Goal: Transaction & Acquisition: Purchase product/service

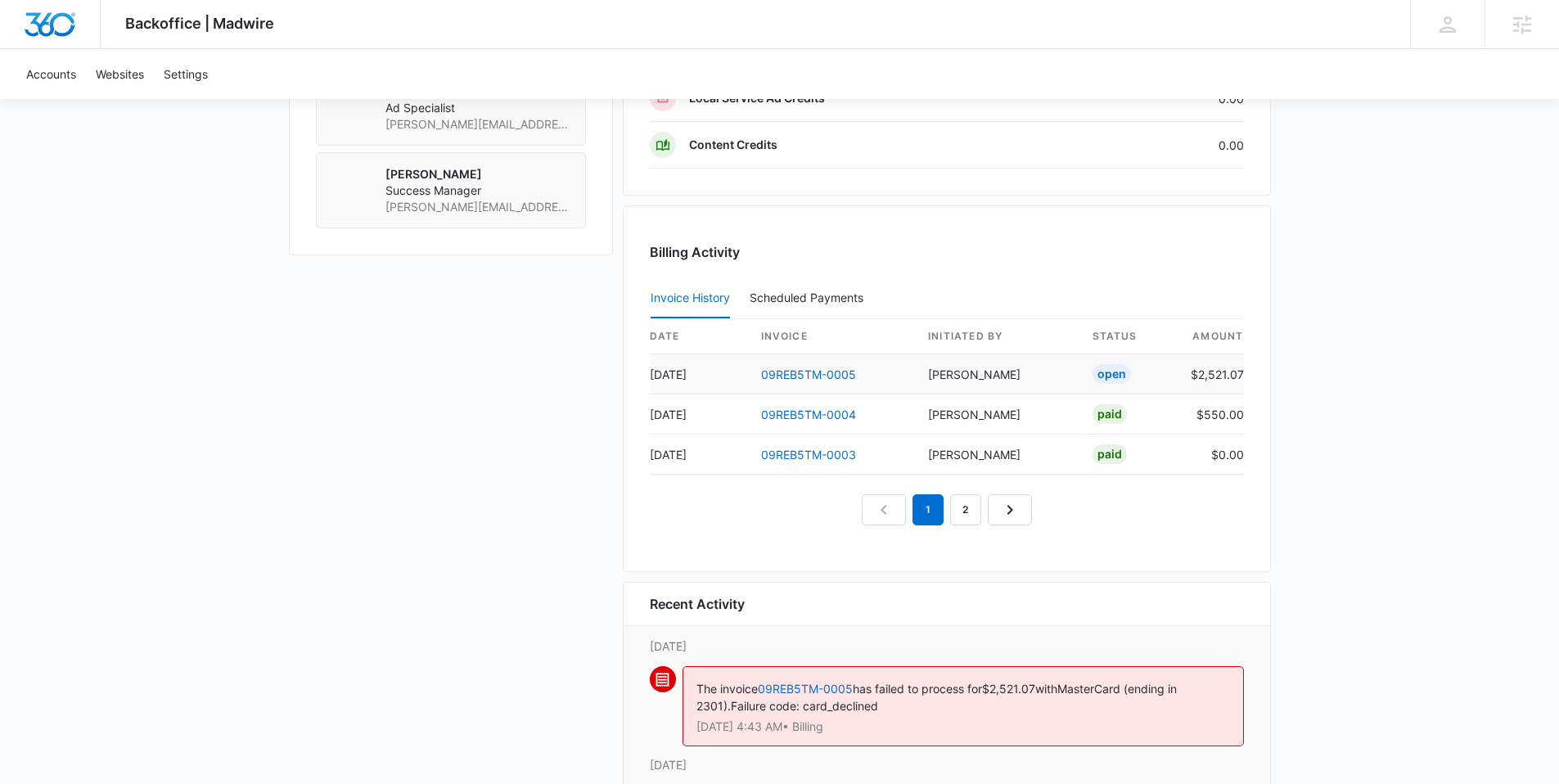
scroll to position [1426, 0]
click at [815, 373] on link "09REB5TM-0005" at bounding box center [808, 373] width 95 height 14
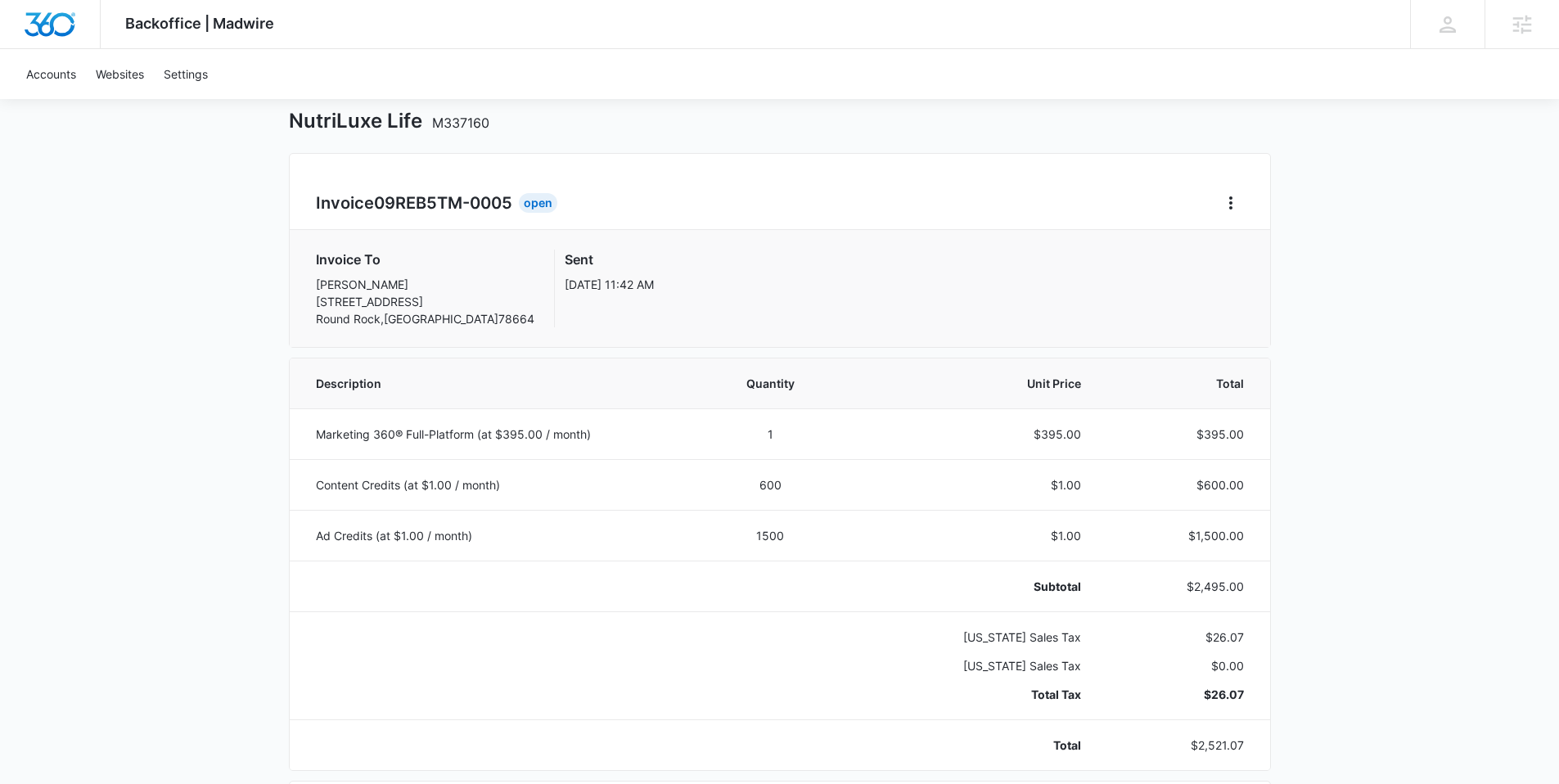
scroll to position [167, 0]
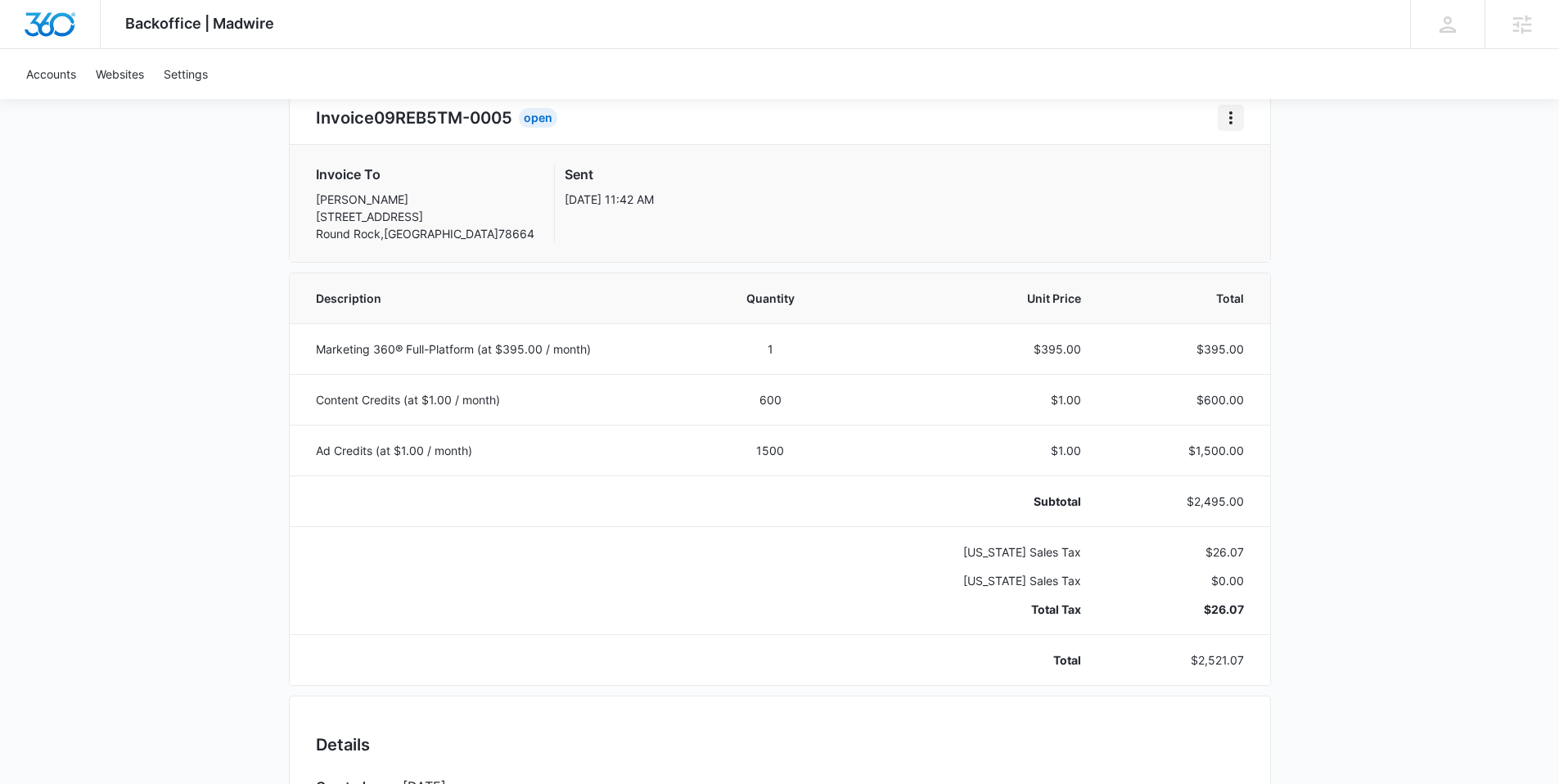
click at [1230, 125] on icon "Home" at bounding box center [1231, 118] width 20 height 20
click at [1244, 170] on link "Download Invoice" at bounding box center [1286, 163] width 95 height 14
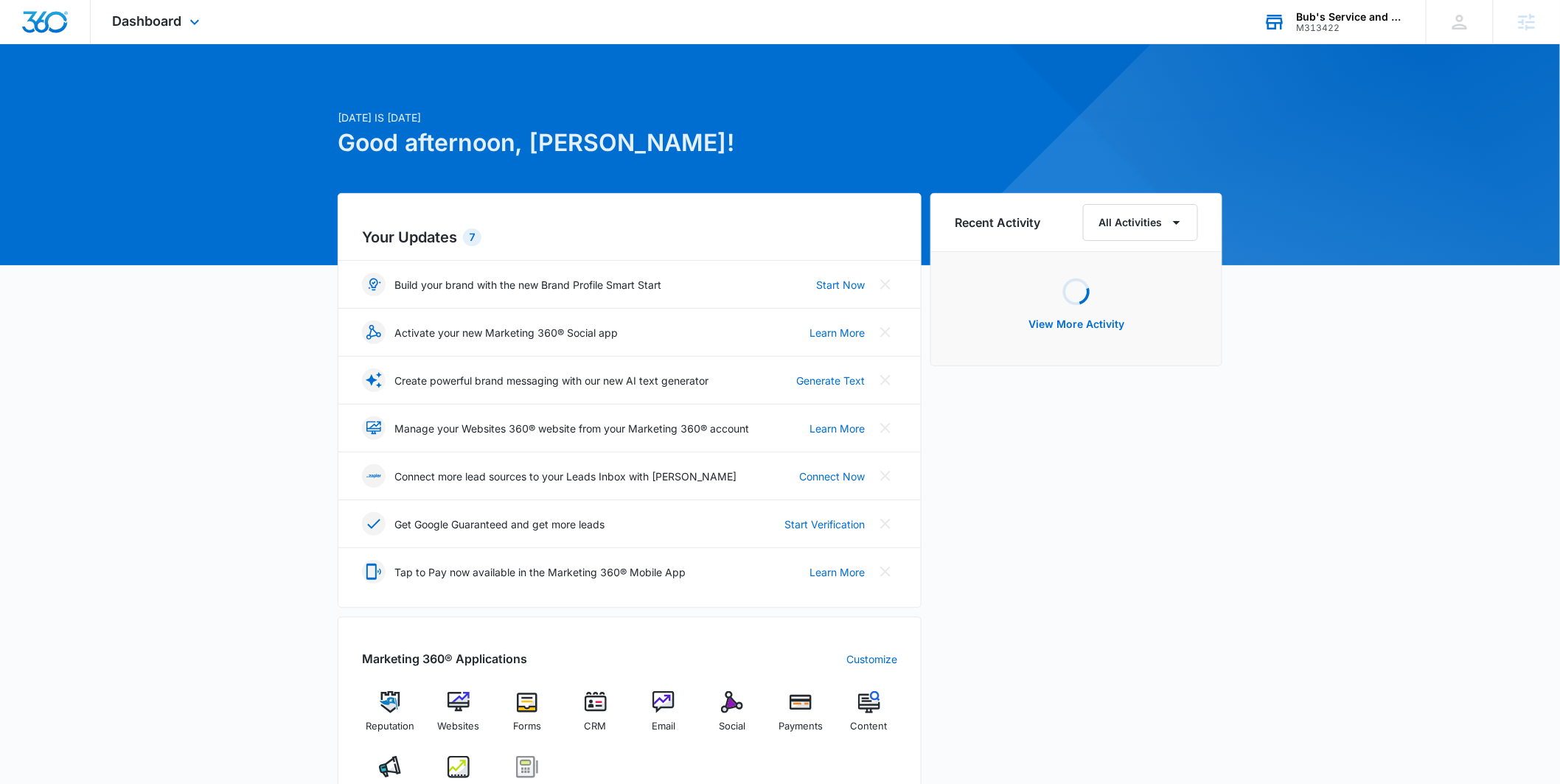
click at [1306, 34] on div "Bub's Service and Solutions M313422 Your Accounts View All" at bounding box center [1333, 22] width 184 height 43
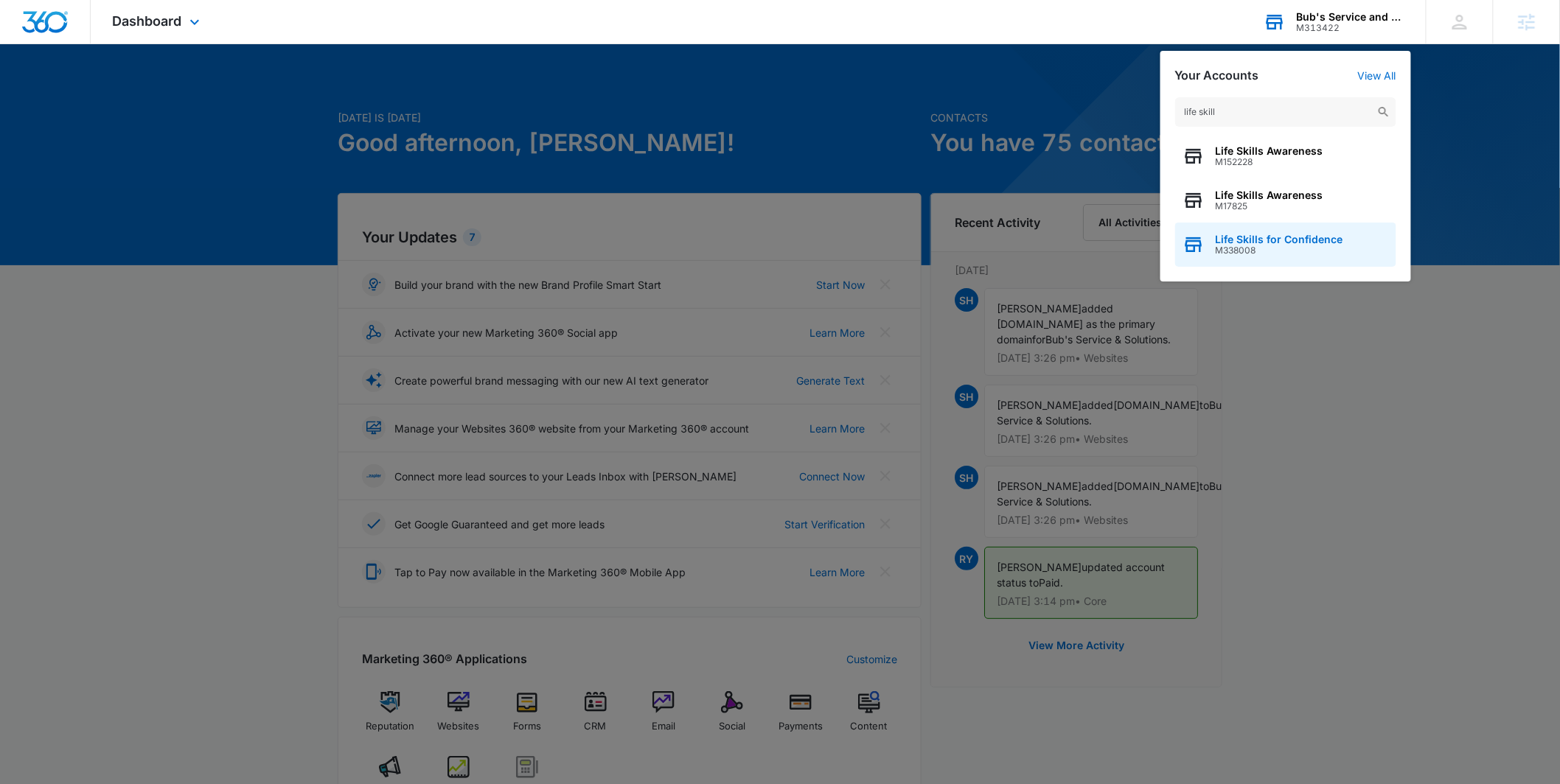
type input "life skill"
click at [1268, 231] on div "Life Skills for Confidence M338008" at bounding box center [1286, 244] width 221 height 44
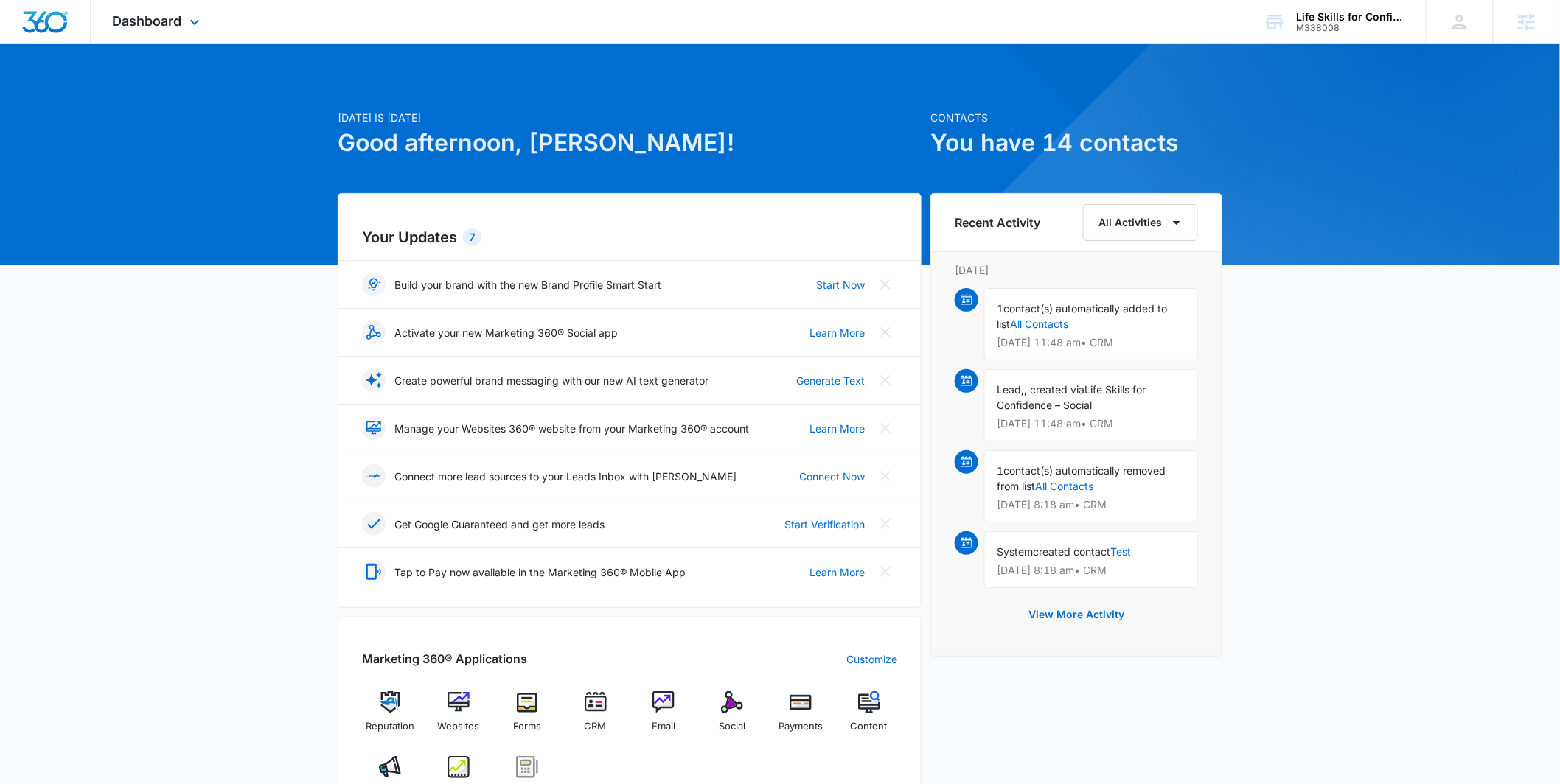
click at [174, 32] on div "Dashboard Apps Reputation Websites Forms CRM Email Social Payments POS Content …" at bounding box center [158, 22] width 135 height 43
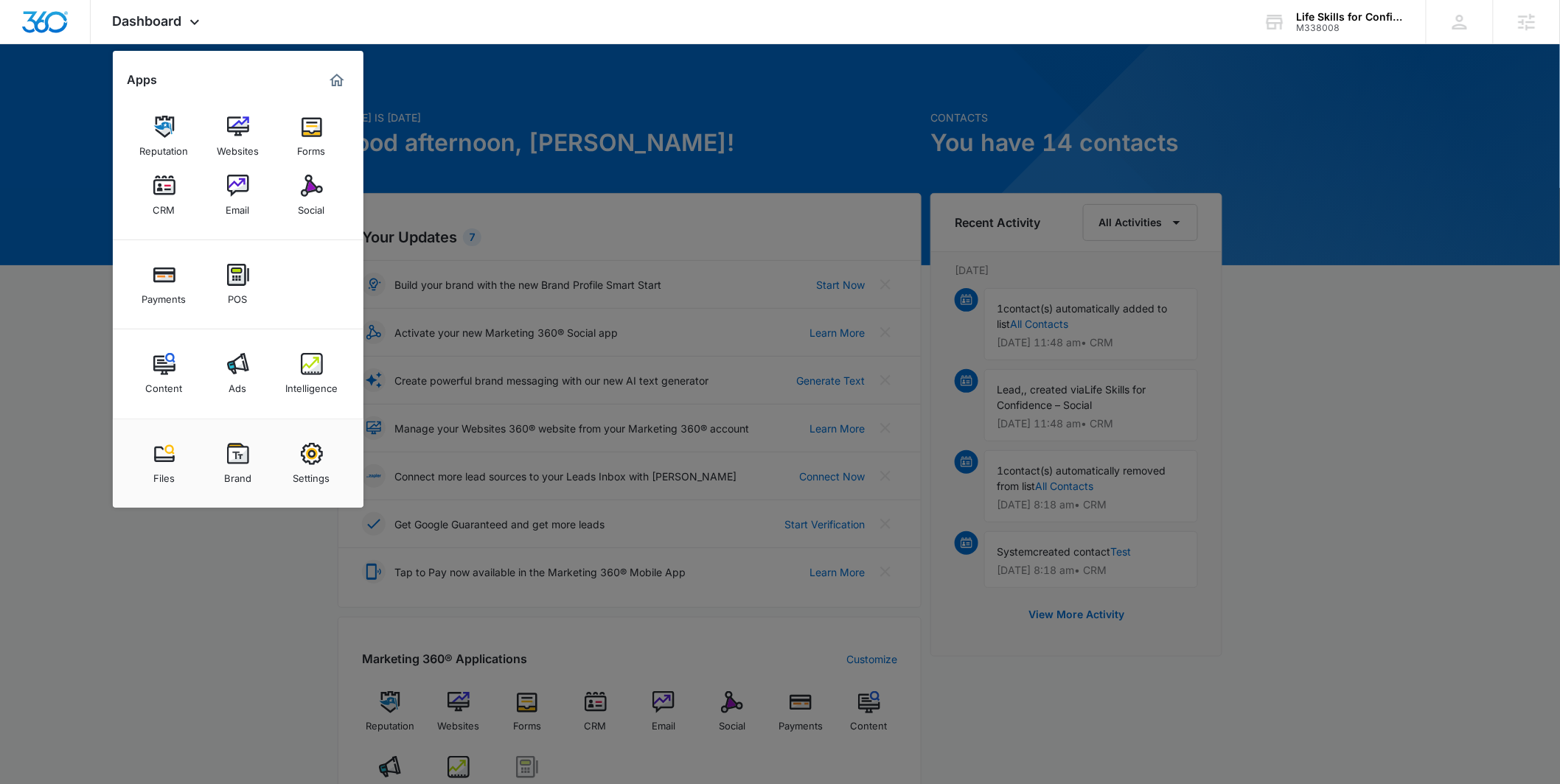
click at [243, 373] on img at bounding box center [238, 364] width 22 height 22
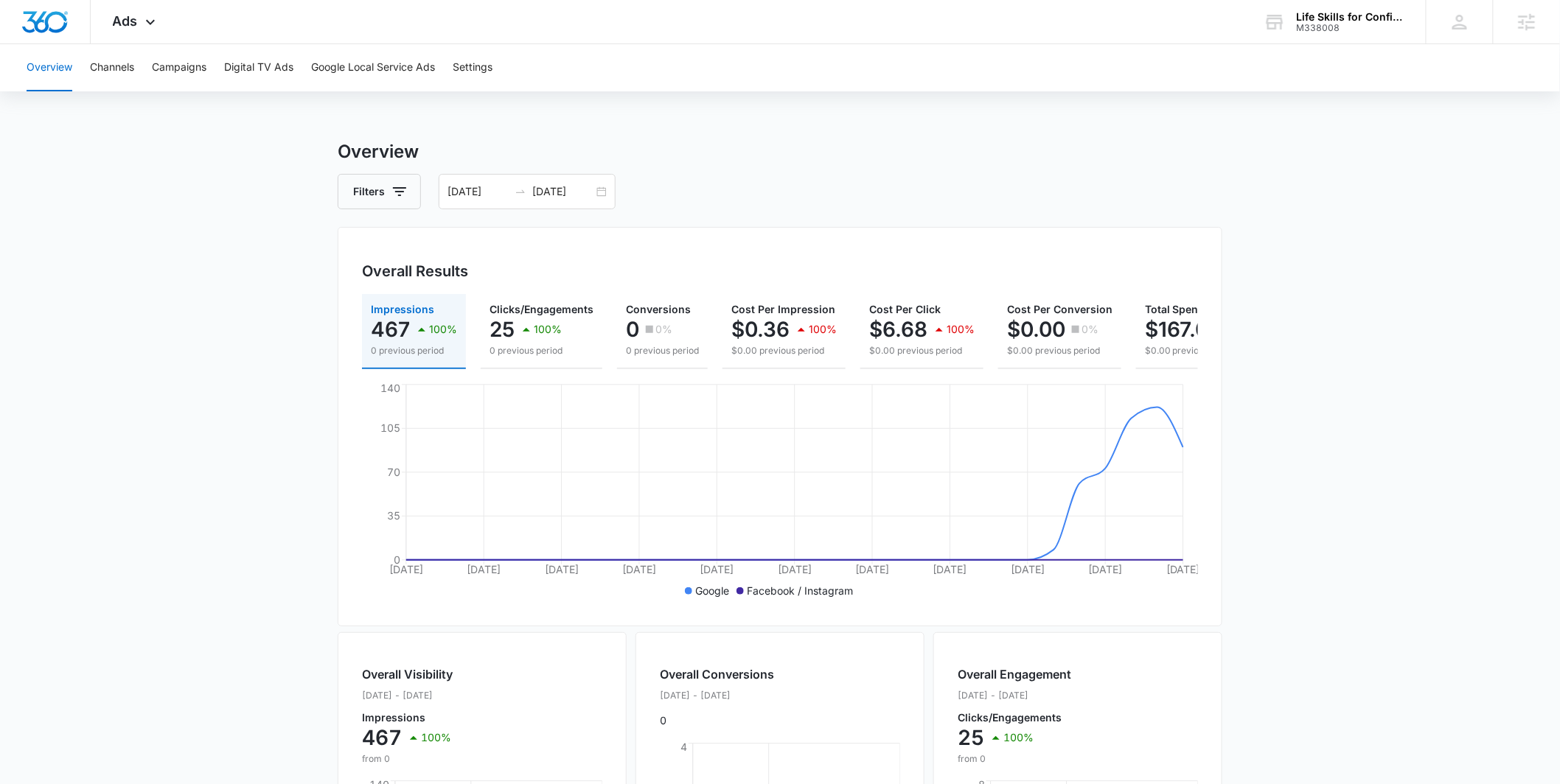
drag, startPoint x: 302, startPoint y: 321, endPoint x: 316, endPoint y: 314, distance: 15.7
click at [151, 21] on icon at bounding box center [151, 26] width 18 height 18
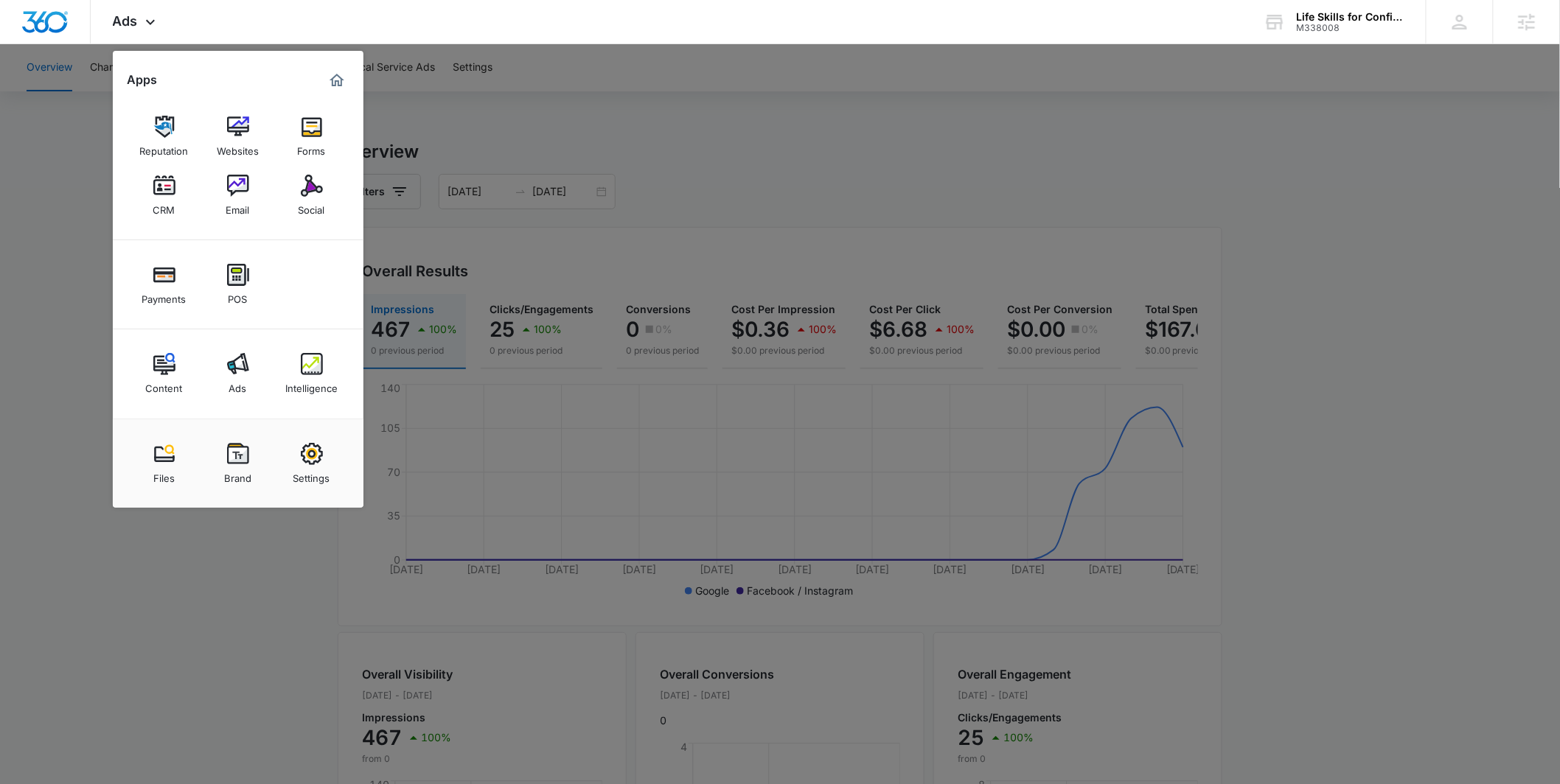
click at [308, 366] on img at bounding box center [312, 364] width 22 height 22
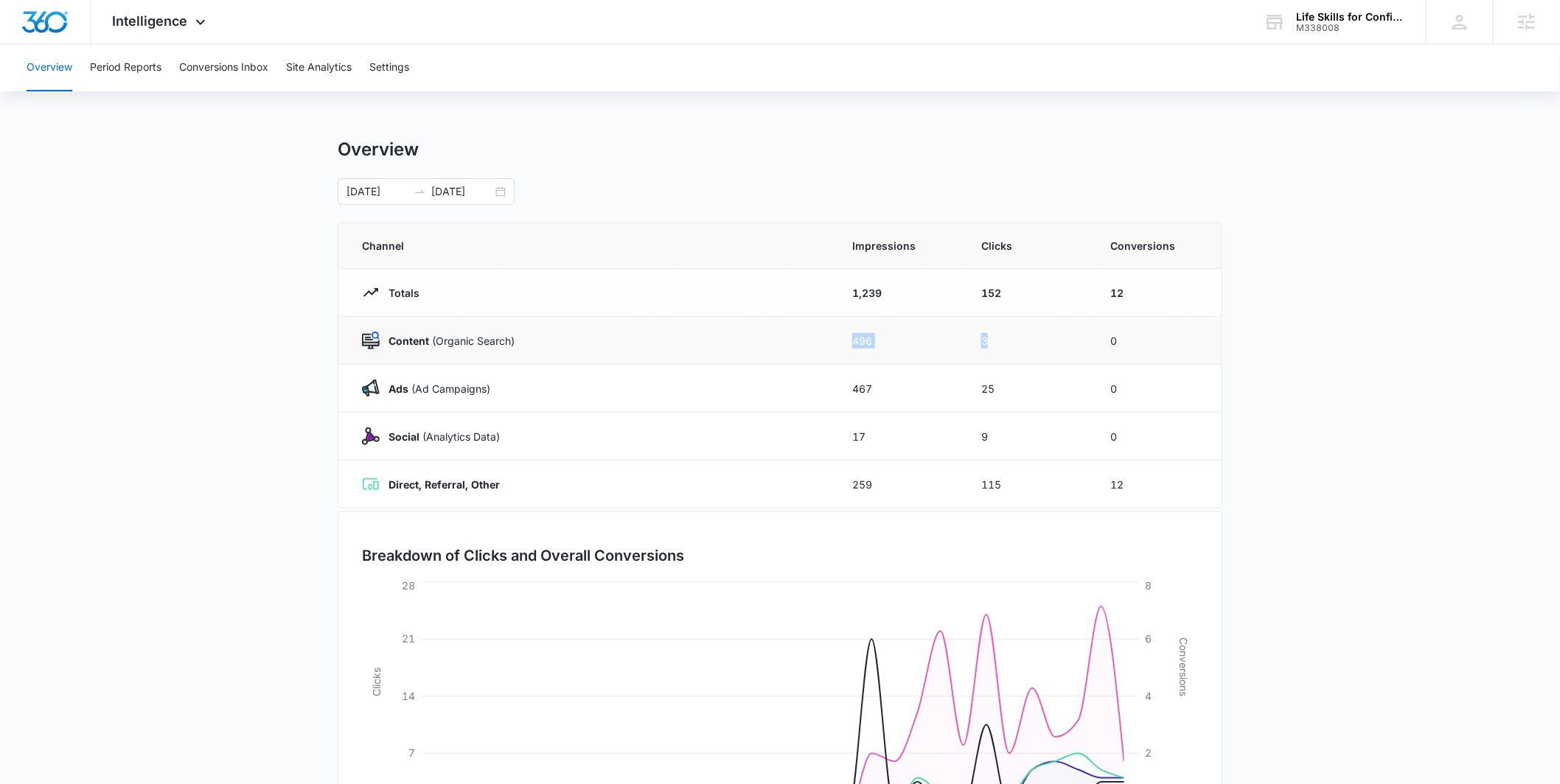
drag, startPoint x: 852, startPoint y: 335, endPoint x: 1055, endPoint y: 349, distance: 203.5
click at [1029, 343] on tr "Content (Organic Search) 496 3 0" at bounding box center [780, 341] width 883 height 48
drag, startPoint x: 1279, startPoint y: 348, endPoint x: 1271, endPoint y: 343, distance: 9.4
click at [1278, 348] on main "Overview 09/07/2025 10/07/2025 Channel Impressions Clicks Conversions Totals 1,…" at bounding box center [780, 525] width 1560 height 774
click at [203, 28] on icon at bounding box center [201, 26] width 18 height 18
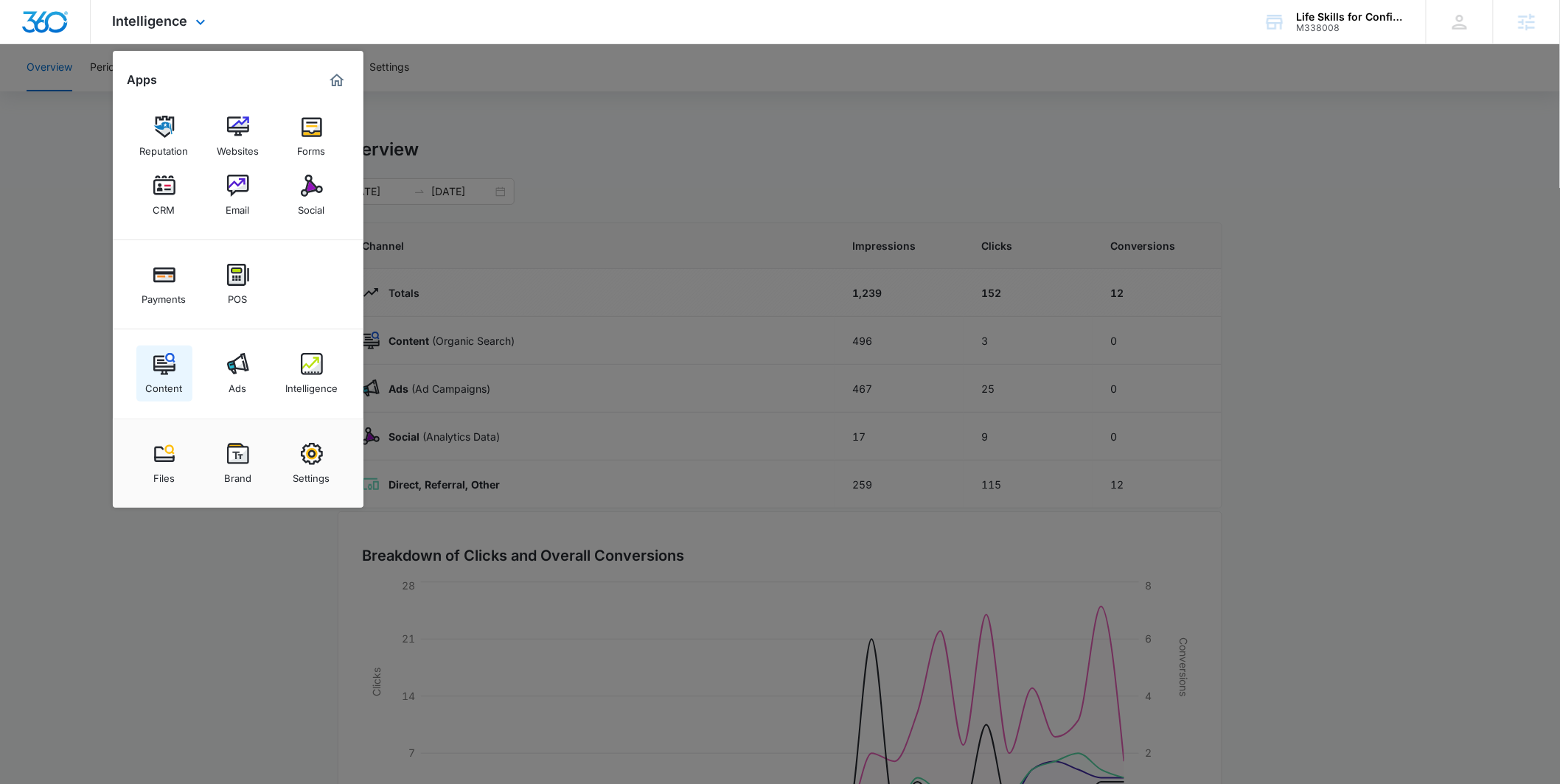
click at [179, 366] on link "Content" at bounding box center [164, 373] width 56 height 56
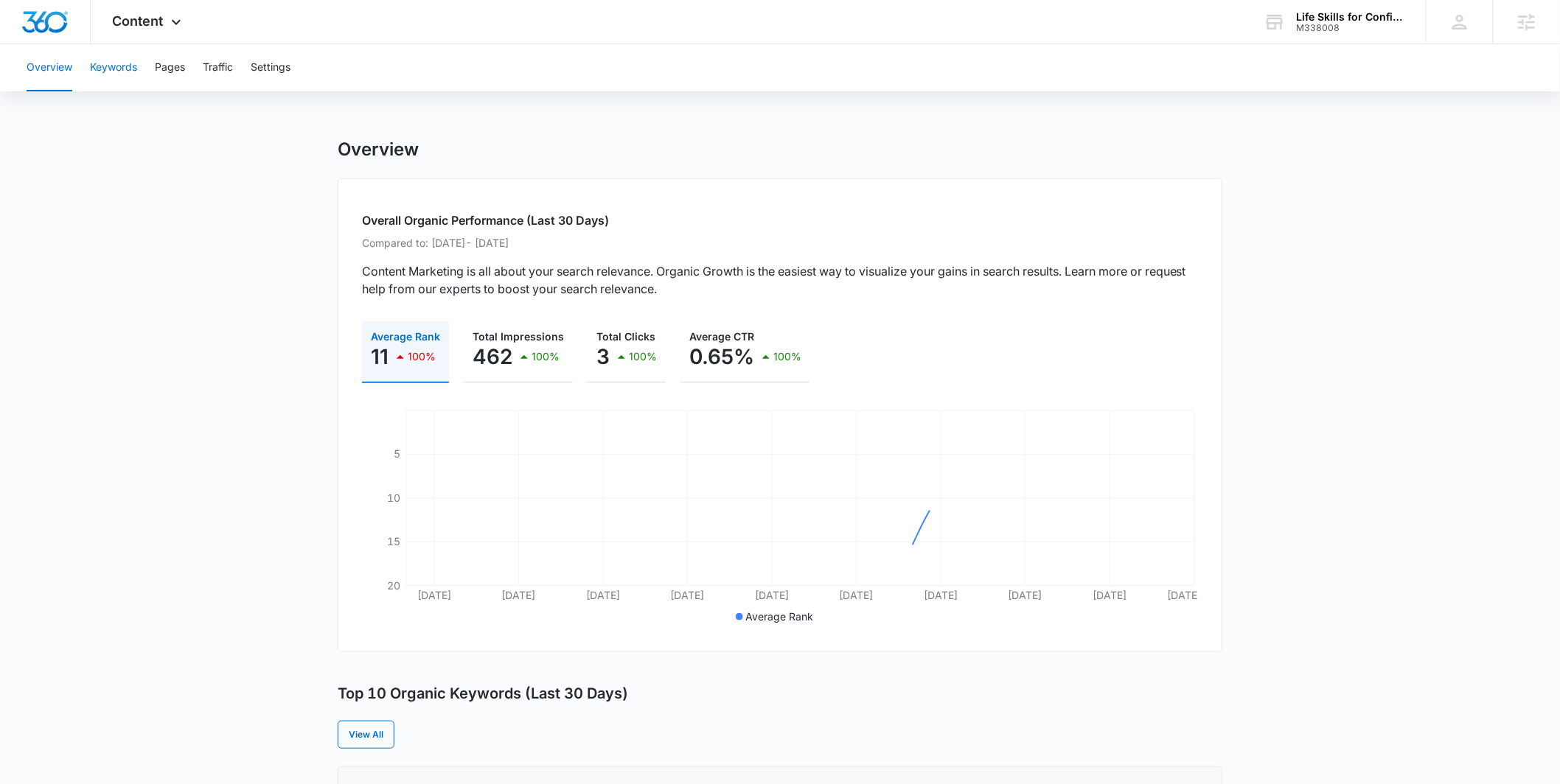
click at [125, 57] on button "Keywords" at bounding box center [113, 67] width 47 height 47
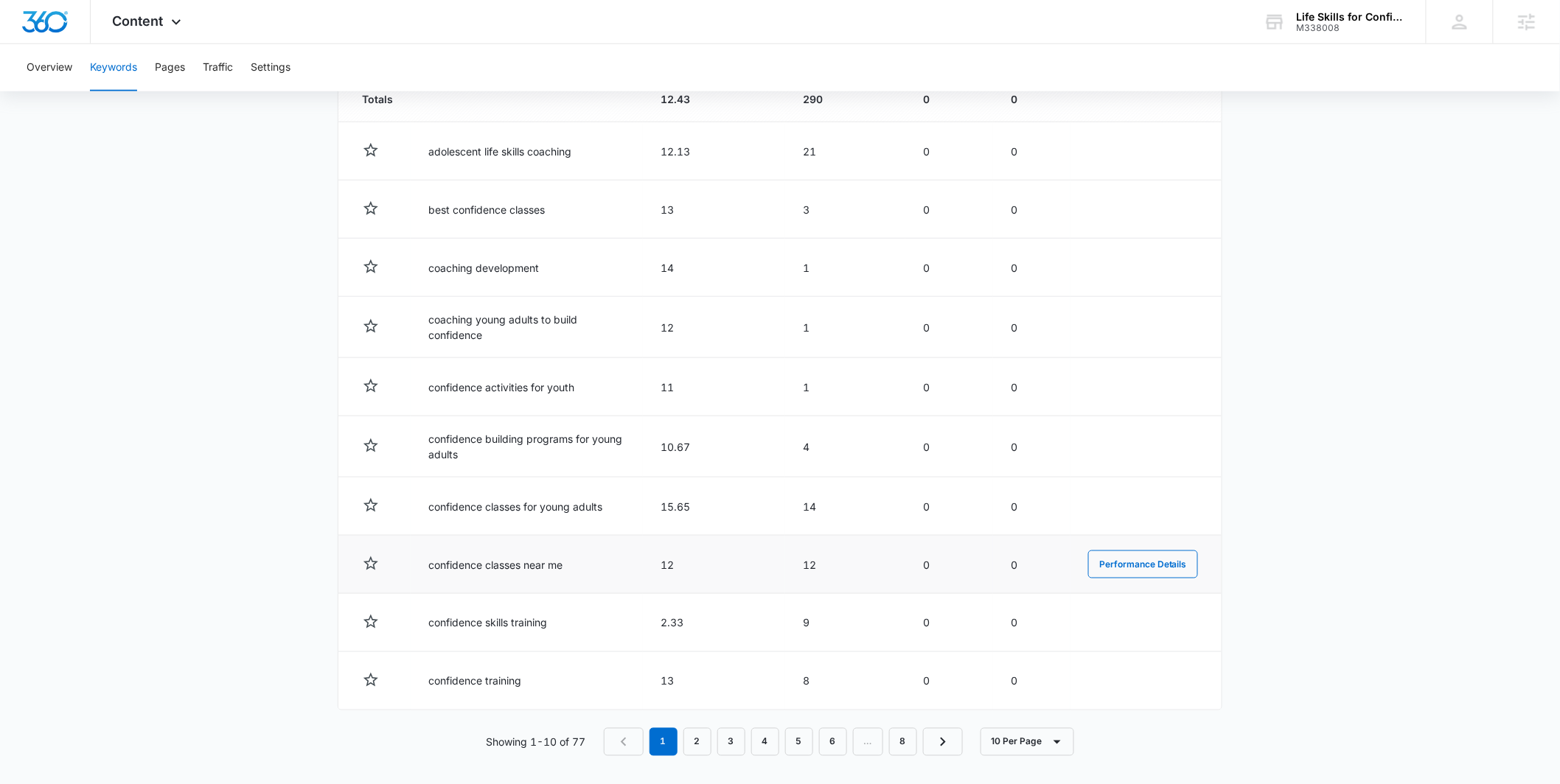
scroll to position [585, 0]
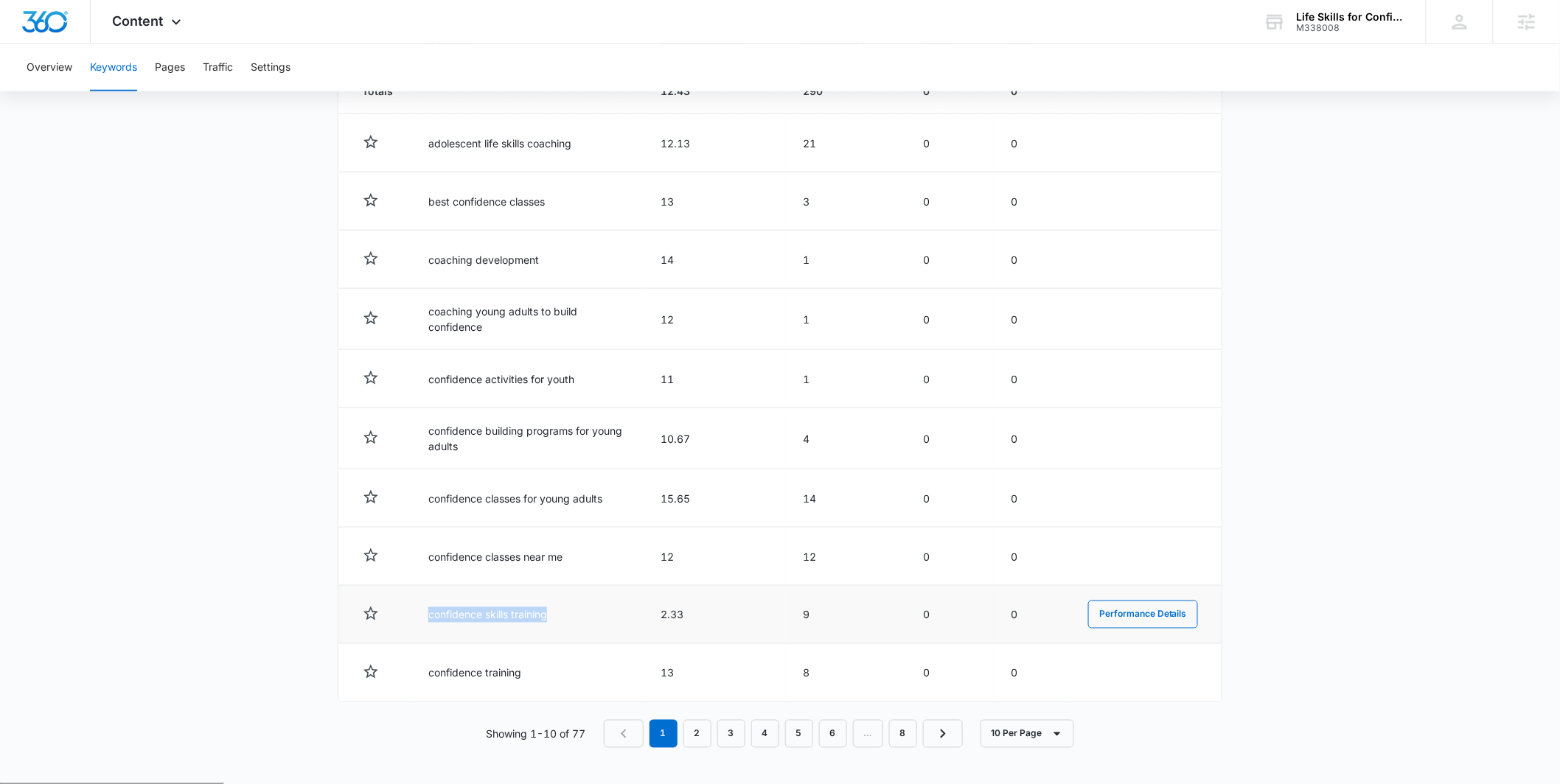
drag, startPoint x: 551, startPoint y: 614, endPoint x: 421, endPoint y: 605, distance: 130.3
click at [421, 605] on td "confidence skills training" at bounding box center [526, 615] width 232 height 58
click at [477, 606] on td "confidence skills training" at bounding box center [526, 615] width 232 height 58
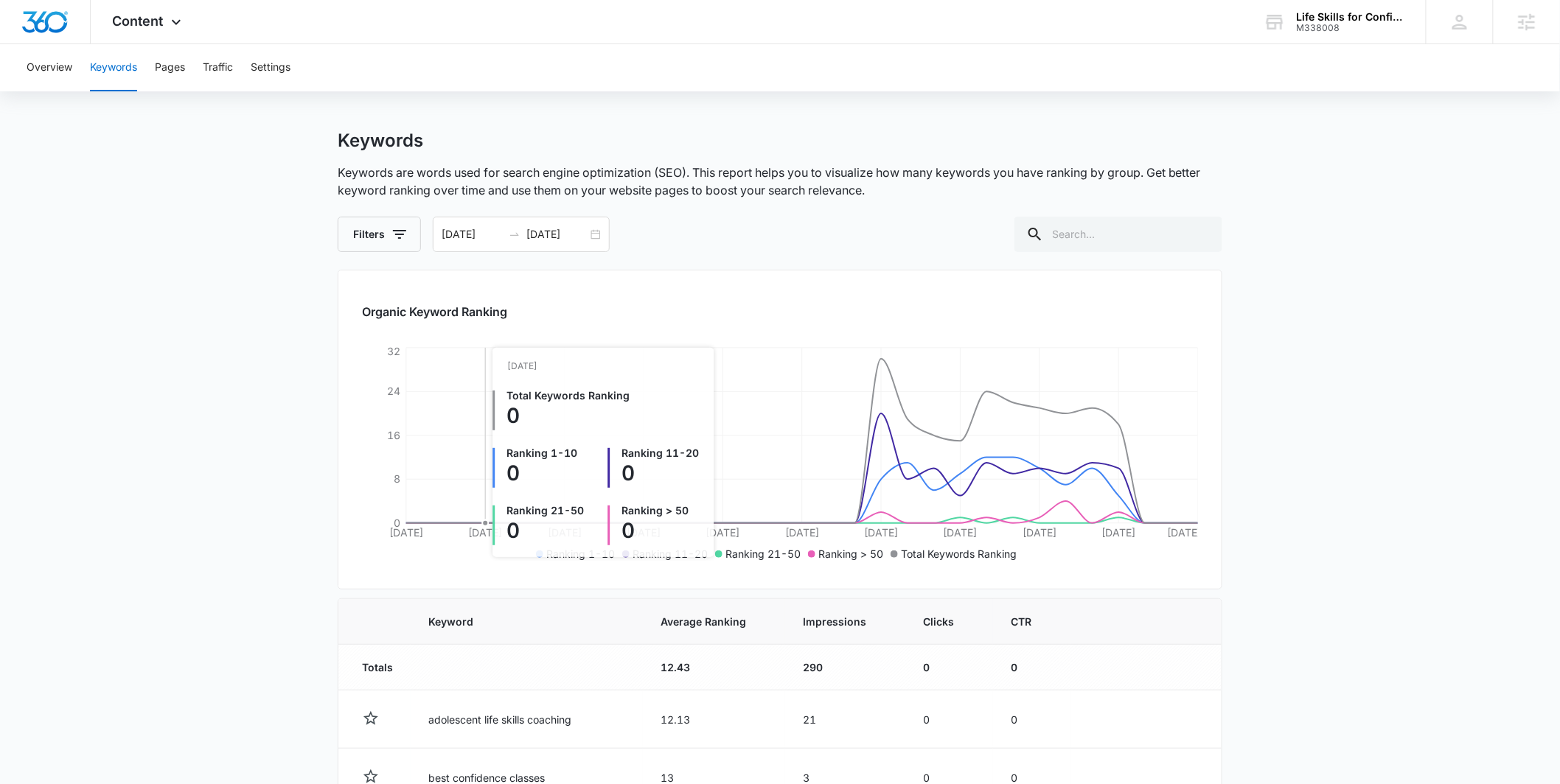
scroll to position [0, 0]
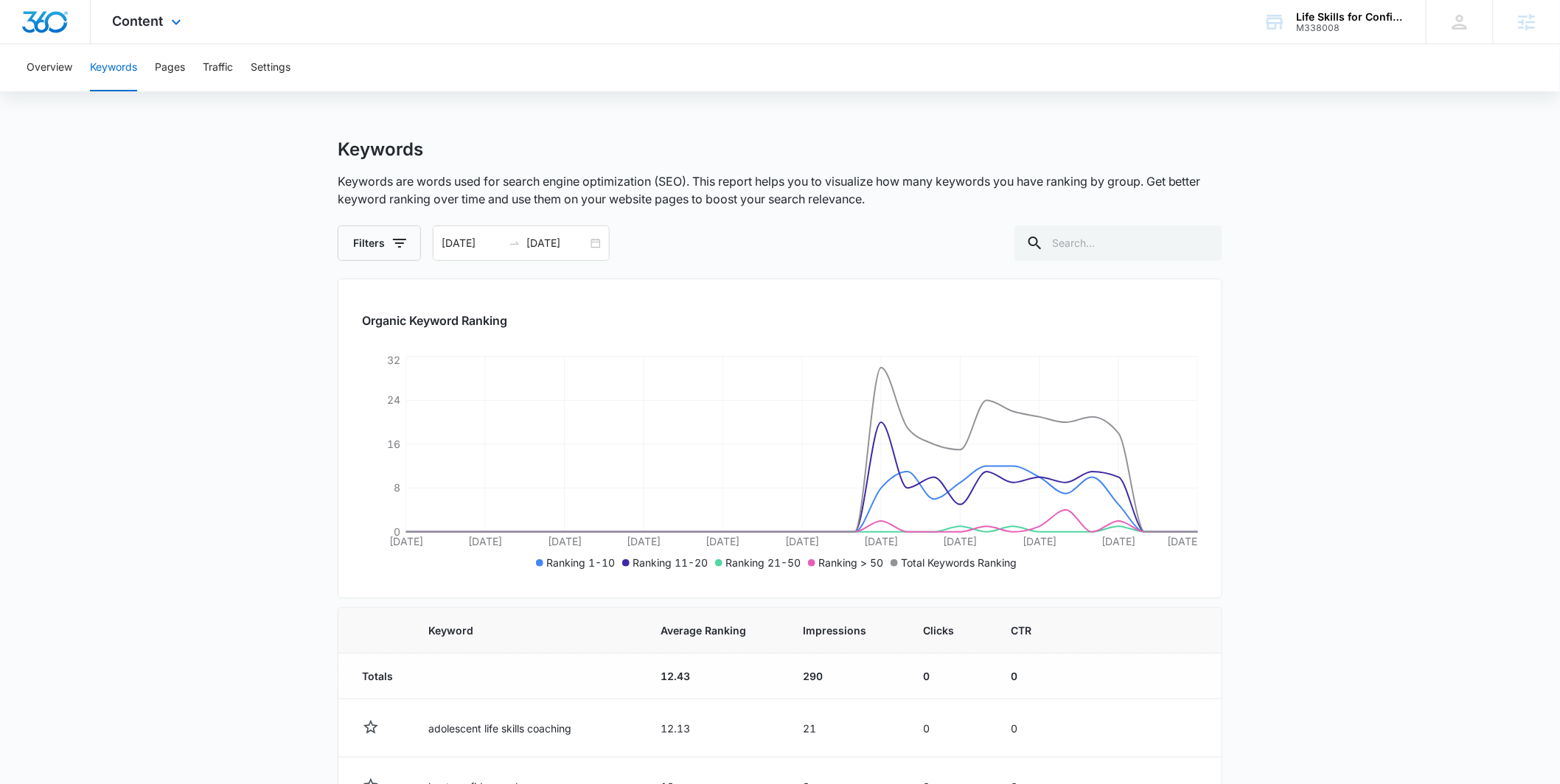
click at [168, 33] on div "Content Apps Reputation Websites Forms CRM Email Social Payments POS Content Ad…" at bounding box center [149, 22] width 116 height 43
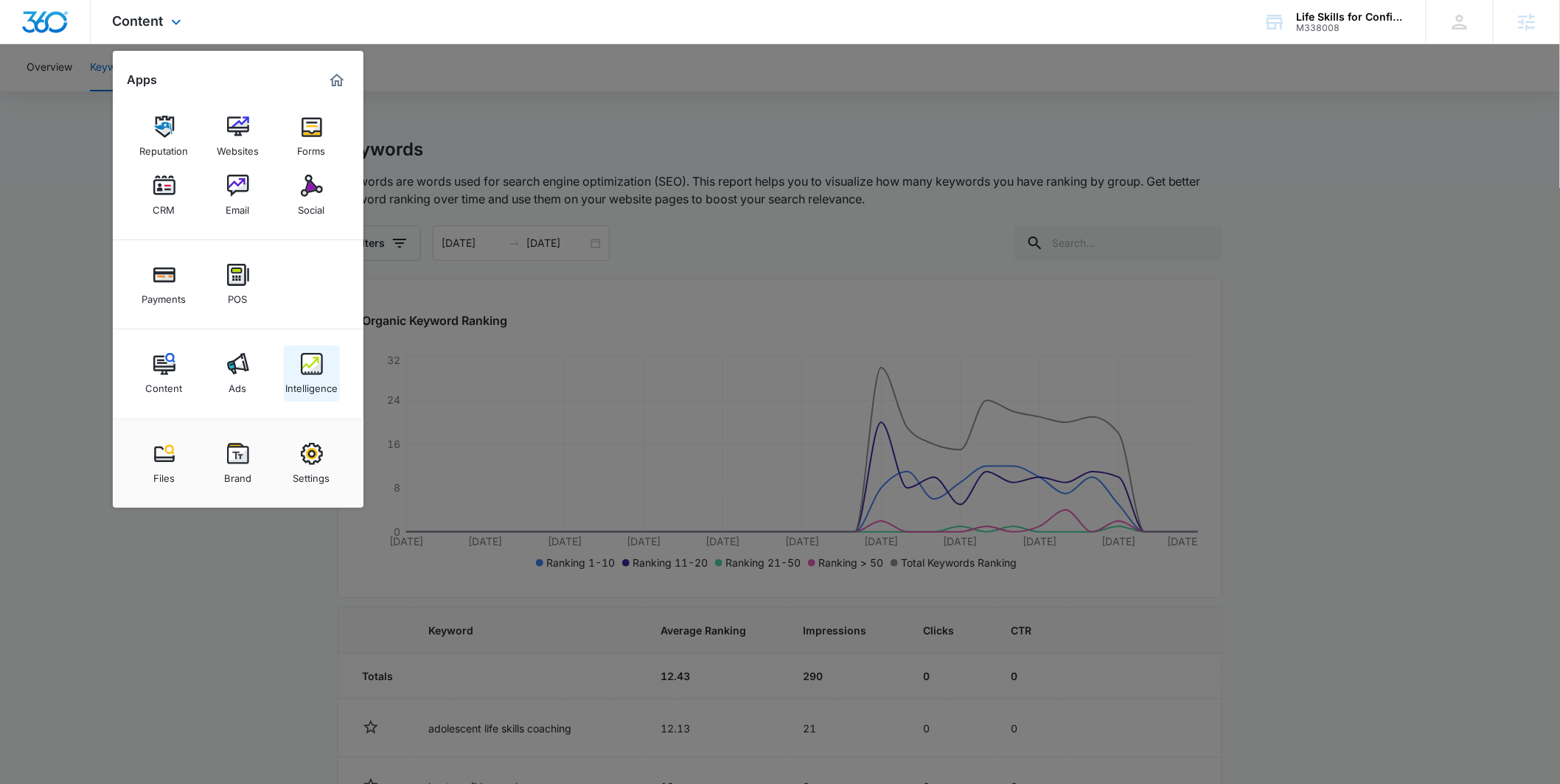
click at [308, 379] on div "Intelligence" at bounding box center [312, 385] width 52 height 19
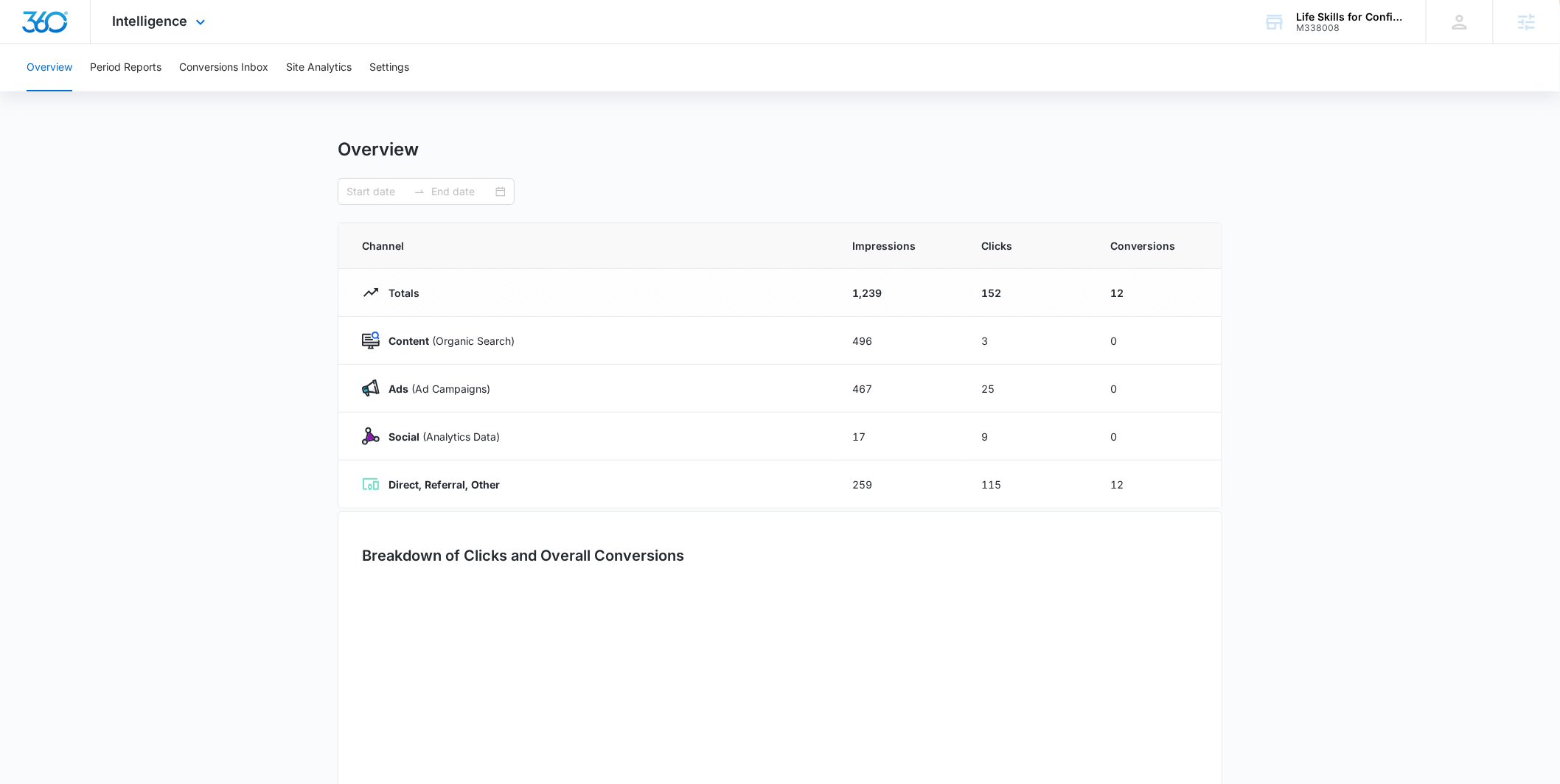
type input "09/07/2025"
type input "10/07/2025"
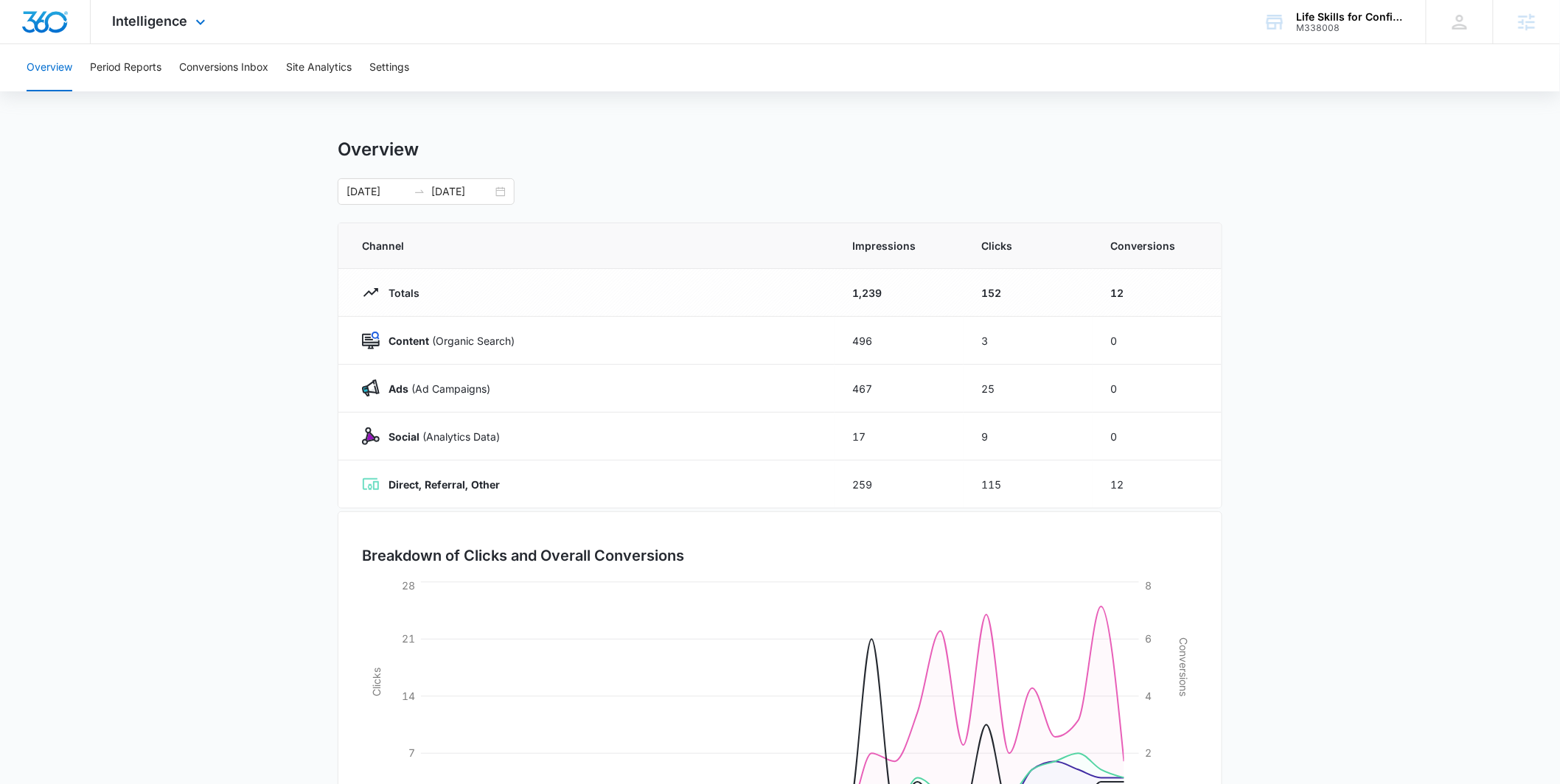
click at [188, 21] on div "Intelligence Apps Reputation Websites Forms CRM Email Social Payments POS Conte…" at bounding box center [161, 22] width 141 height 43
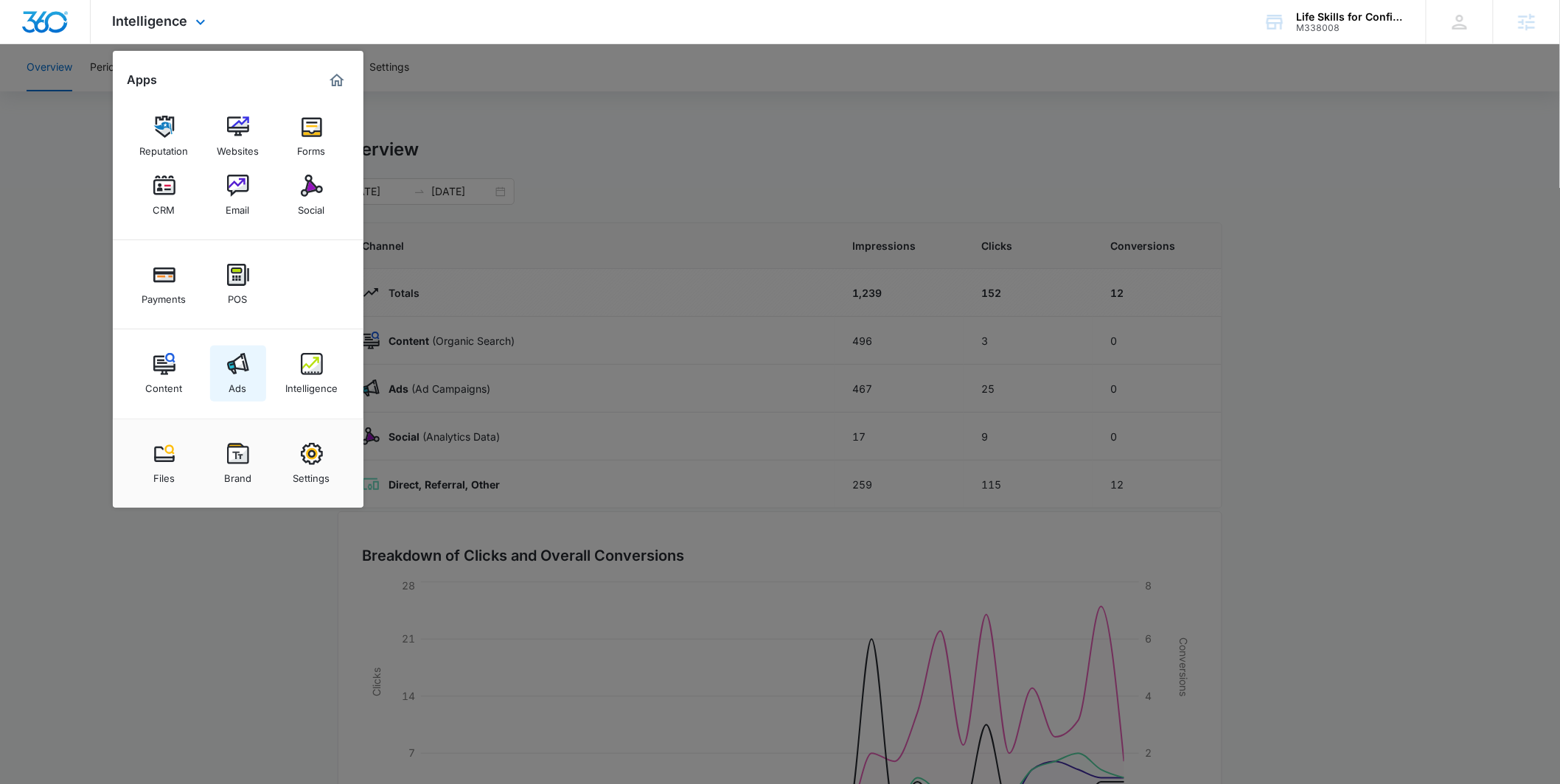
click at [236, 357] on img at bounding box center [238, 364] width 22 height 22
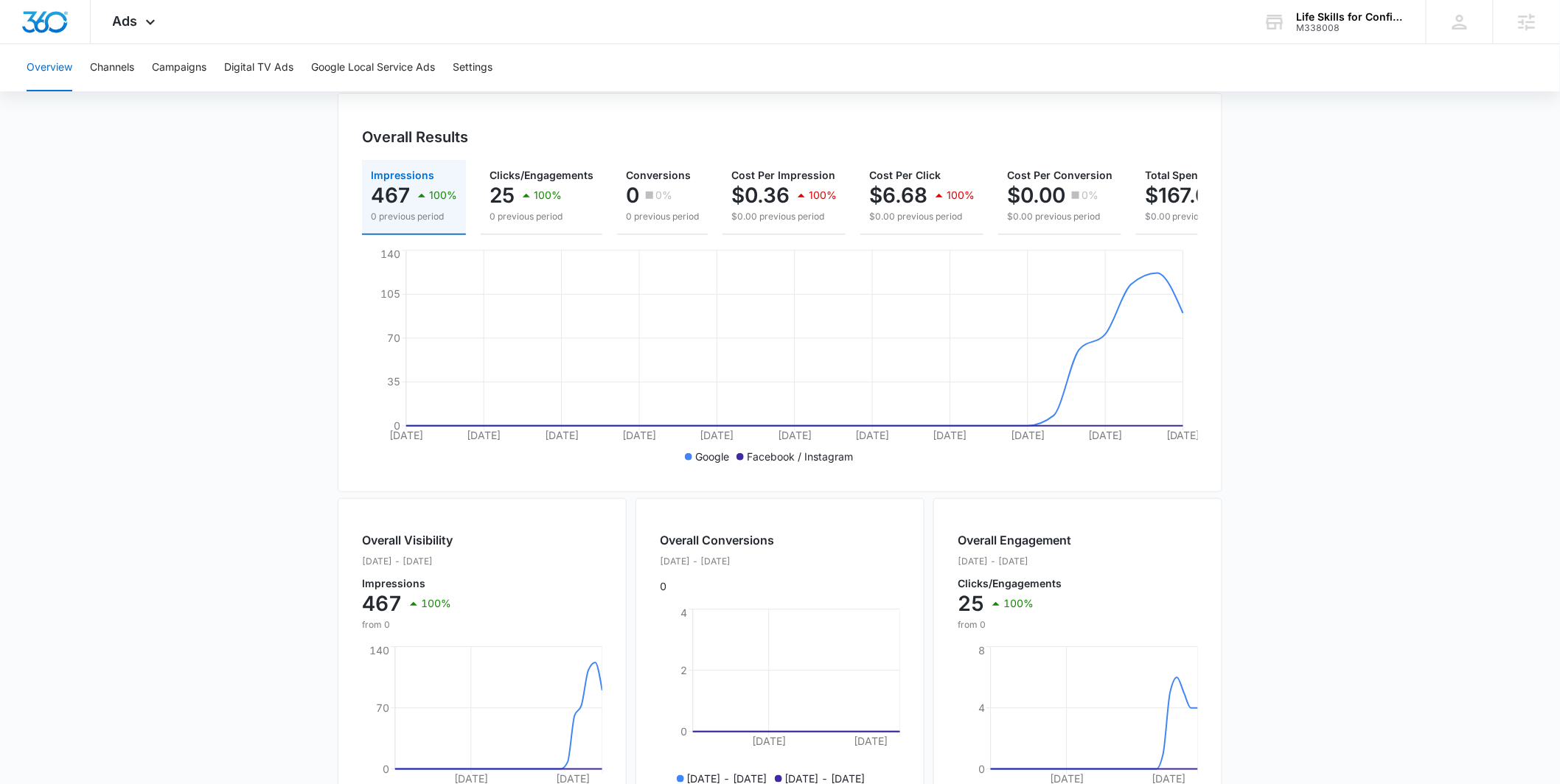
scroll to position [28, 0]
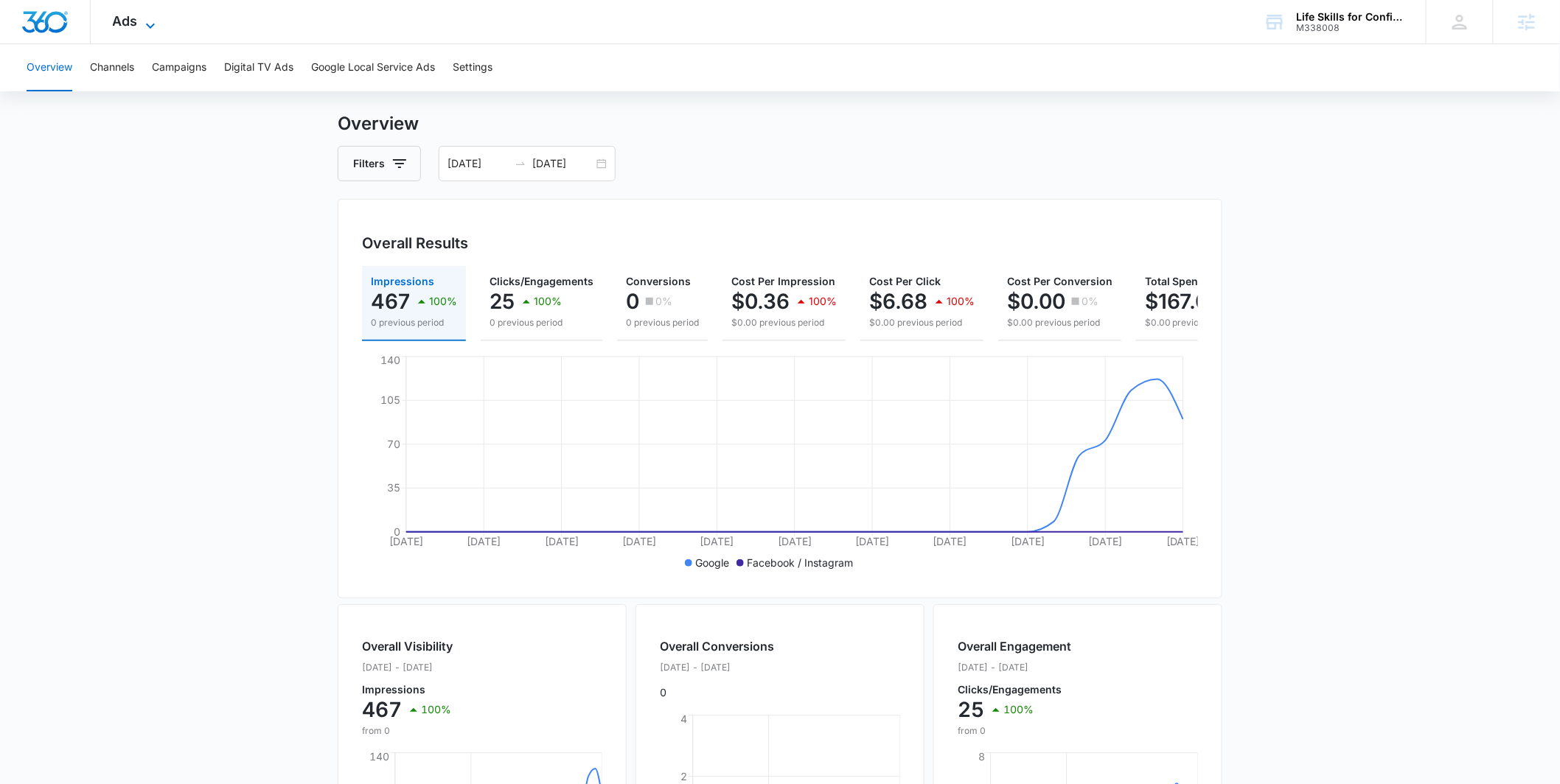
click at [146, 20] on icon at bounding box center [151, 26] width 18 height 18
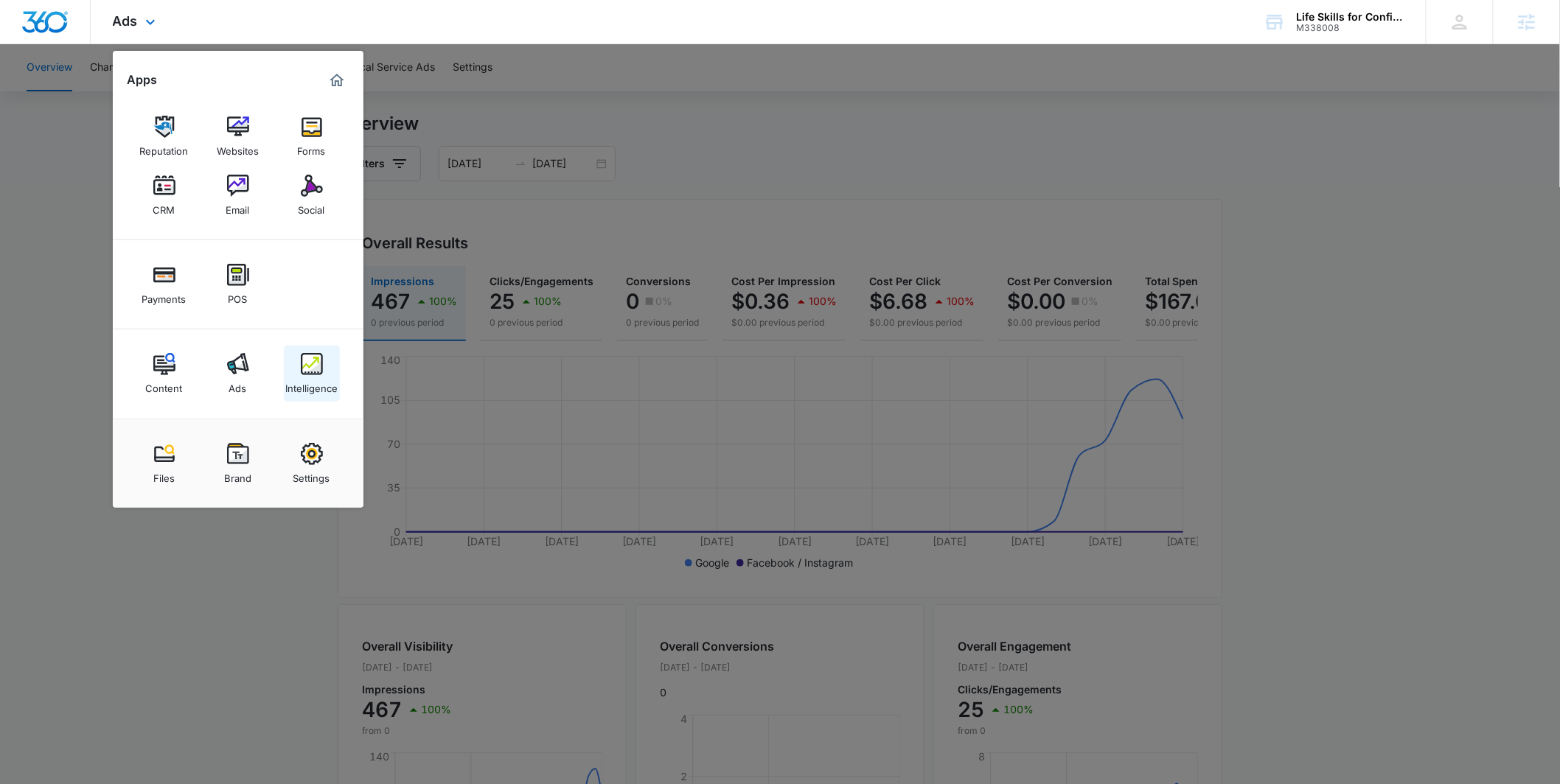
click at [304, 391] on div "Intelligence" at bounding box center [312, 385] width 52 height 19
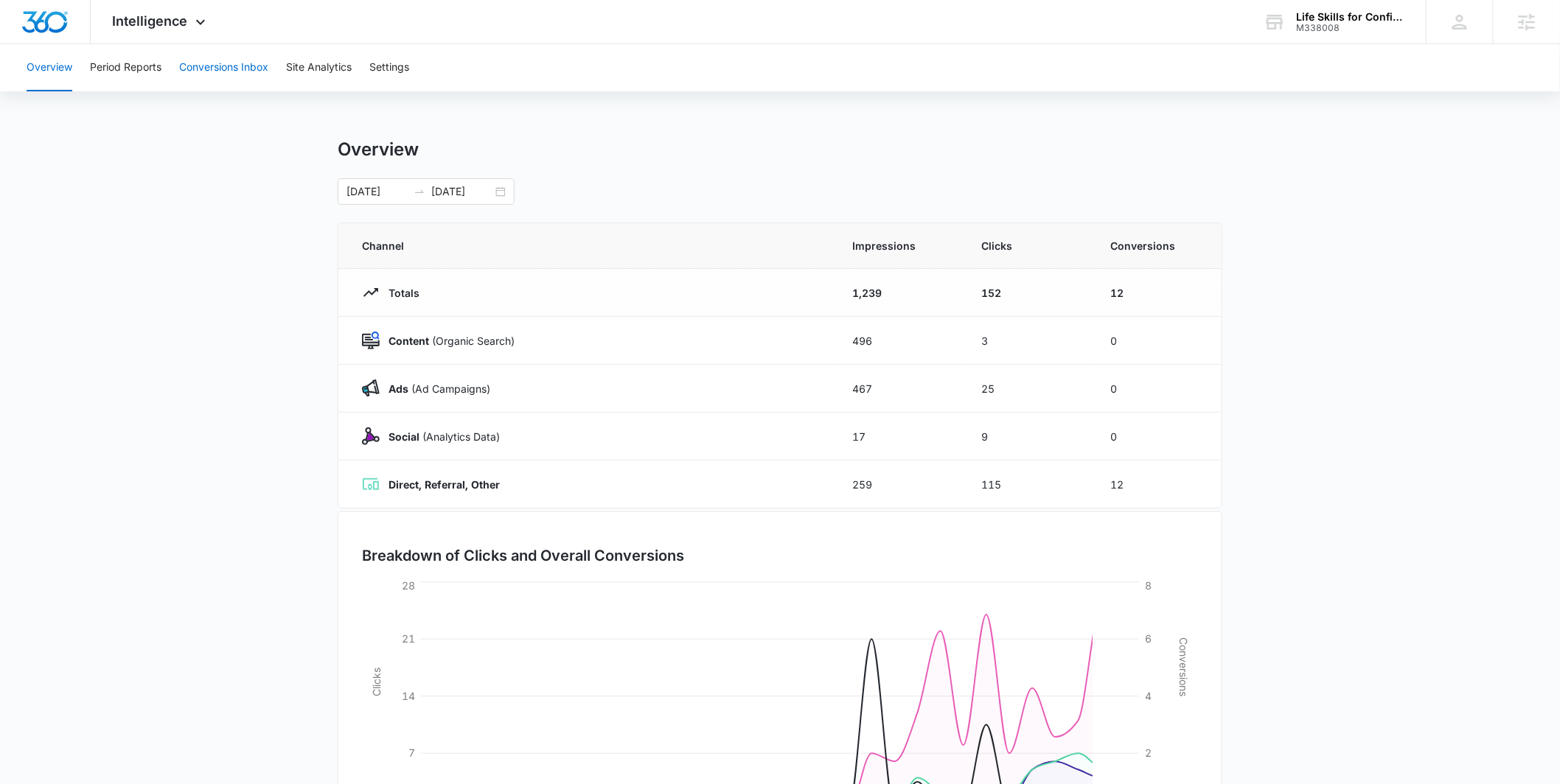
click at [256, 71] on button "Conversions Inbox" at bounding box center [224, 67] width 89 height 47
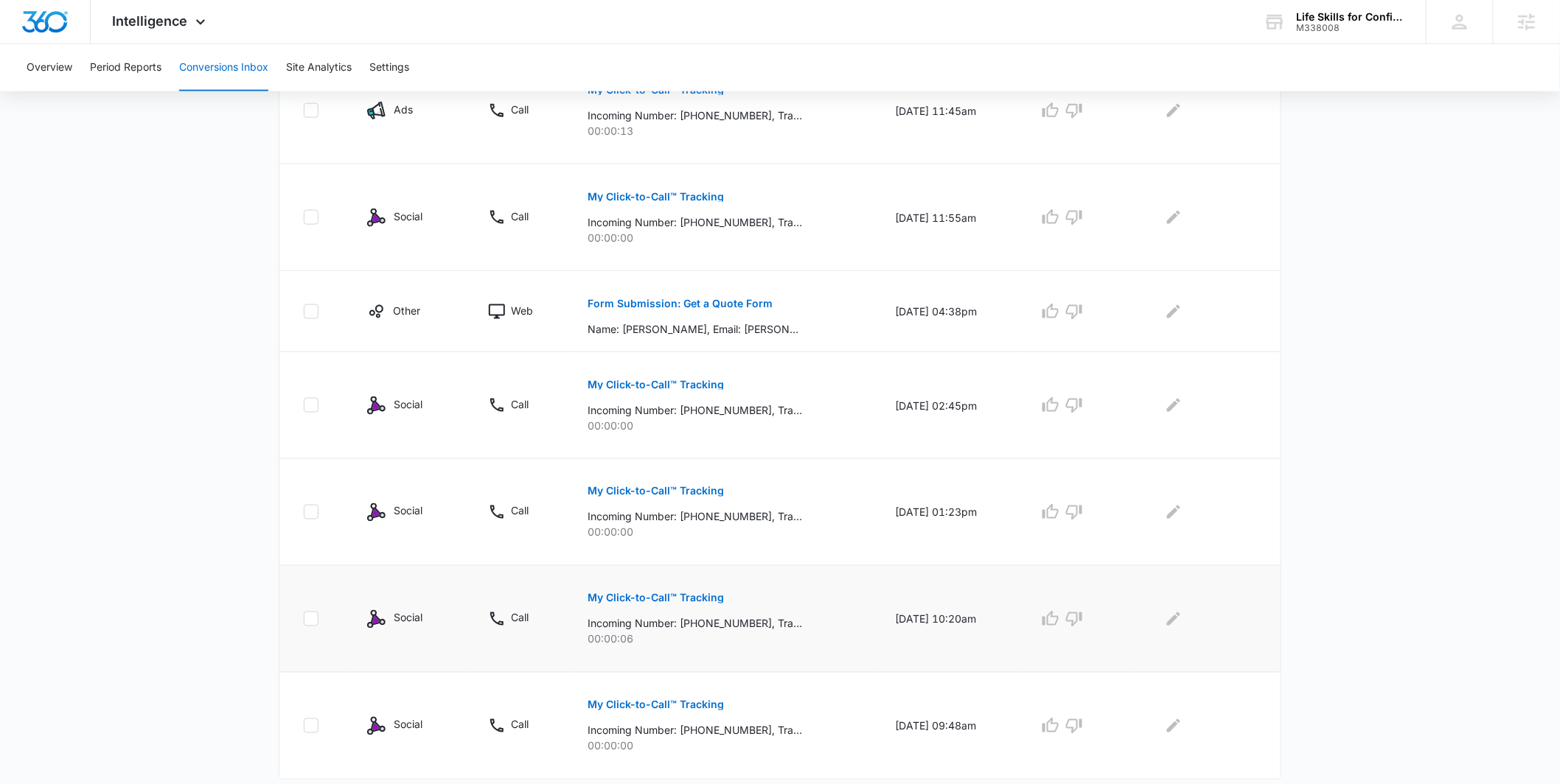
scroll to position [717, 0]
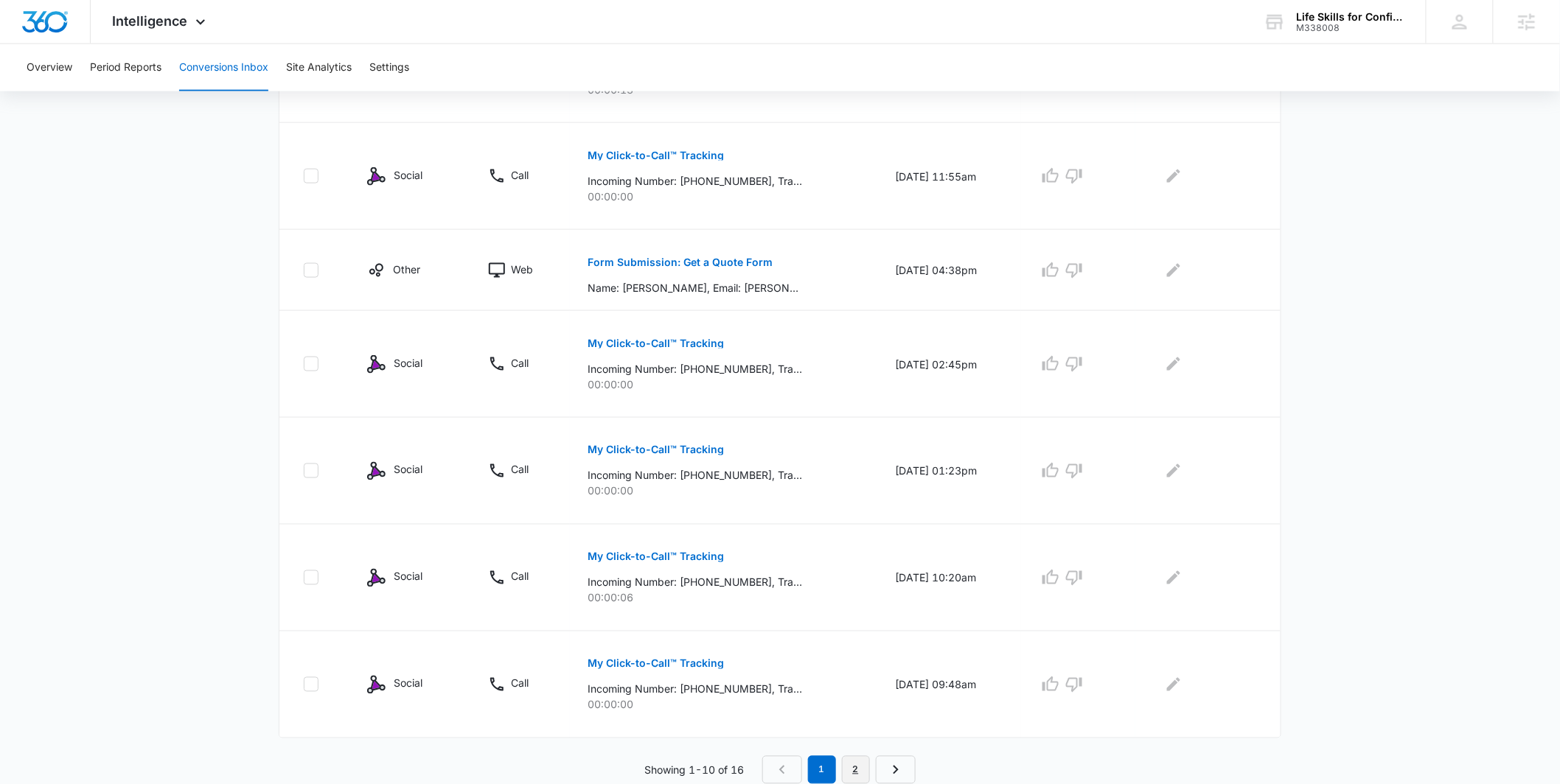
click at [846, 772] on link "2" at bounding box center [856, 770] width 28 height 28
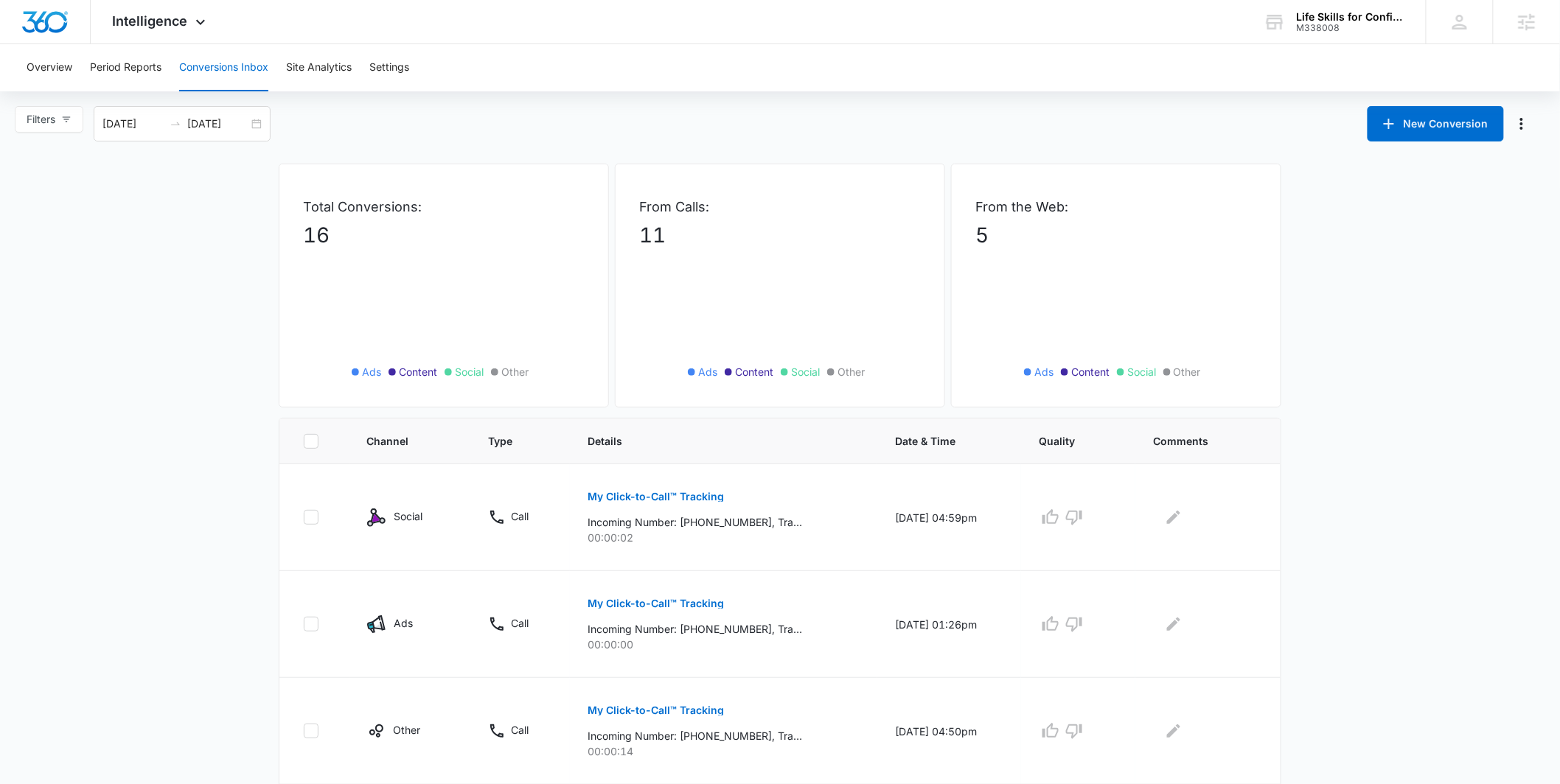
scroll to position [315, 0]
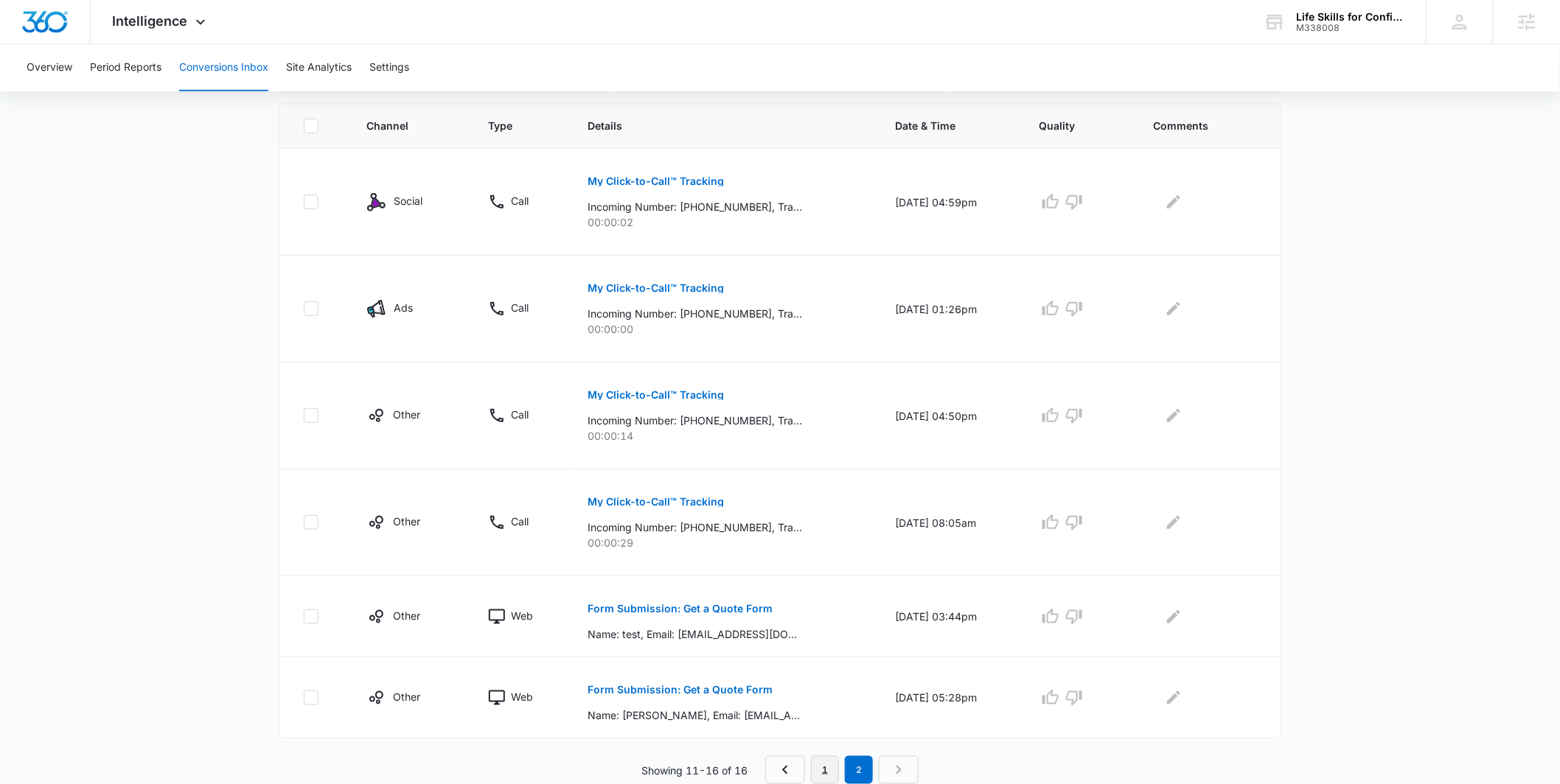
click at [820, 767] on link "1" at bounding box center [825, 770] width 28 height 28
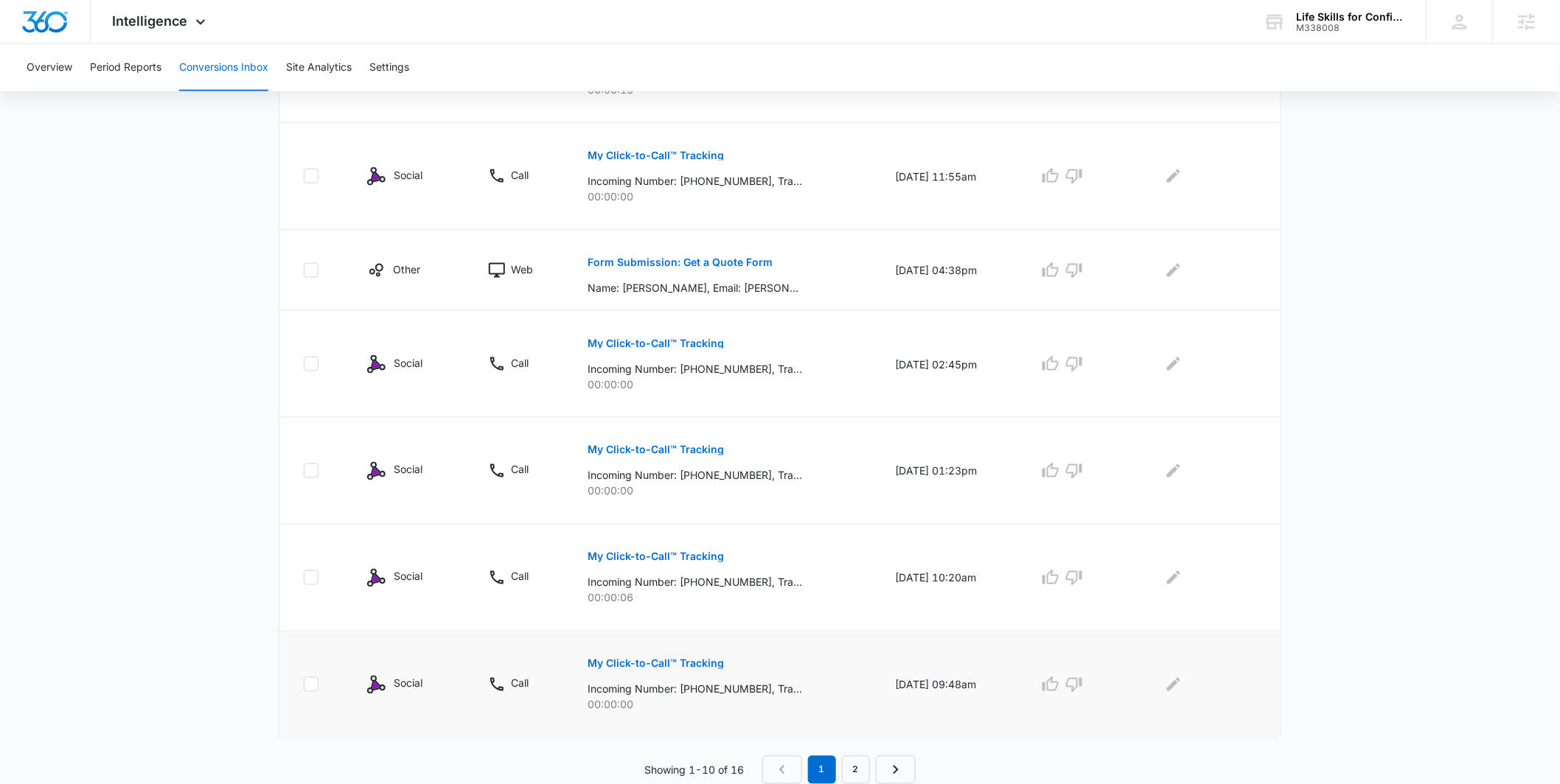
scroll to position [0, 0]
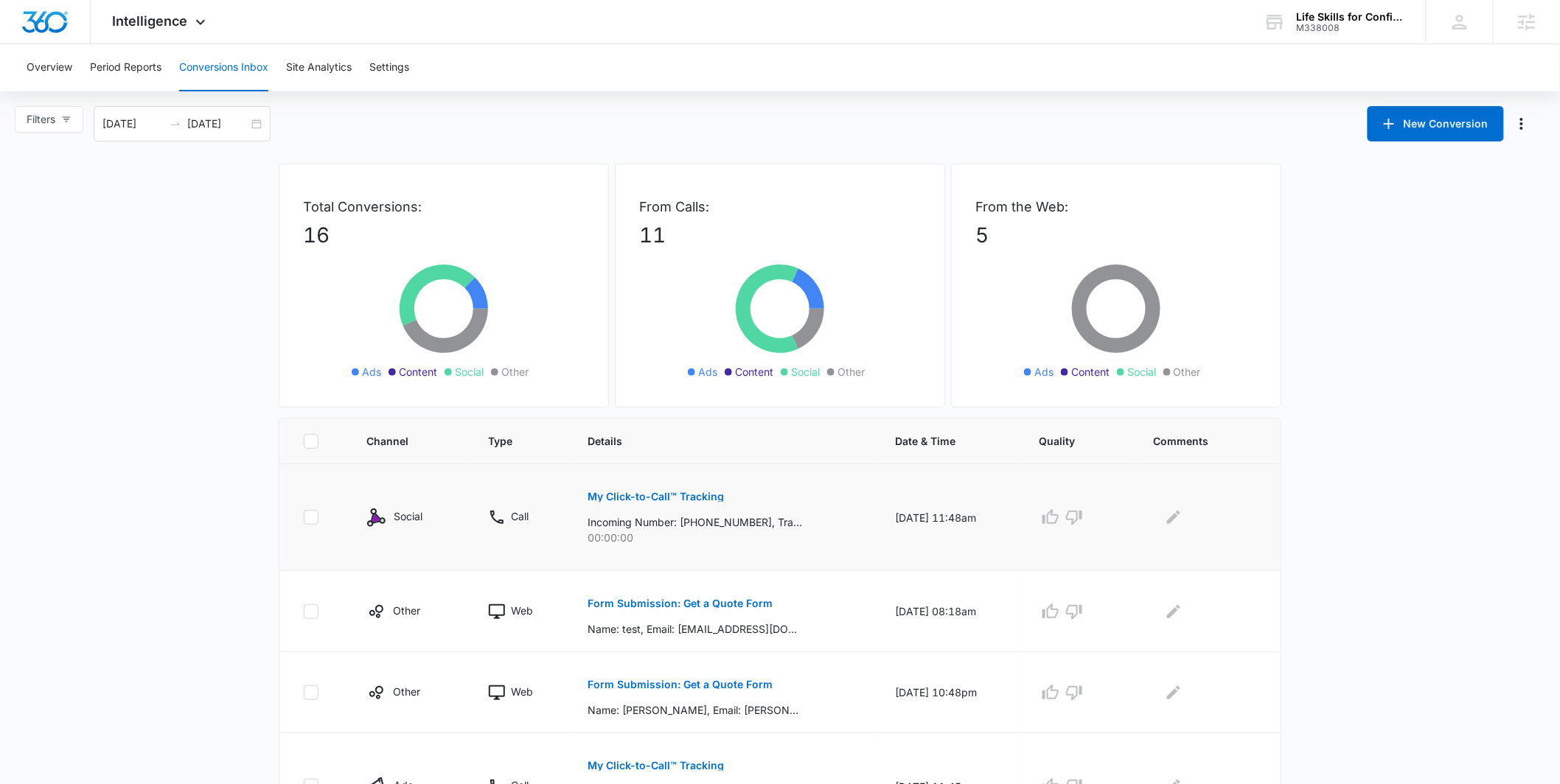
click at [664, 502] on p "My Click-to-Call™ Tracking" at bounding box center [655, 496] width 136 height 10
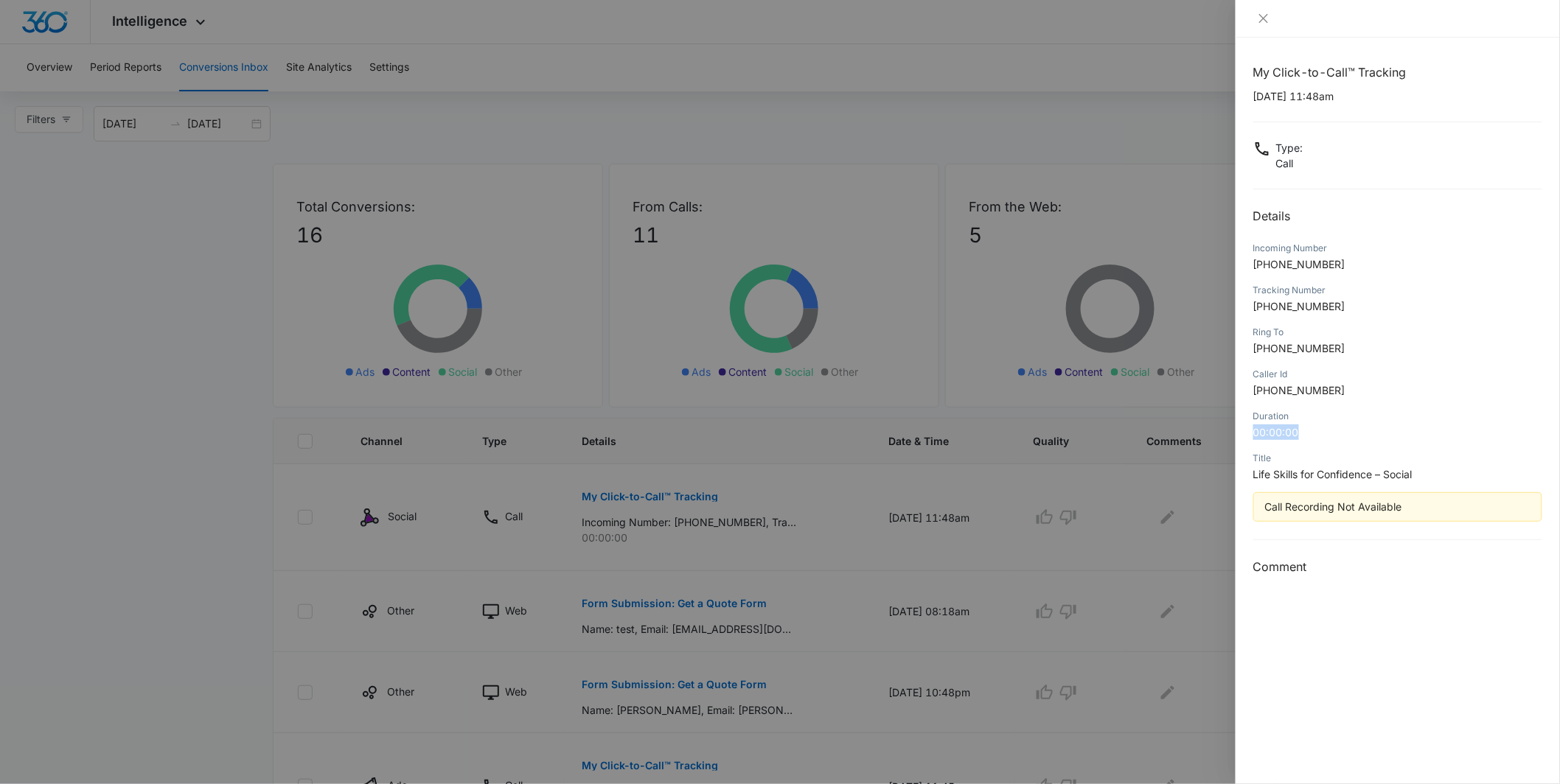
drag, startPoint x: 1303, startPoint y: 429, endPoint x: 1236, endPoint y: 437, distance: 67.5
click at [1236, 437] on div "My Click-to-Call™ Tracking 10/07/2025 at 11:48am Type : Call Details Incoming N…" at bounding box center [1397, 410] width 324 height 746
click at [1300, 445] on div "Duration 00:00:00" at bounding box center [1398, 429] width 289 height 42
drag, startPoint x: 1334, startPoint y: 259, endPoint x: 1251, endPoint y: 259, distance: 83.0
click at [1251, 259] on div "My Click-to-Call™ Tracking 10/07/2025 at 11:48am Type : Call Details Incoming N…" at bounding box center [1397, 410] width 324 height 746
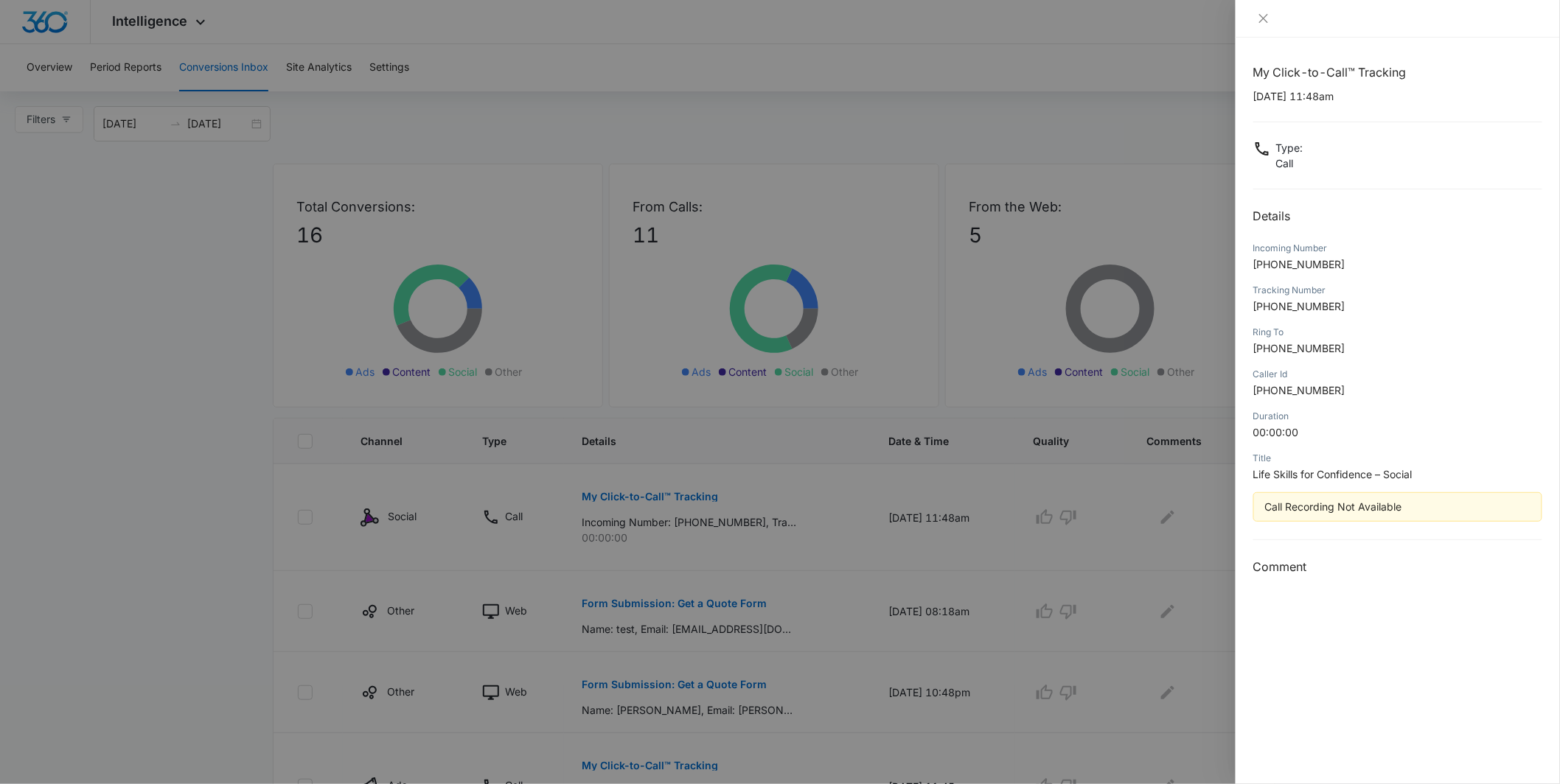
click at [1347, 265] on p "+18632493351" at bounding box center [1398, 264] width 289 height 16
drag, startPoint x: 1347, startPoint y: 265, endPoint x: 1276, endPoint y: 269, distance: 71.1
click at [1276, 269] on p "+18632493351" at bounding box center [1398, 264] width 289 height 16
click at [773, 530] on div at bounding box center [780, 392] width 1560 height 784
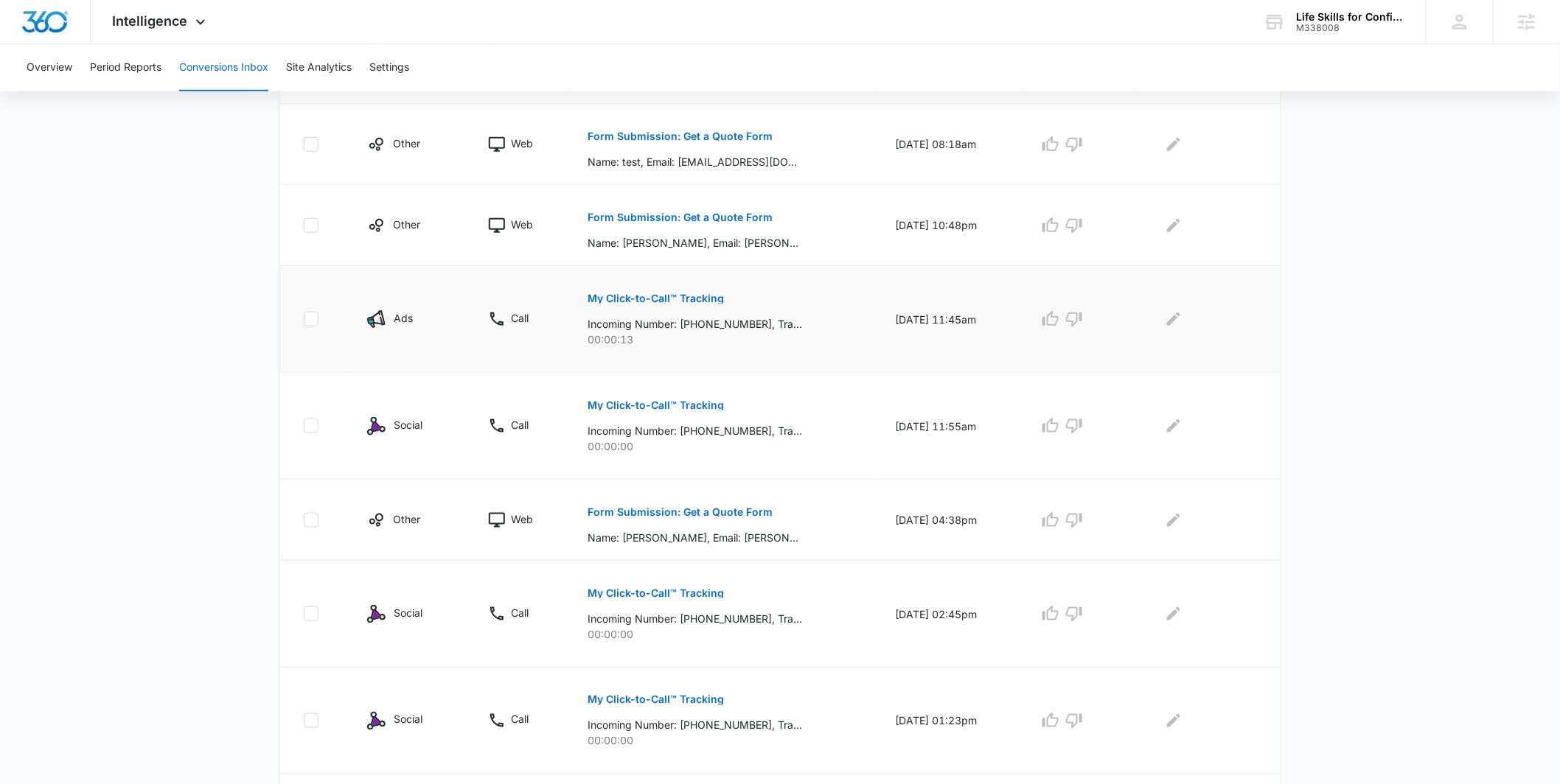
scroll to position [472, 0]
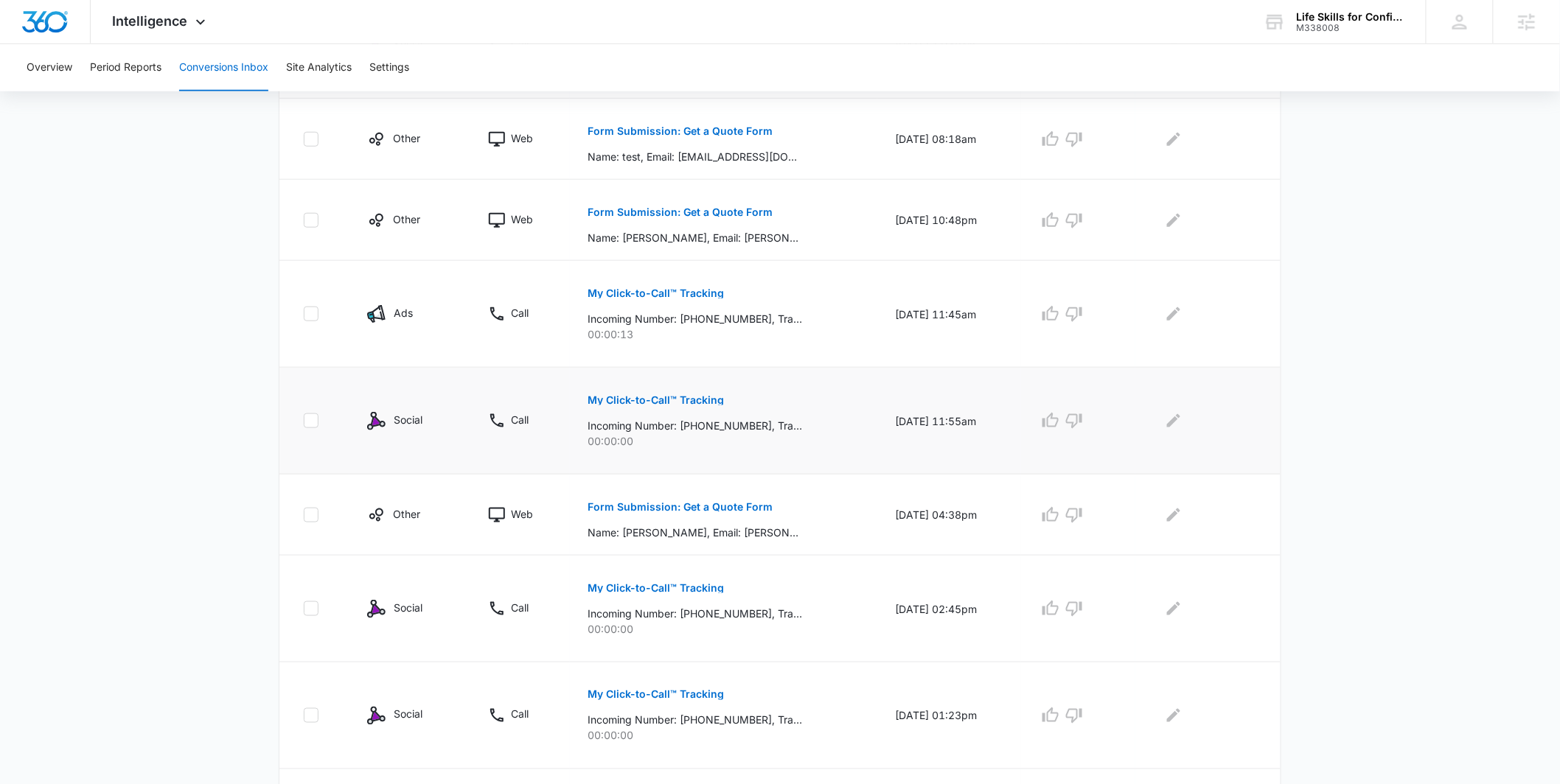
click at [673, 386] on button "My Click-to-Call™ Tracking" at bounding box center [655, 399] width 136 height 35
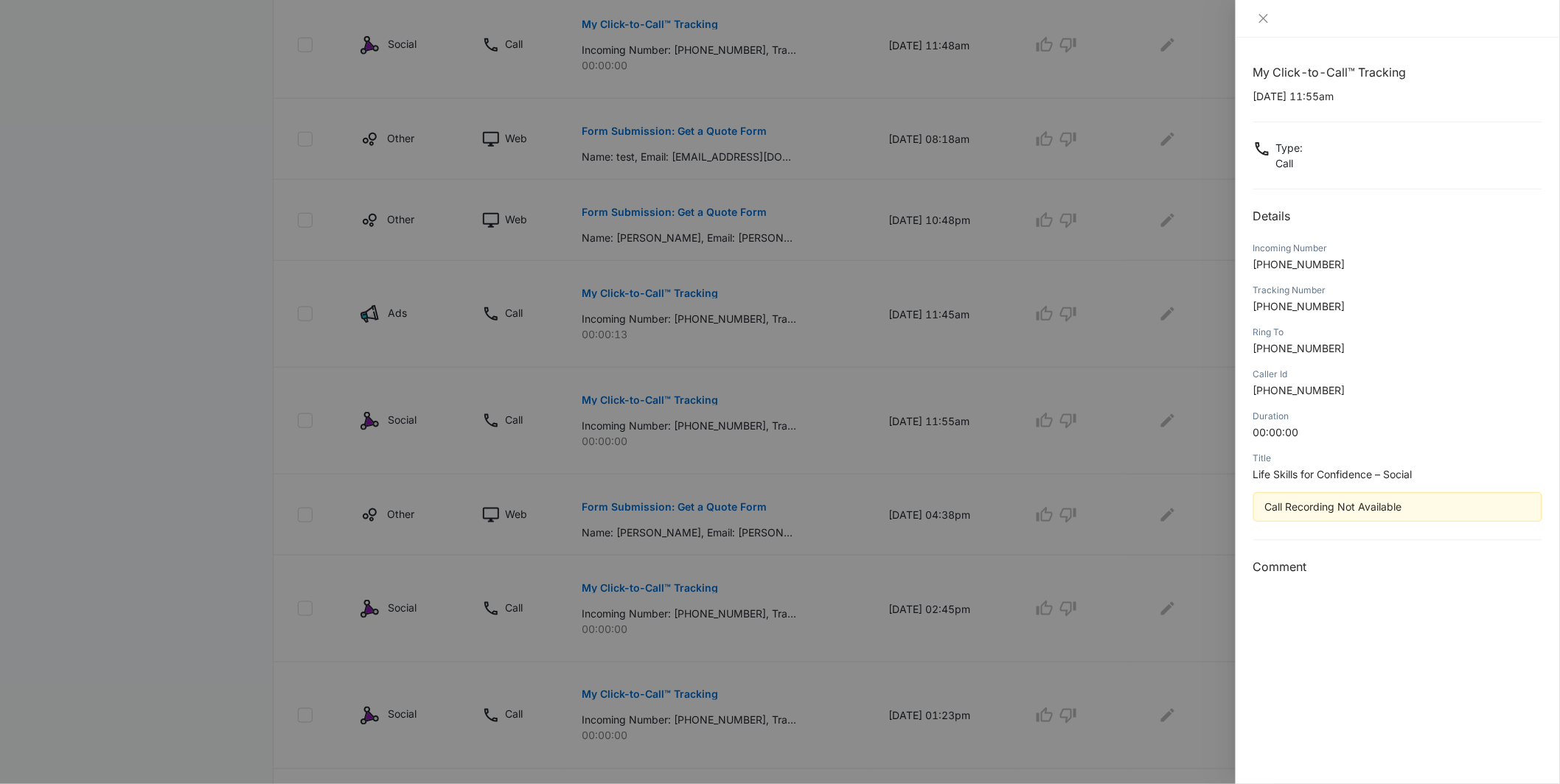
click at [808, 380] on div at bounding box center [780, 392] width 1560 height 784
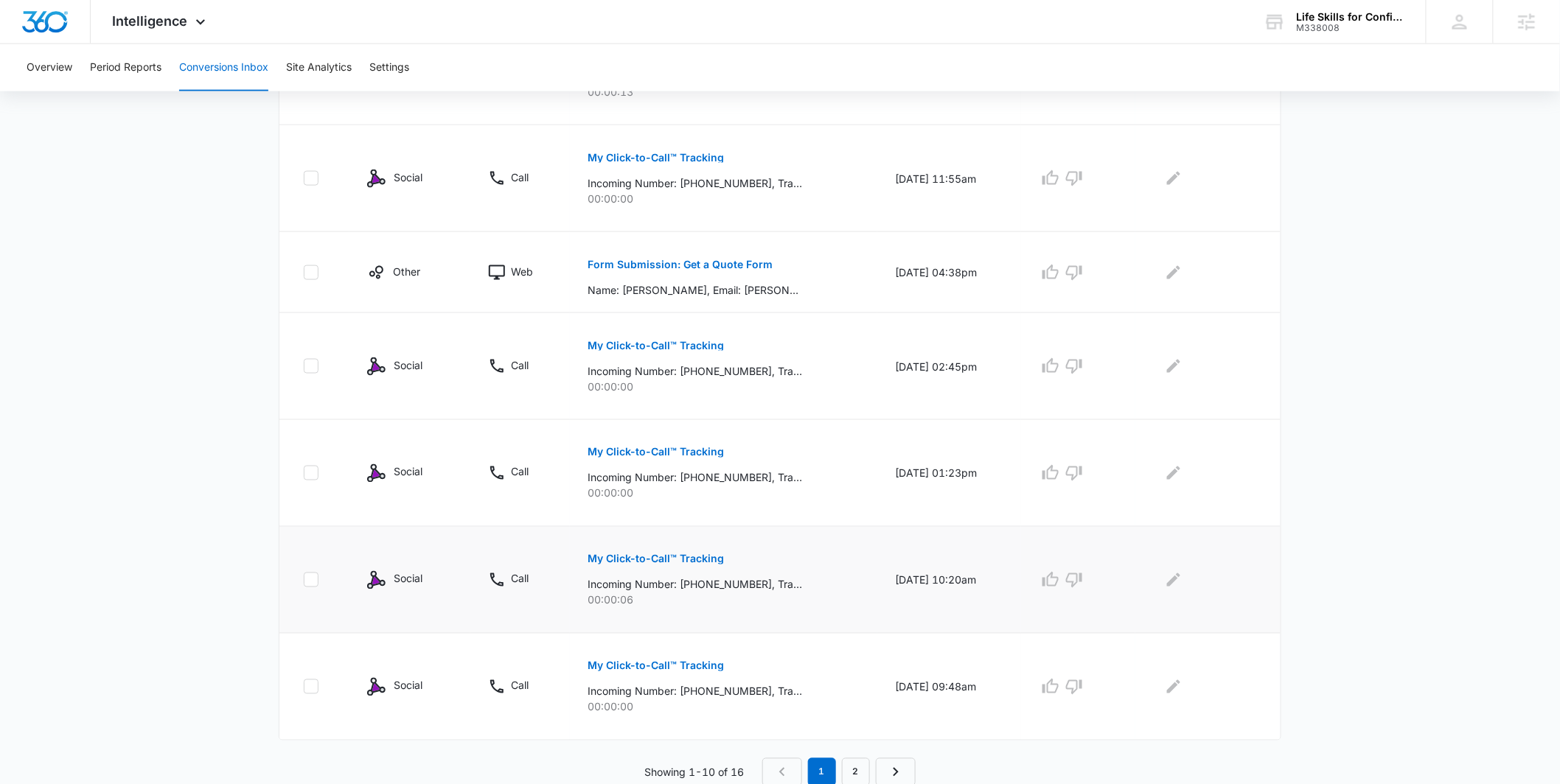
scroll to position [717, 0]
click at [850, 775] on link "2" at bounding box center [856, 770] width 28 height 28
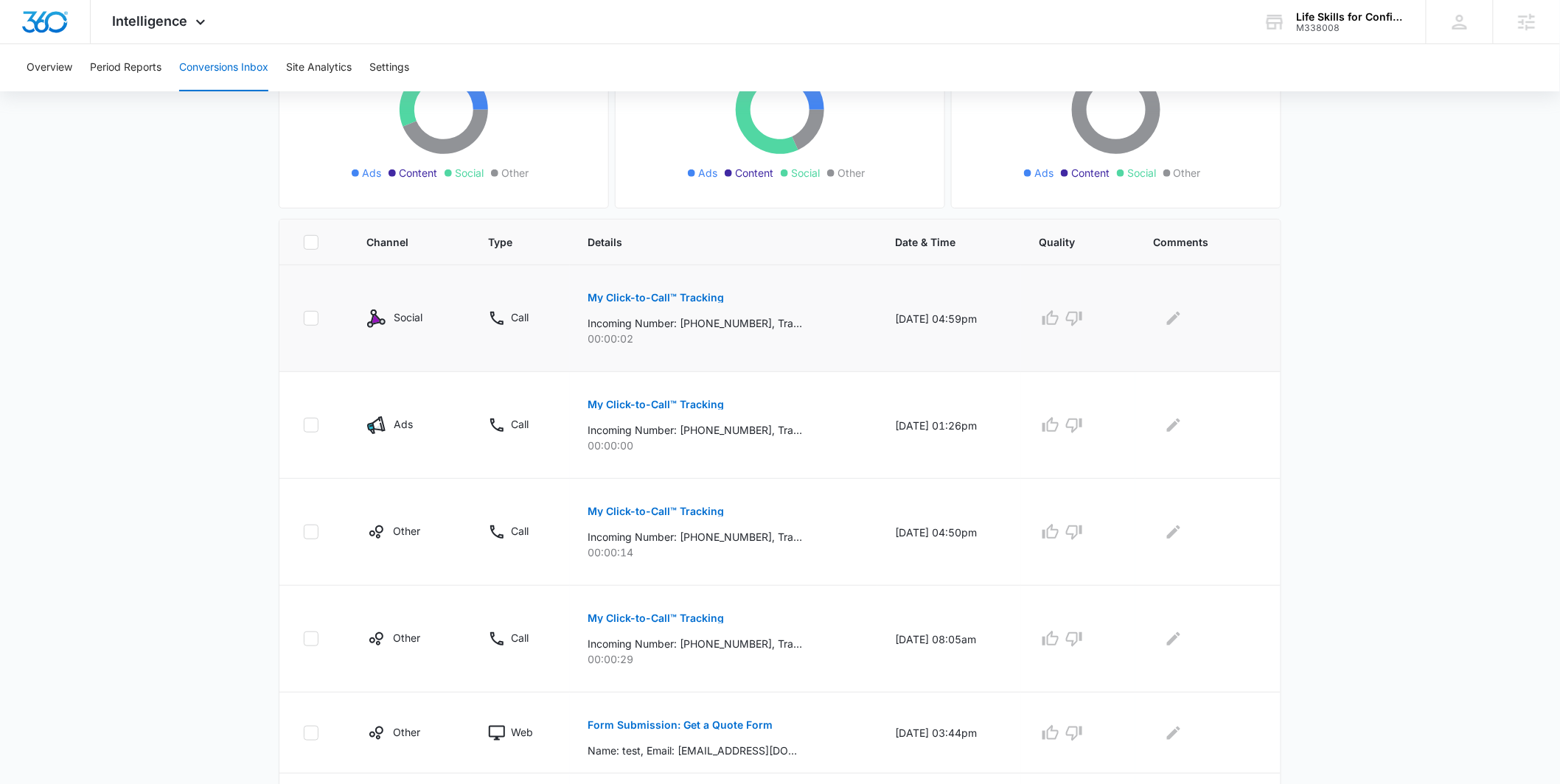
scroll to position [315, 0]
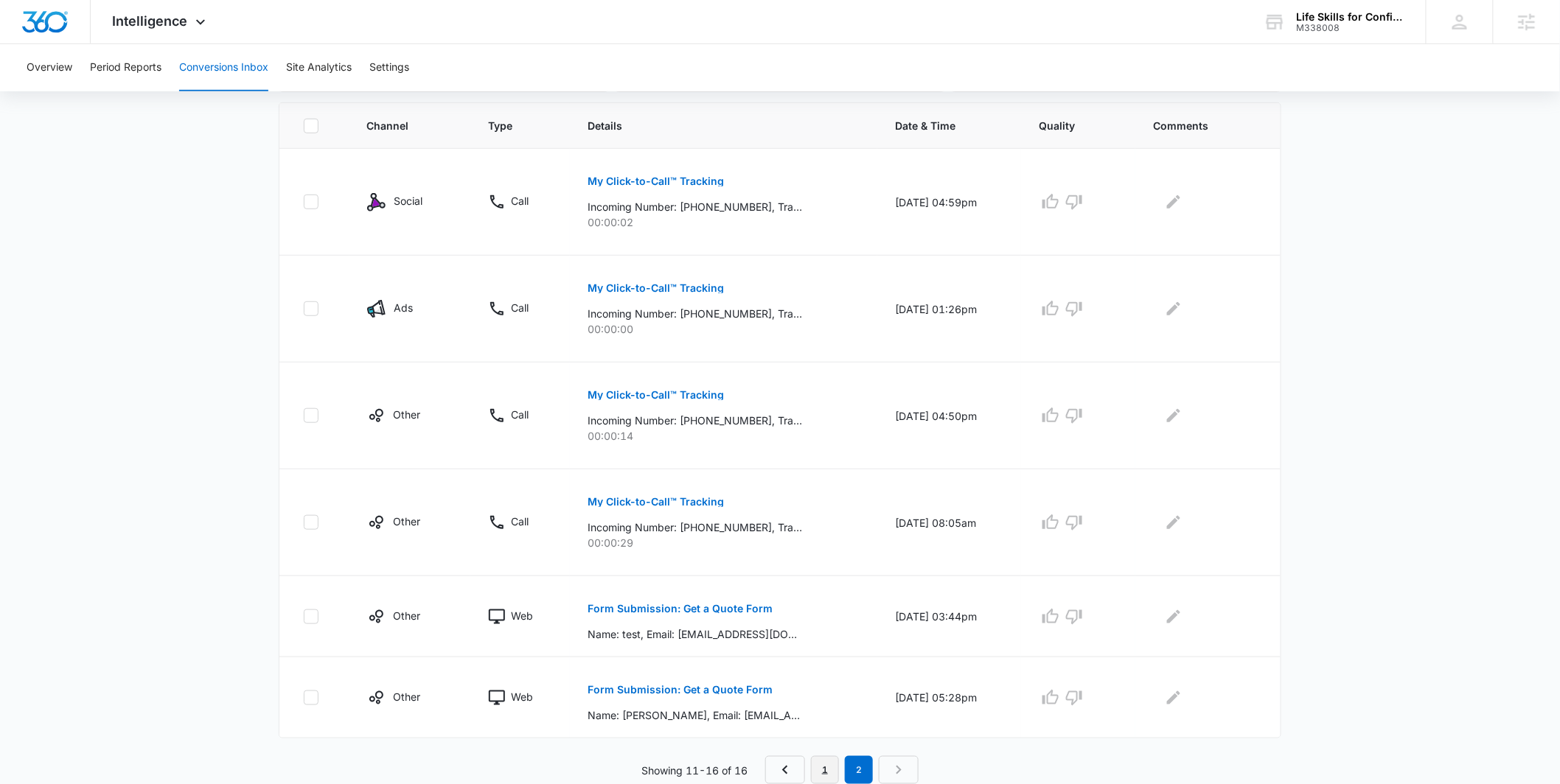
click at [821, 774] on link "1" at bounding box center [825, 770] width 28 height 28
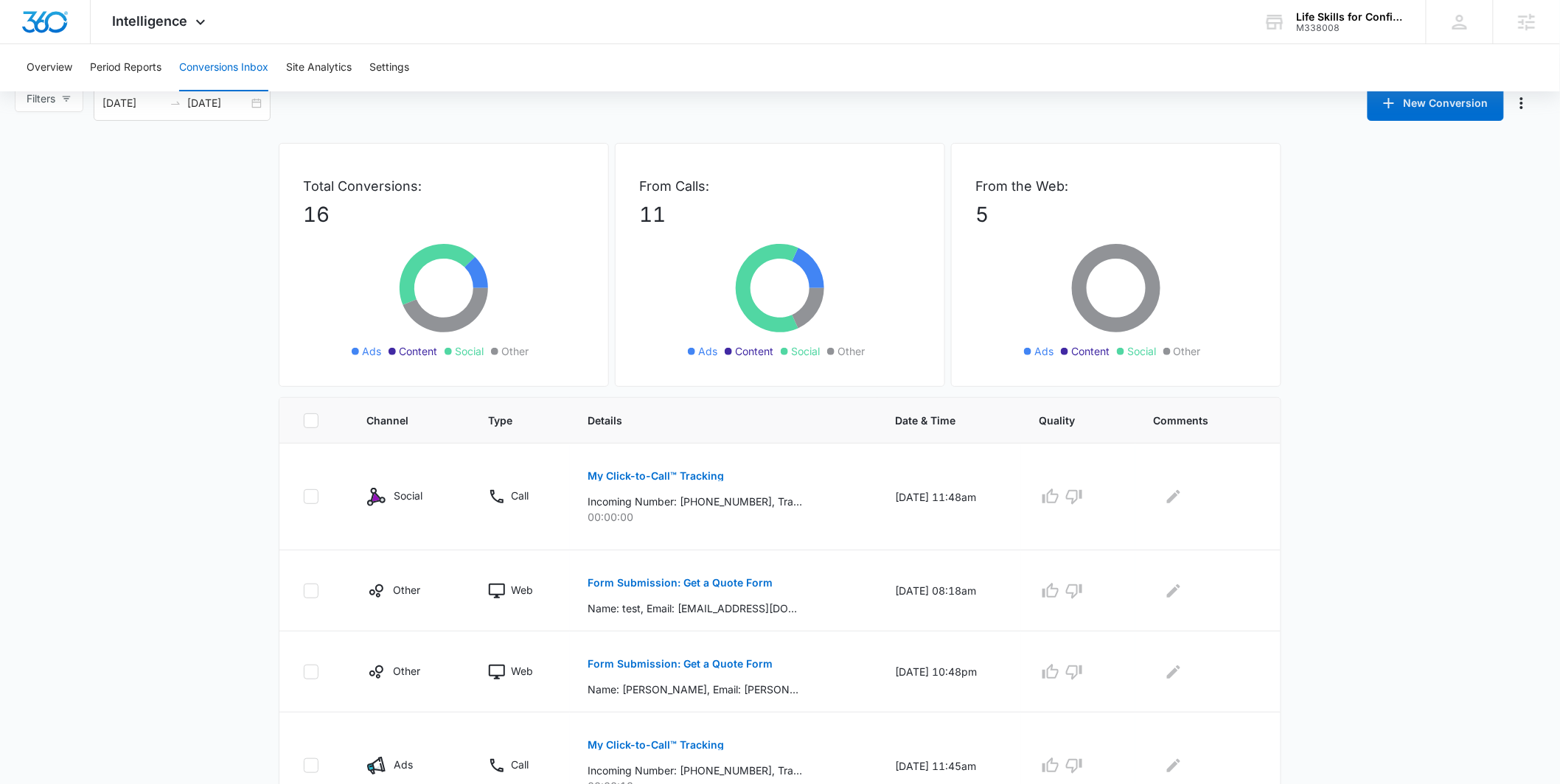
scroll to position [0, 0]
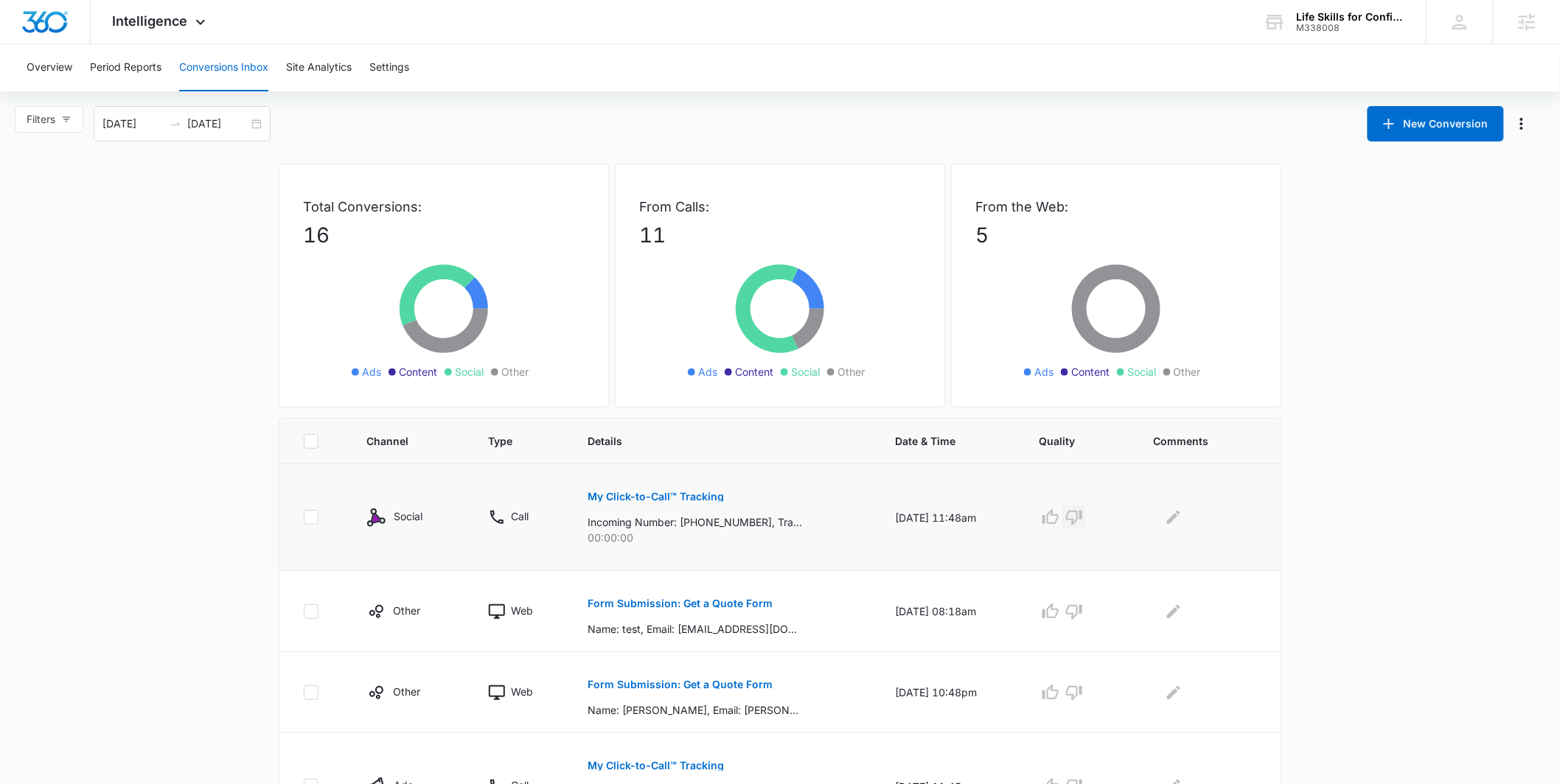
click at [1083, 515] on icon "button" at bounding box center [1075, 517] width 18 height 18
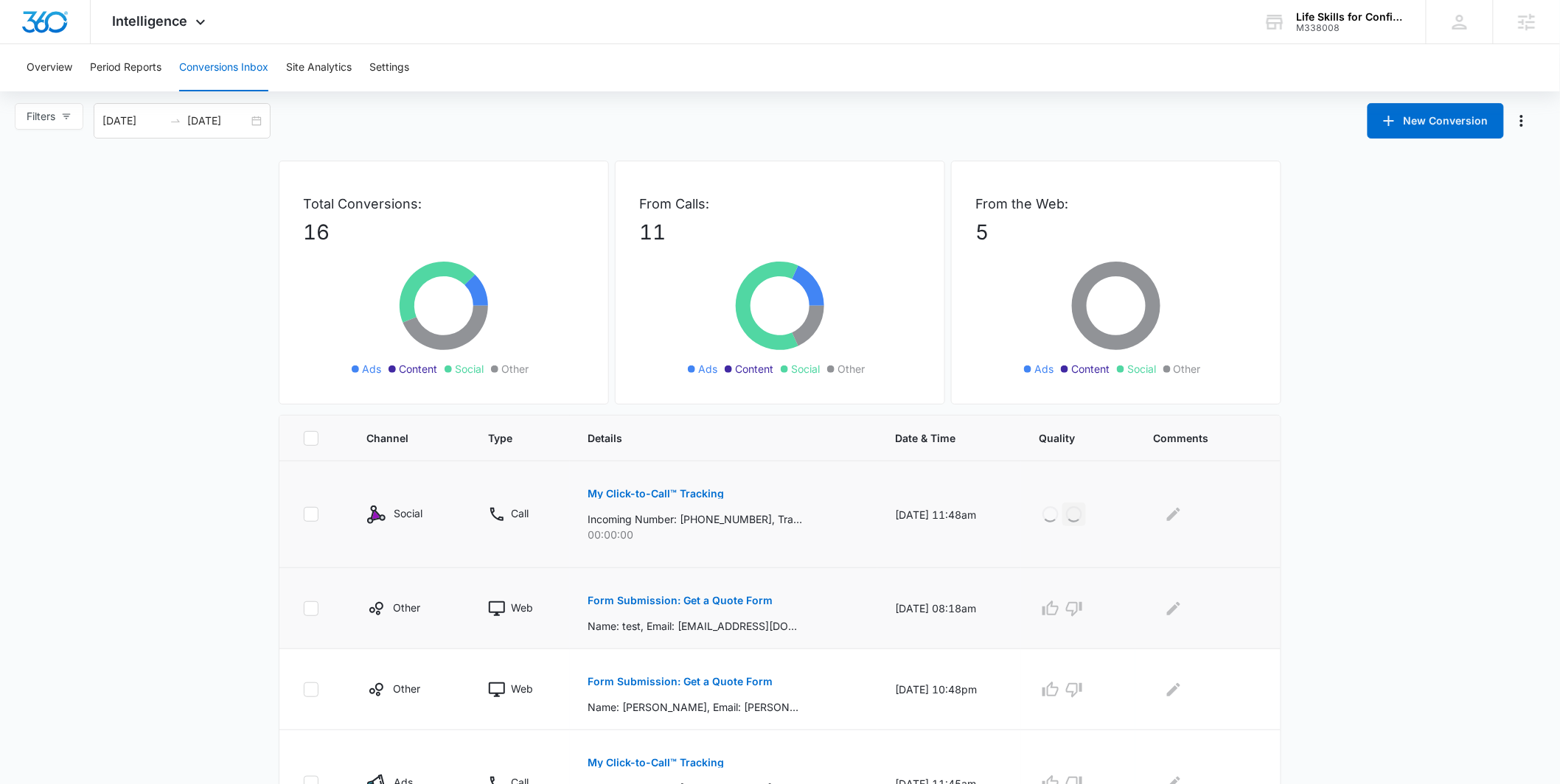
scroll to position [59, 0]
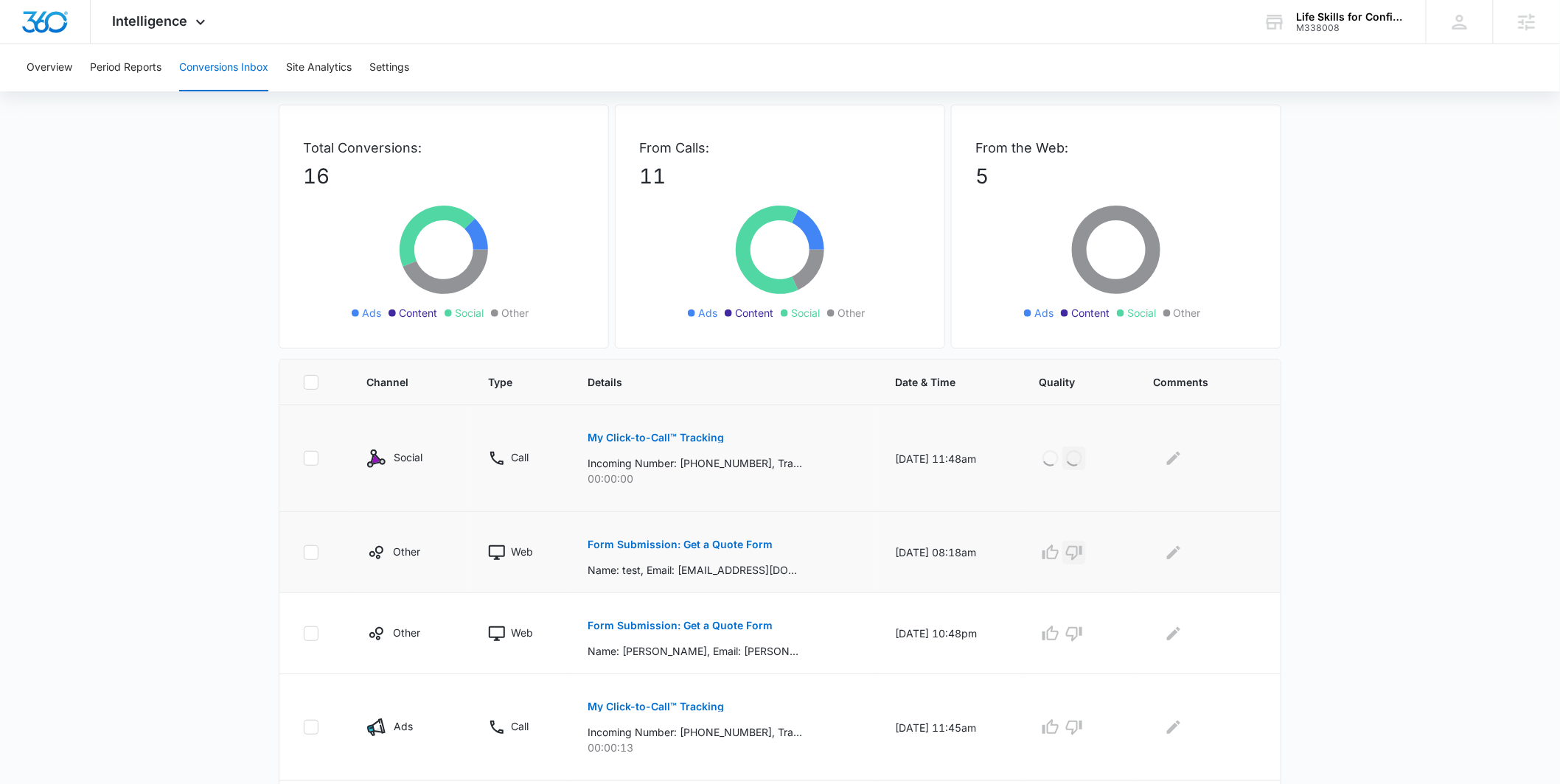
click at [1082, 548] on icon "button" at bounding box center [1075, 554] width 16 height 15
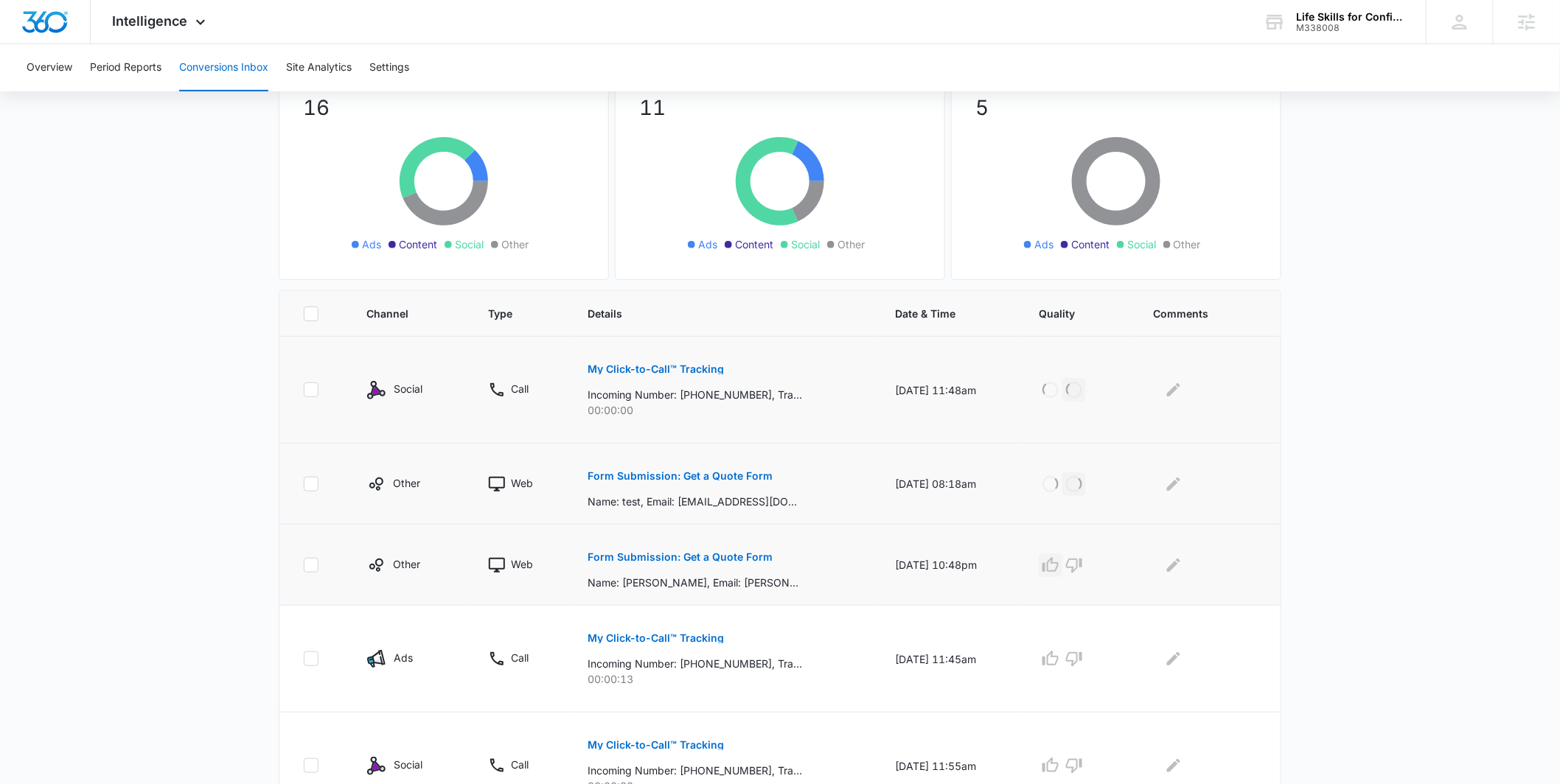
click at [1056, 565] on icon "button" at bounding box center [1051, 565] width 18 height 18
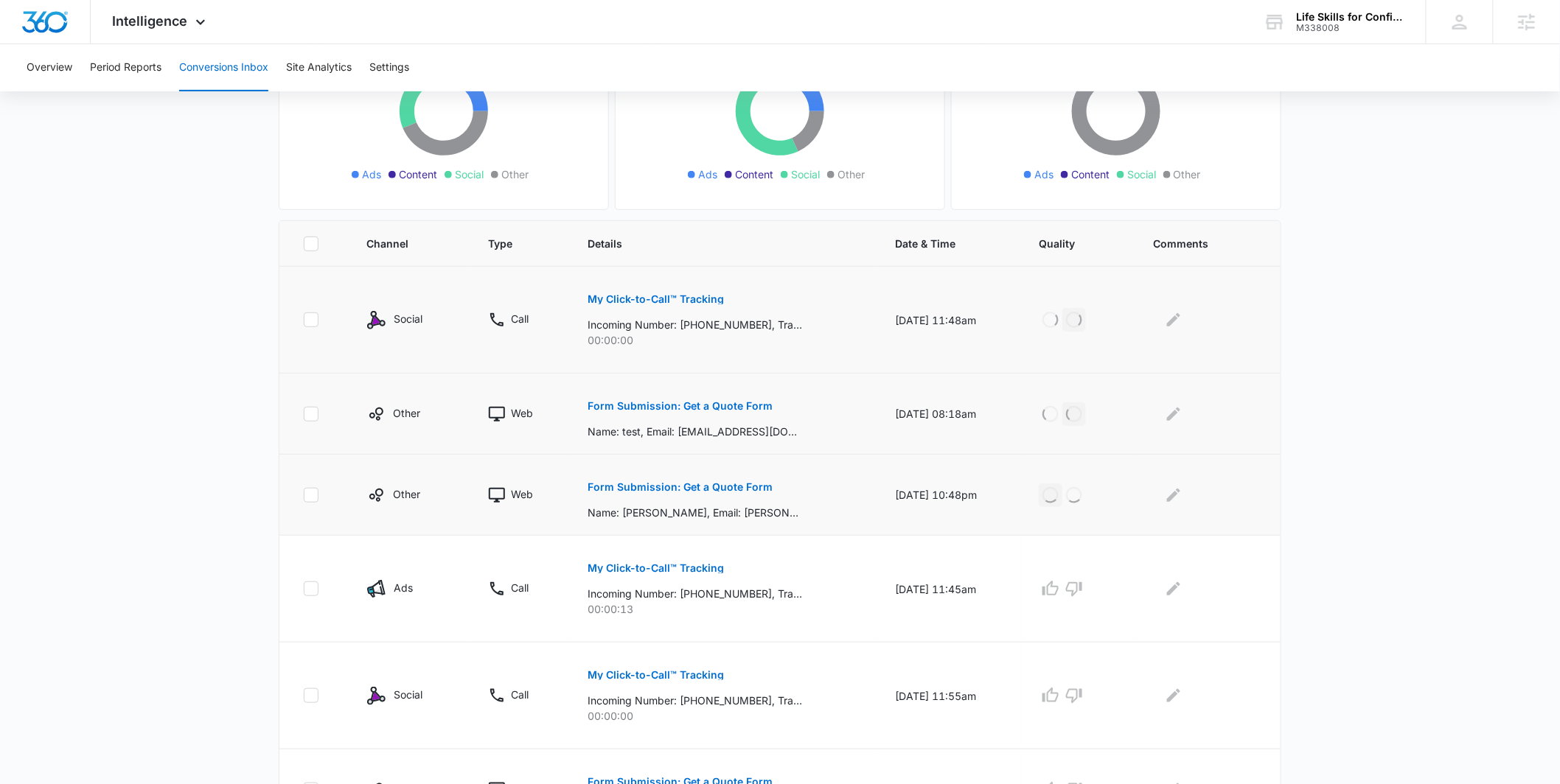
scroll to position [210, 0]
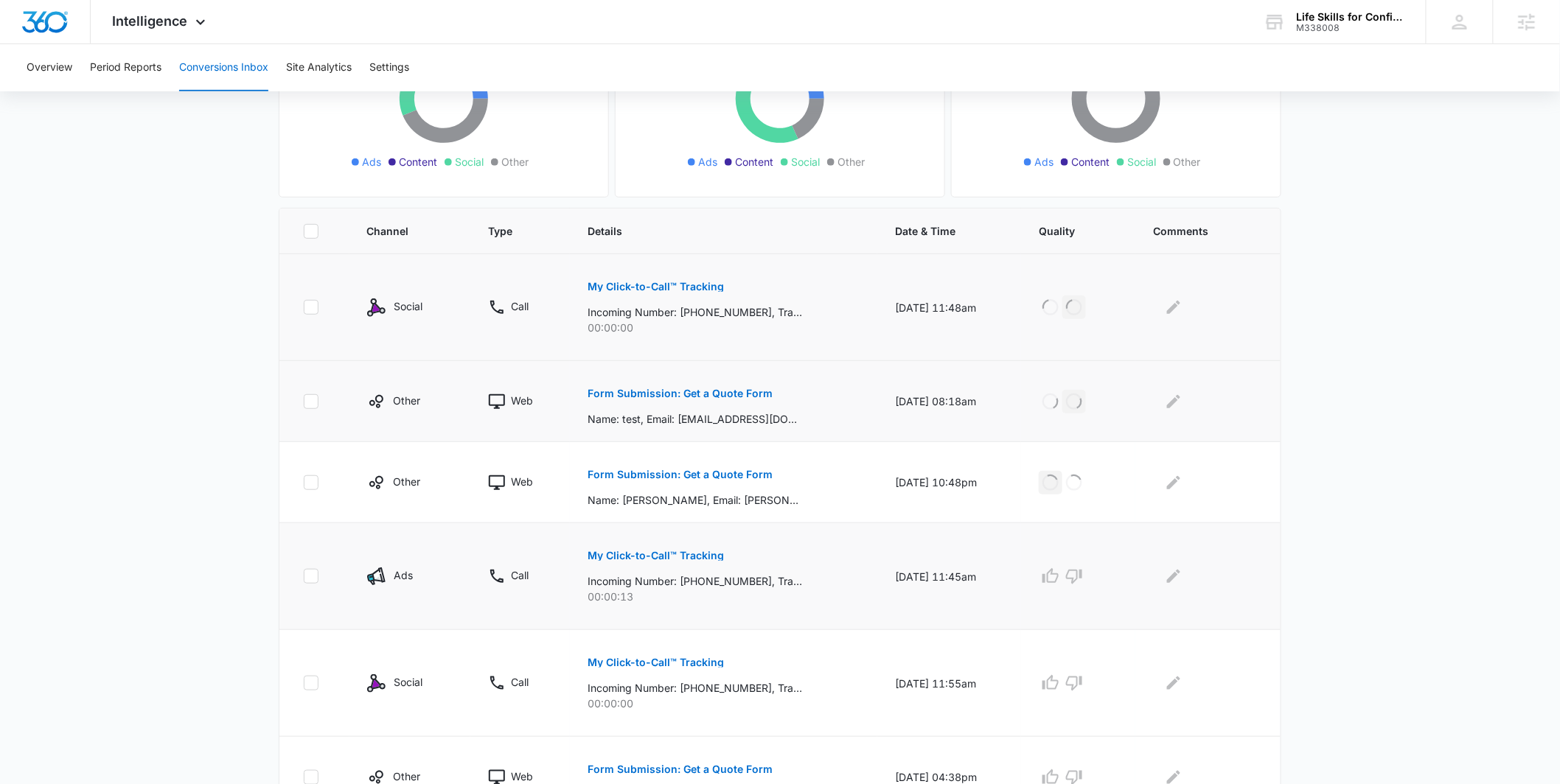
click at [1098, 581] on div at bounding box center [1078, 576] width 79 height 24
click at [1083, 579] on icon "button" at bounding box center [1075, 576] width 18 height 18
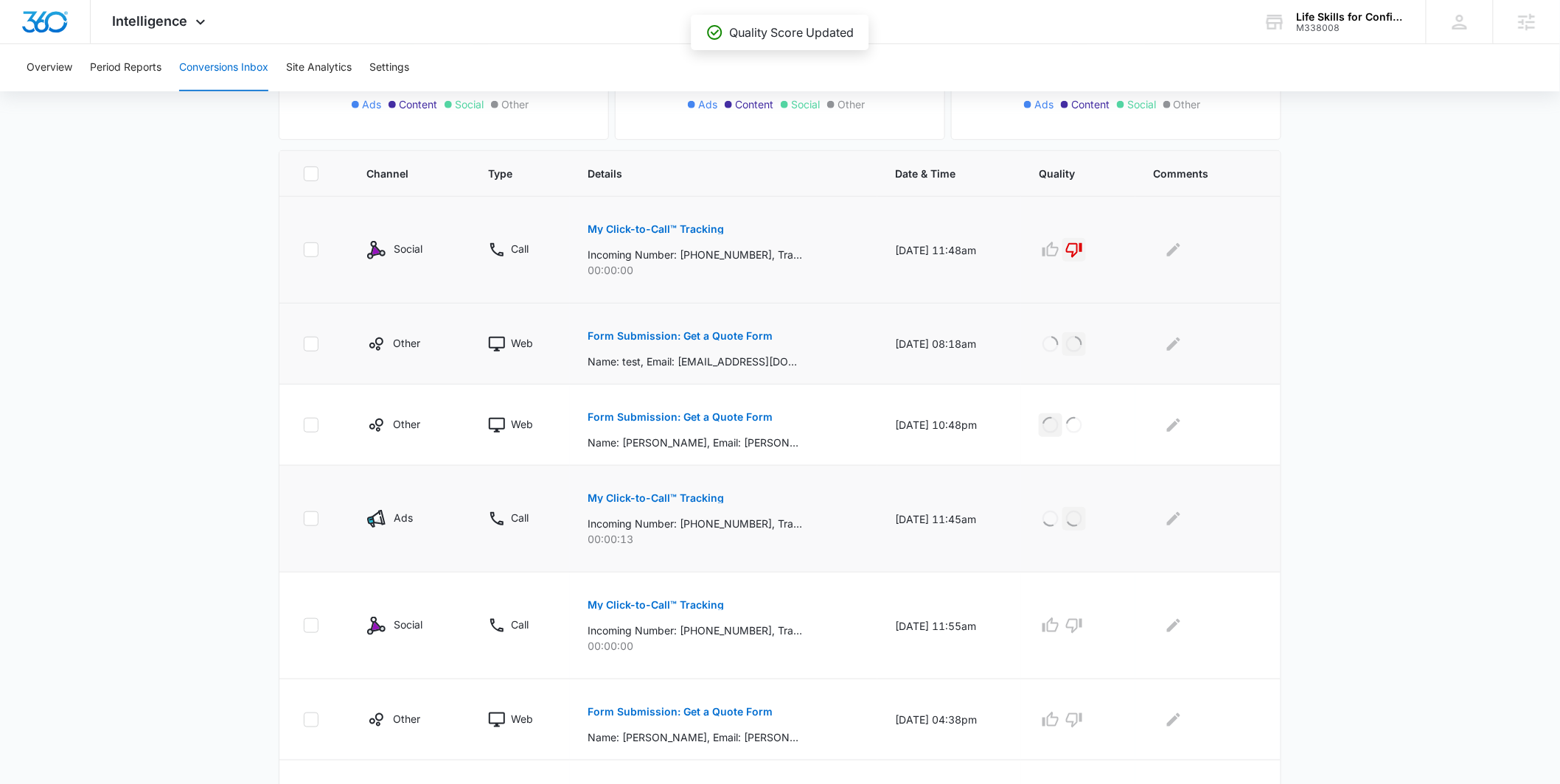
scroll to position [282, 0]
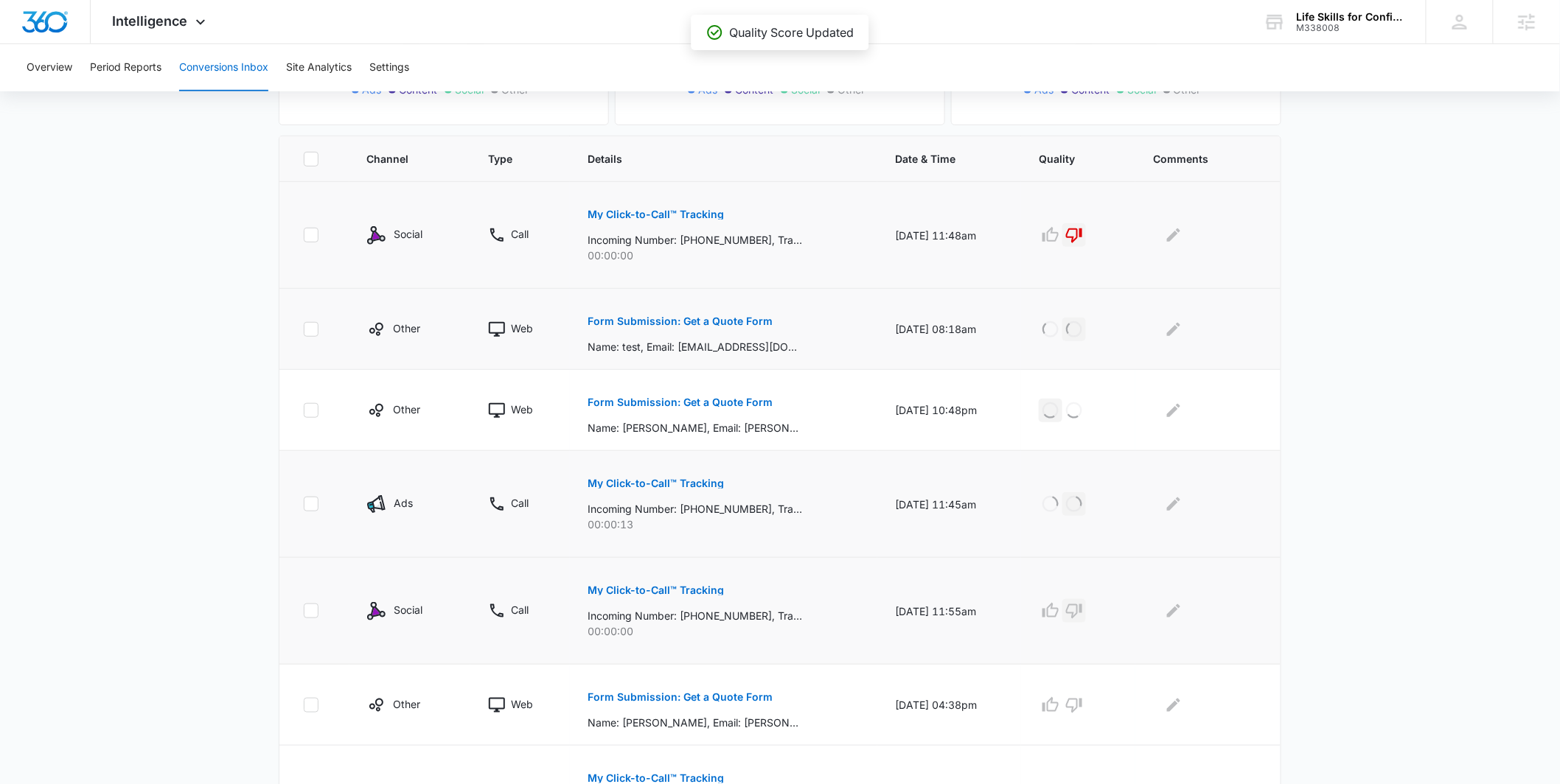
click at [1078, 613] on icon "button" at bounding box center [1075, 612] width 16 height 15
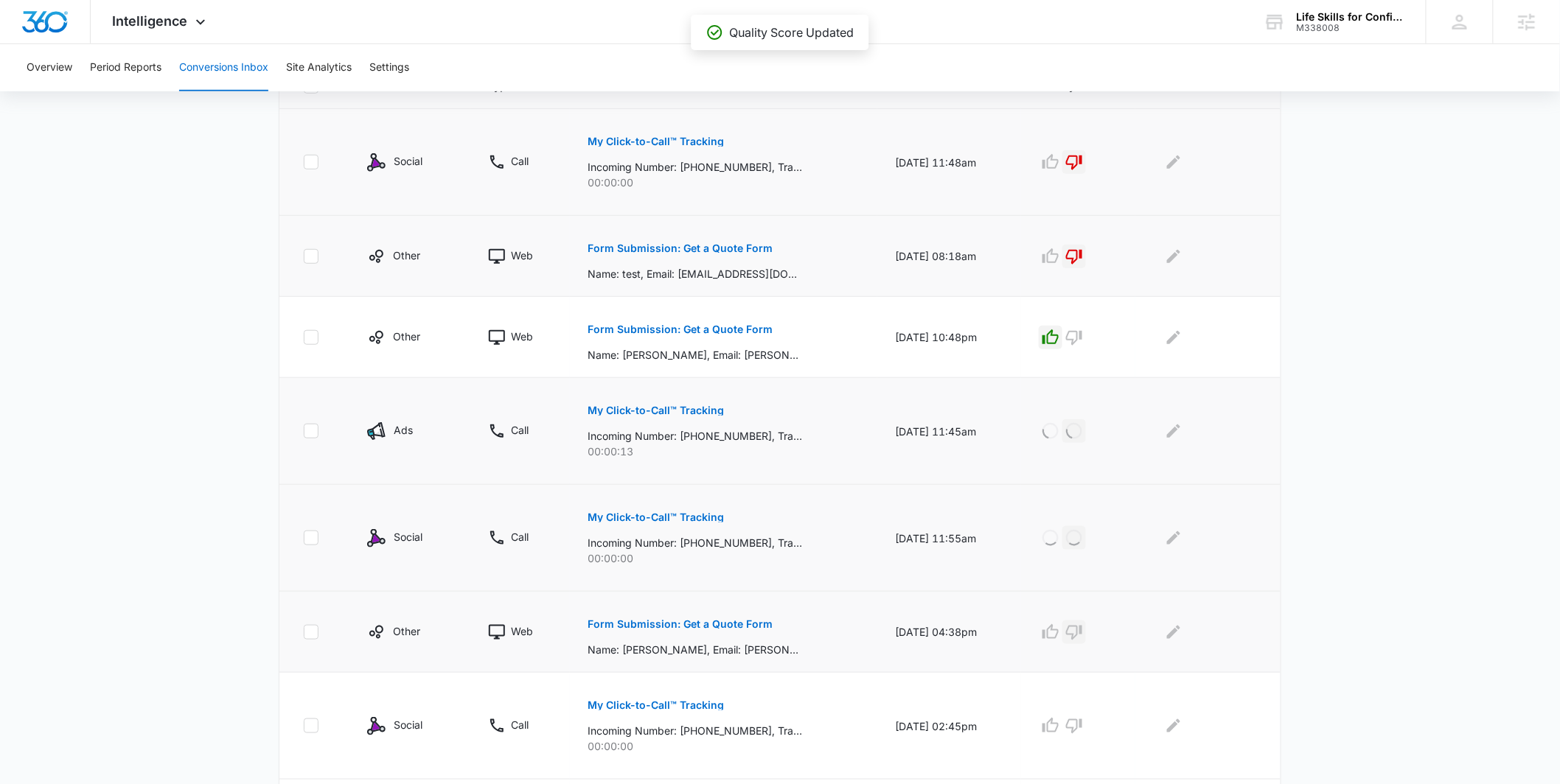
click at [1081, 629] on icon "button" at bounding box center [1075, 632] width 18 height 18
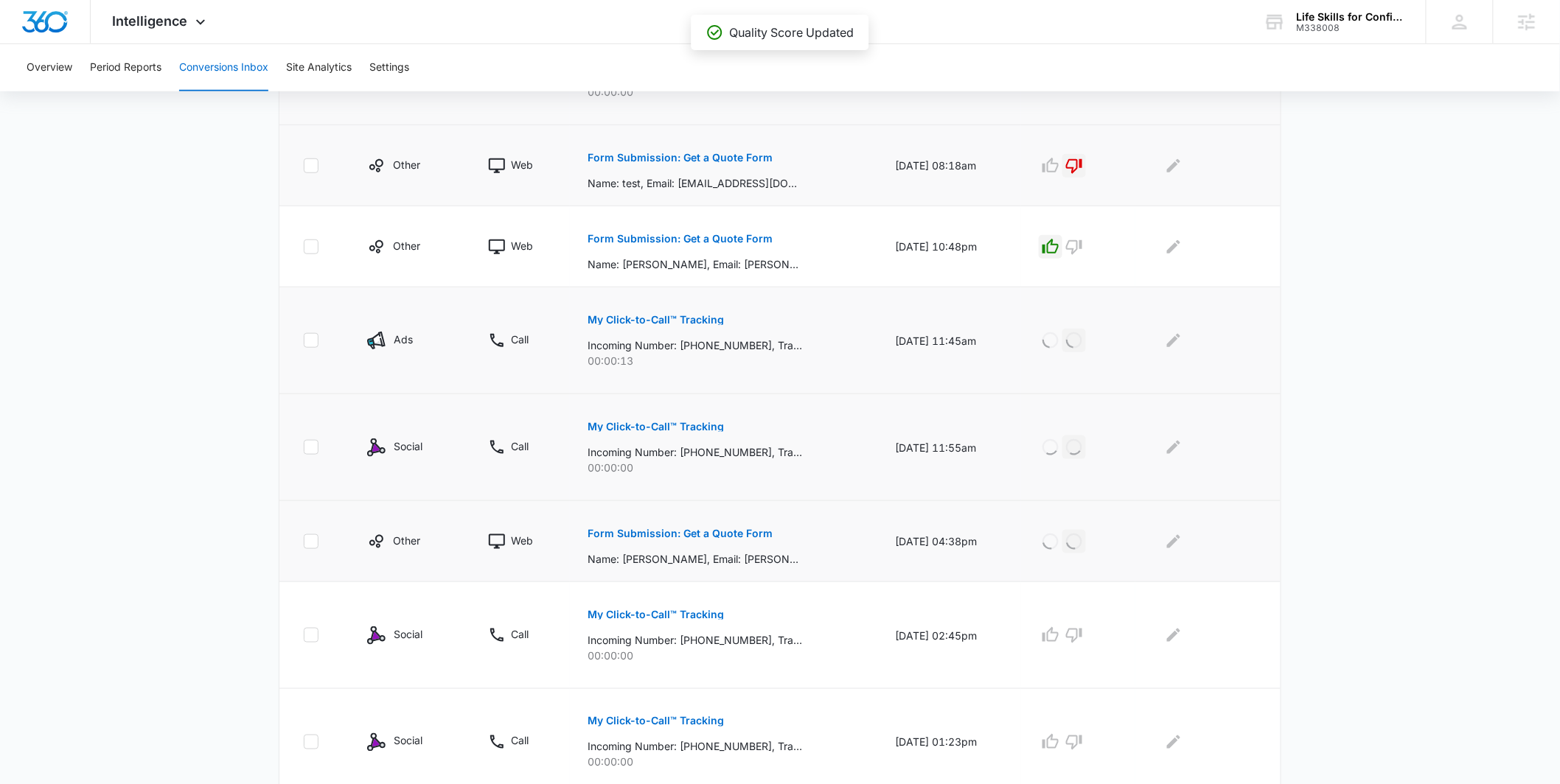
scroll to position [448, 0]
click at [1083, 630] on icon "button" at bounding box center [1075, 633] width 18 height 18
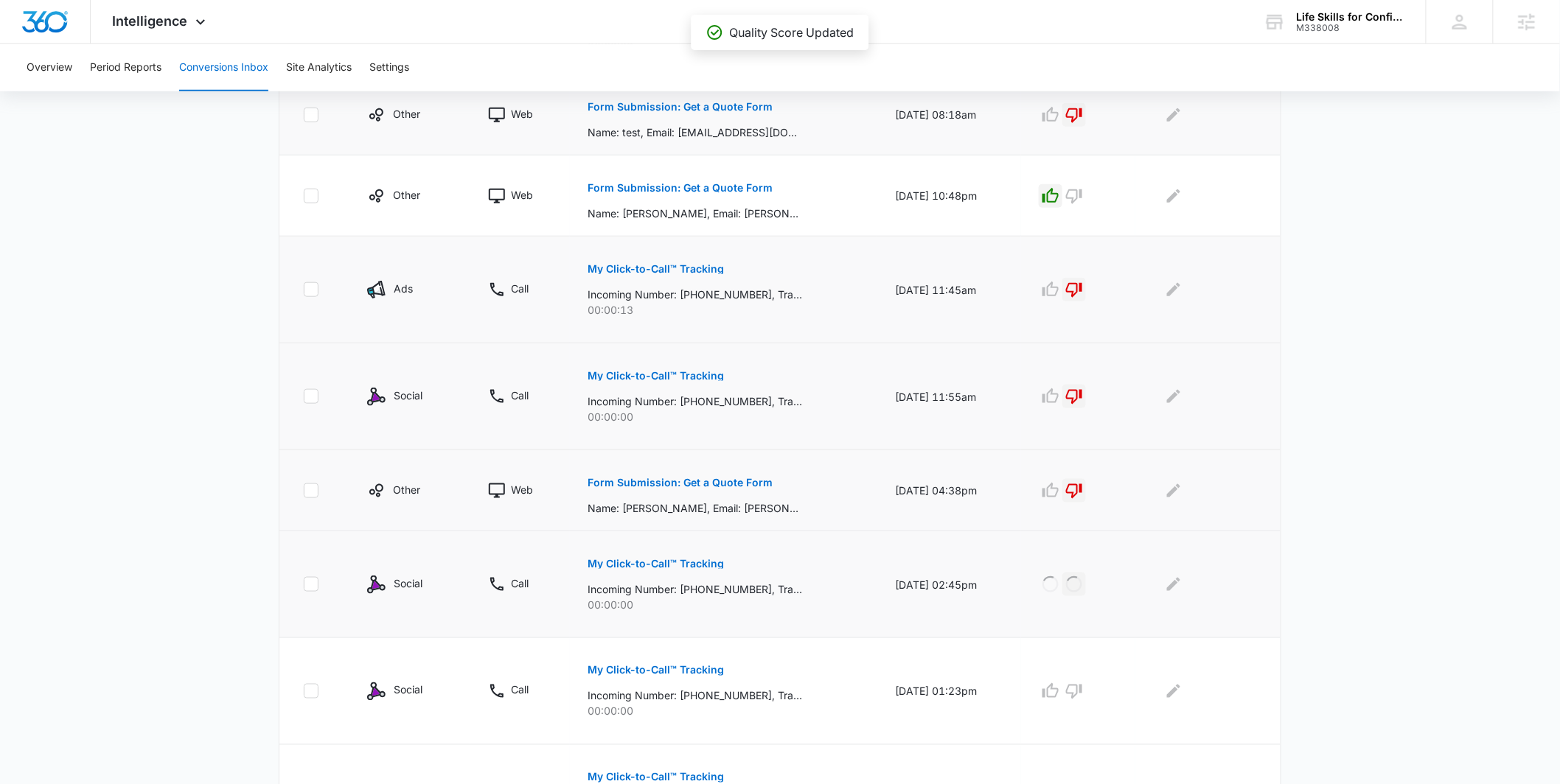
scroll to position [473, 0]
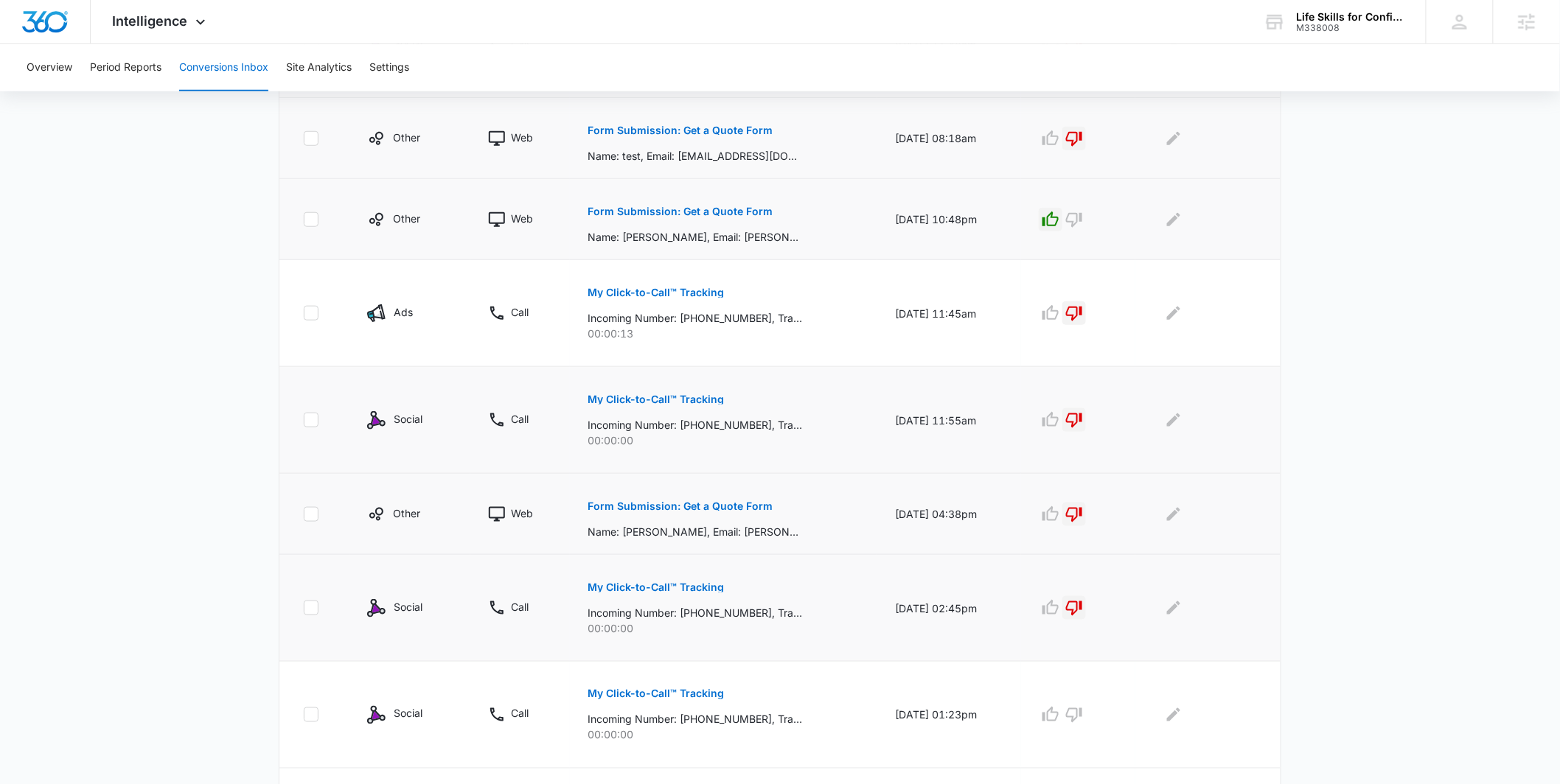
click at [718, 213] on p "Form Submission: Get a Quote Form" at bounding box center [680, 212] width 185 height 10
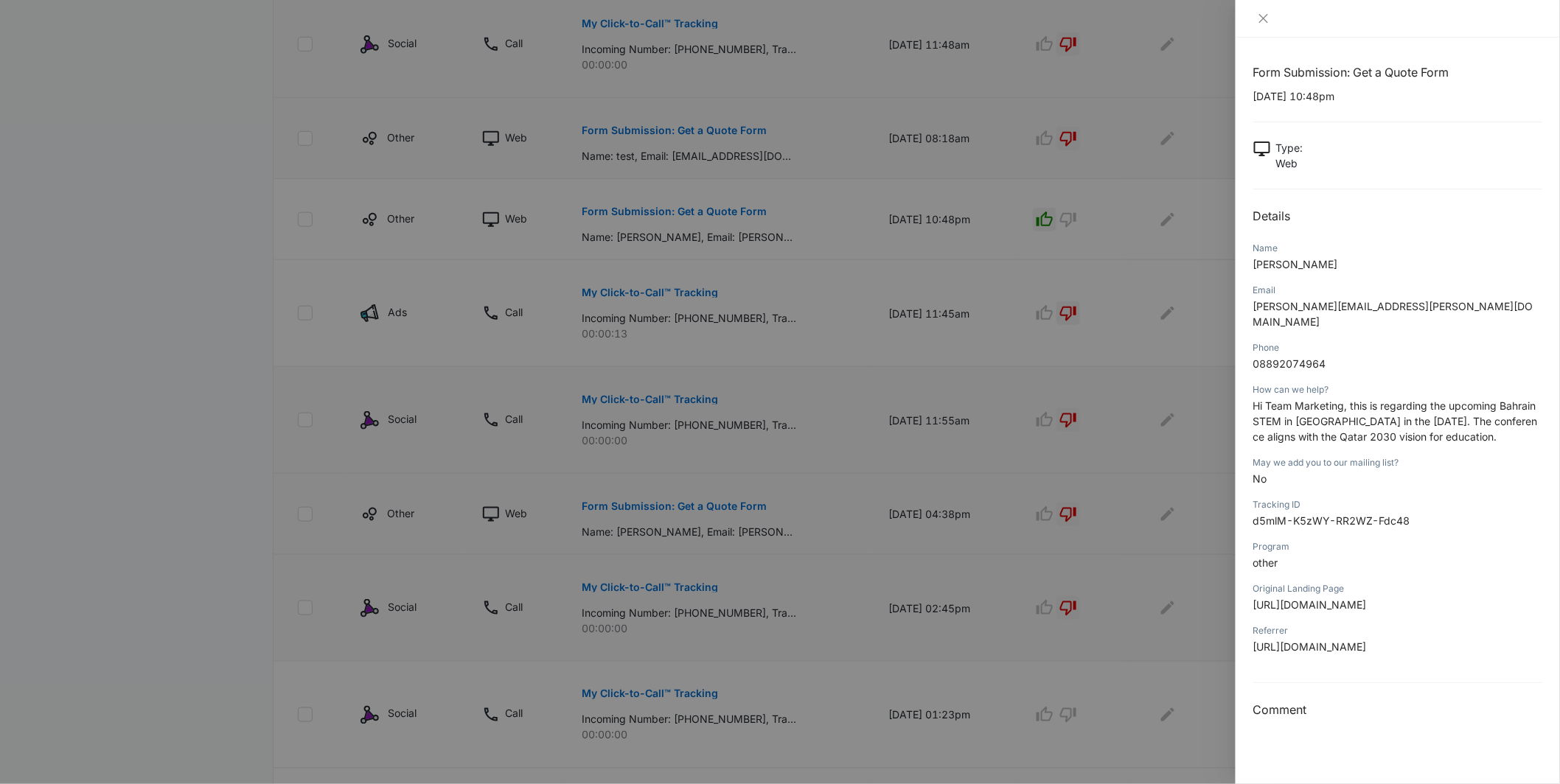
click at [966, 333] on div at bounding box center [780, 392] width 1560 height 784
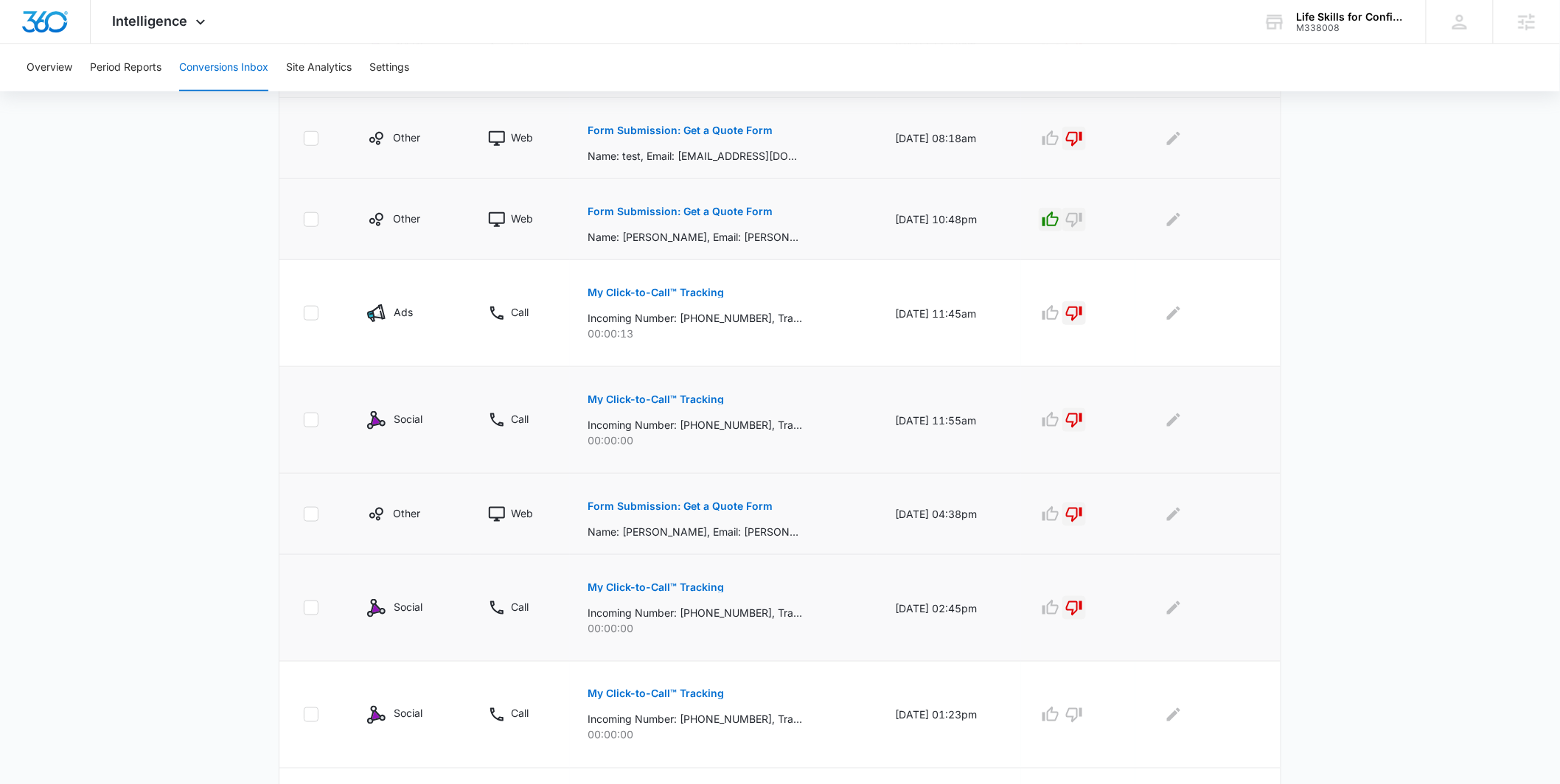
click at [1082, 218] on icon "button" at bounding box center [1075, 221] width 16 height 15
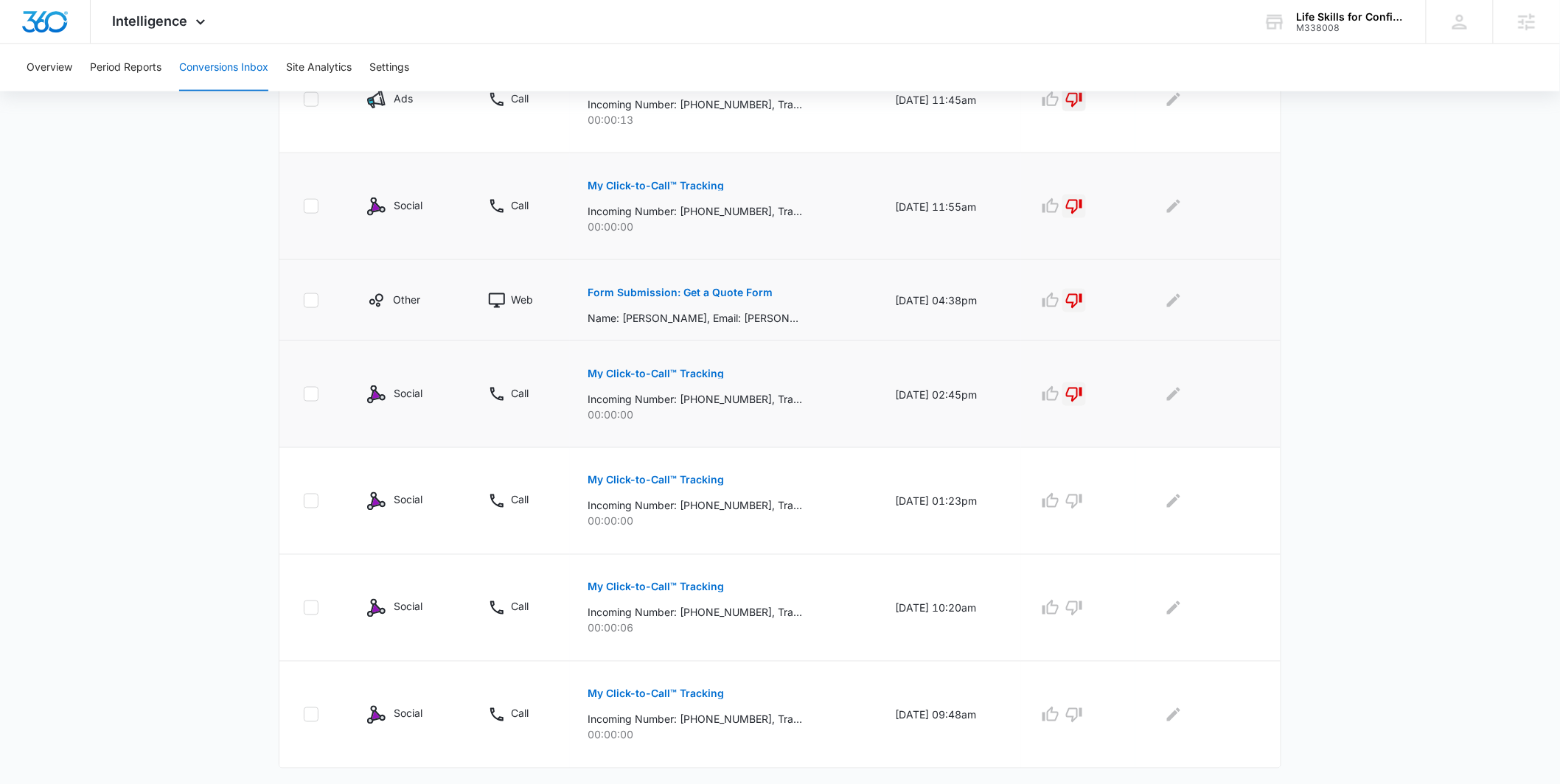
scroll to position [717, 0]
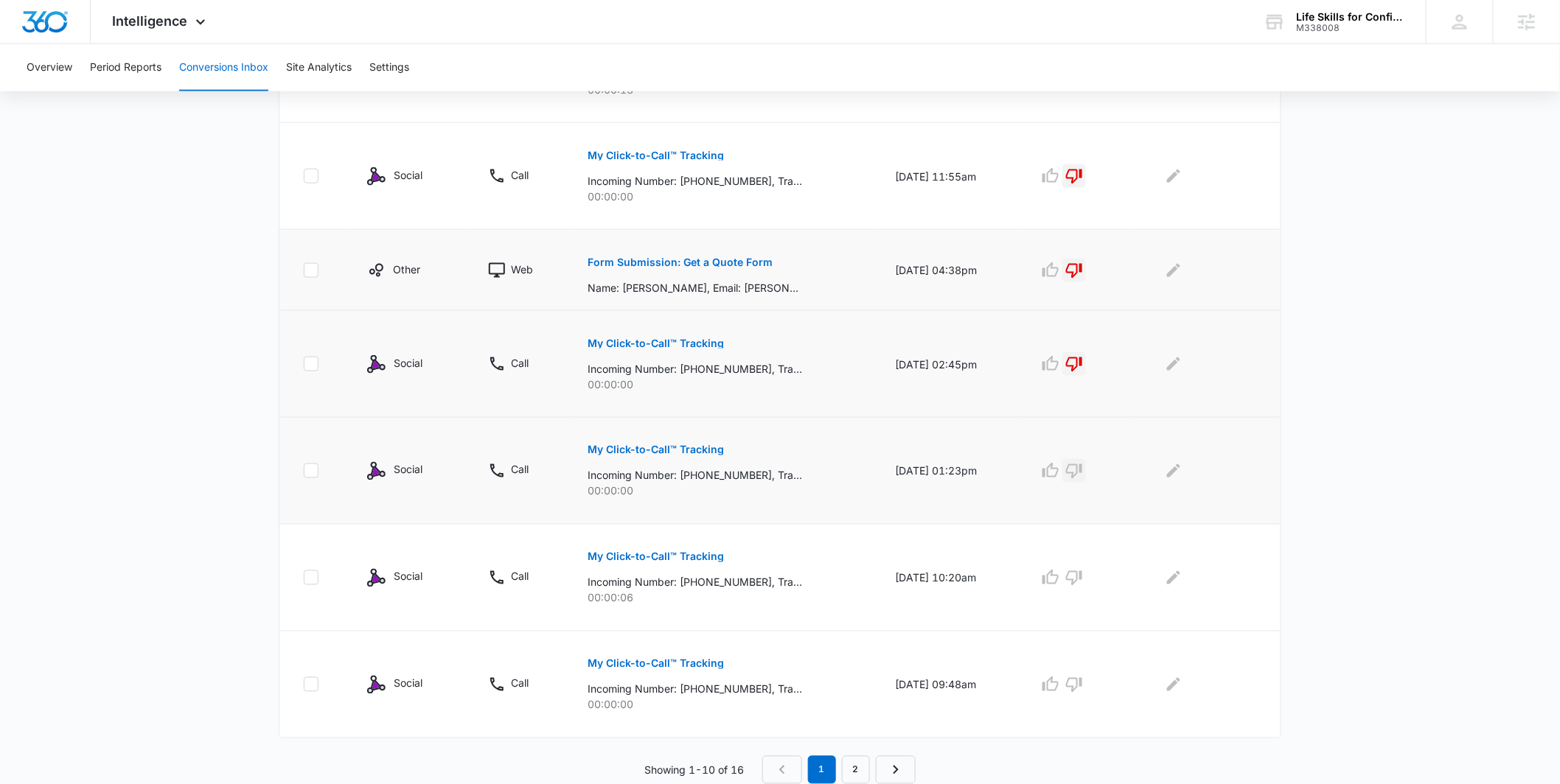
click at [1083, 475] on icon "button" at bounding box center [1075, 471] width 18 height 18
click at [1078, 580] on icon "button" at bounding box center [1075, 578] width 16 height 15
click at [1083, 682] on icon "button" at bounding box center [1075, 685] width 18 height 18
click at [851, 774] on link "2" at bounding box center [856, 770] width 28 height 28
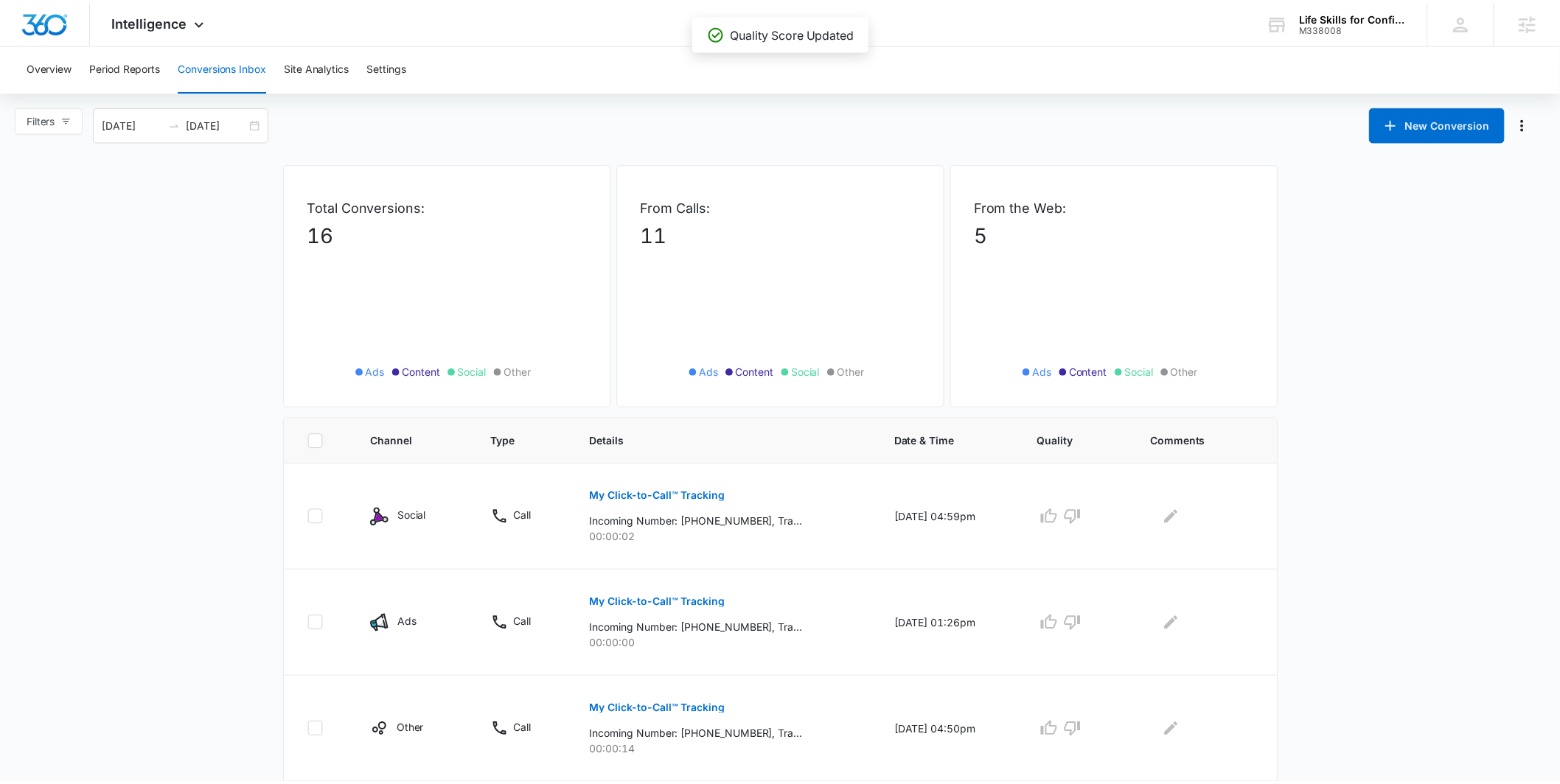
scroll to position [315, 0]
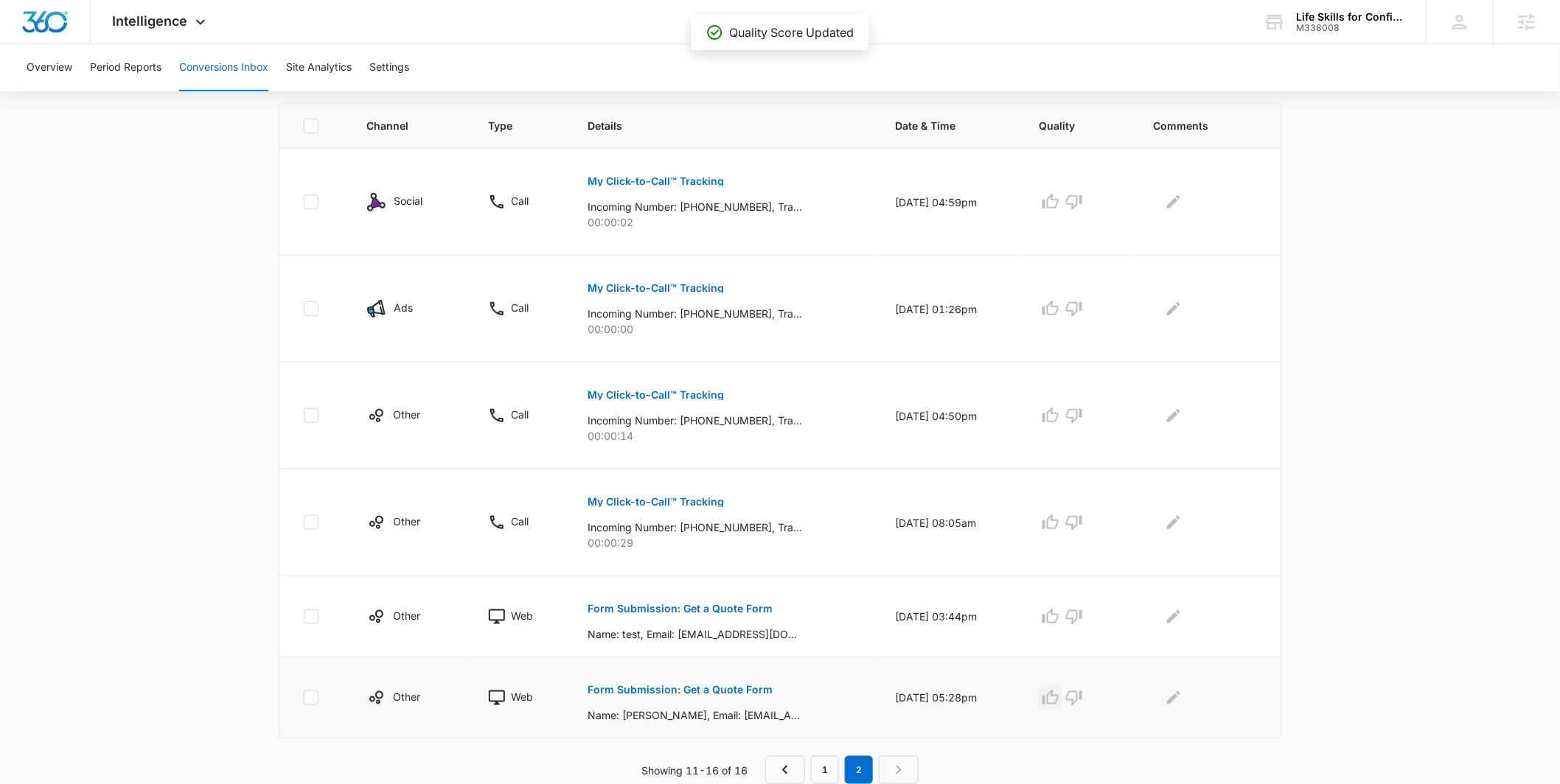
click at [1059, 702] on icon "button" at bounding box center [1051, 697] width 16 height 15
click at [1086, 613] on button "button" at bounding box center [1075, 617] width 24 height 24
click at [1082, 528] on icon "button" at bounding box center [1075, 523] width 16 height 15
click at [1083, 414] on icon "button" at bounding box center [1075, 416] width 18 height 18
click at [1082, 306] on icon "button" at bounding box center [1075, 309] width 16 height 15
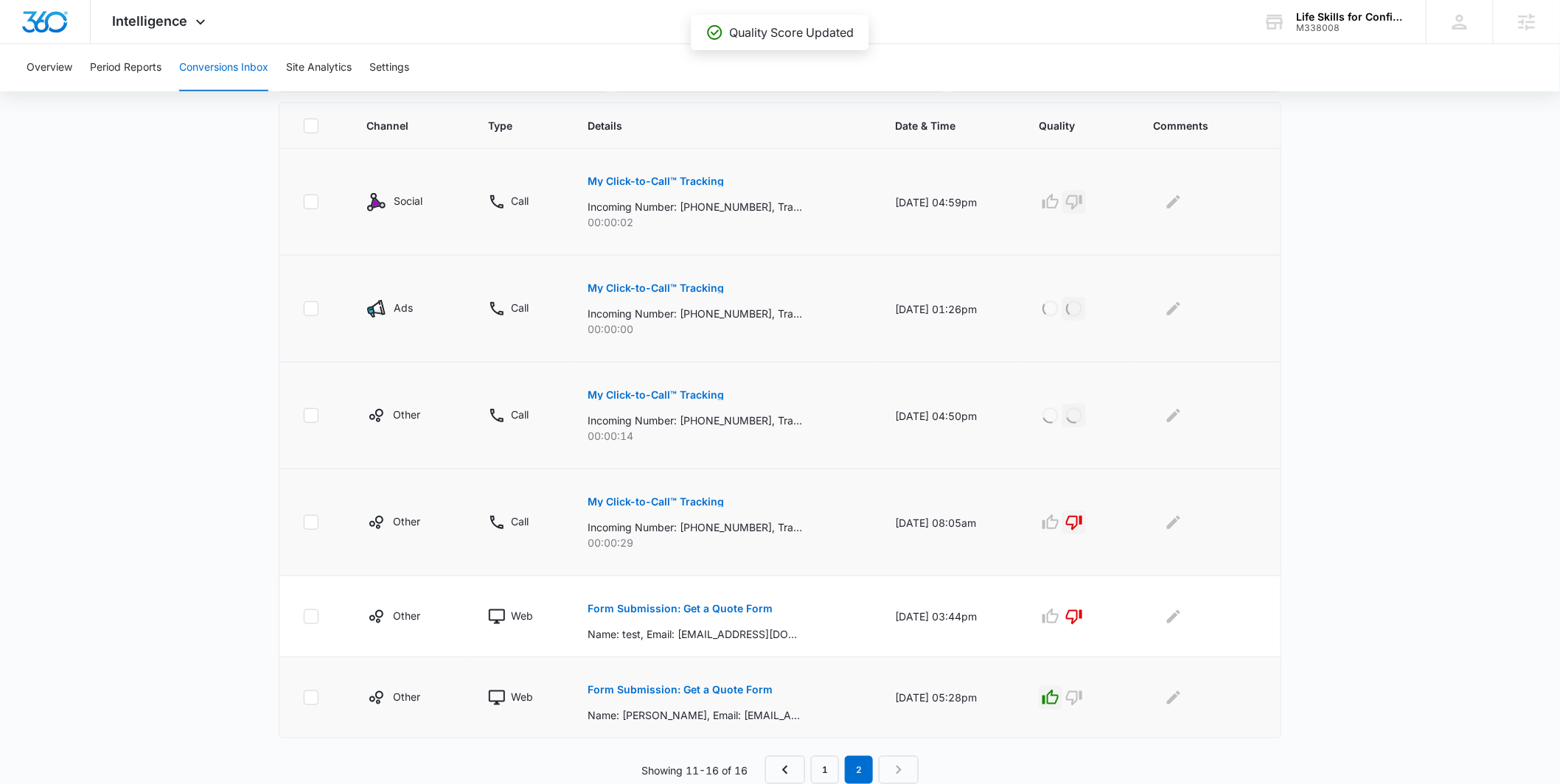
click at [1082, 203] on icon "button" at bounding box center [1075, 203] width 16 height 15
click at [169, 30] on div "Intelligence Apps Reputation Websites Forms CRM Email Social Payments POS Conte…" at bounding box center [161, 22] width 141 height 43
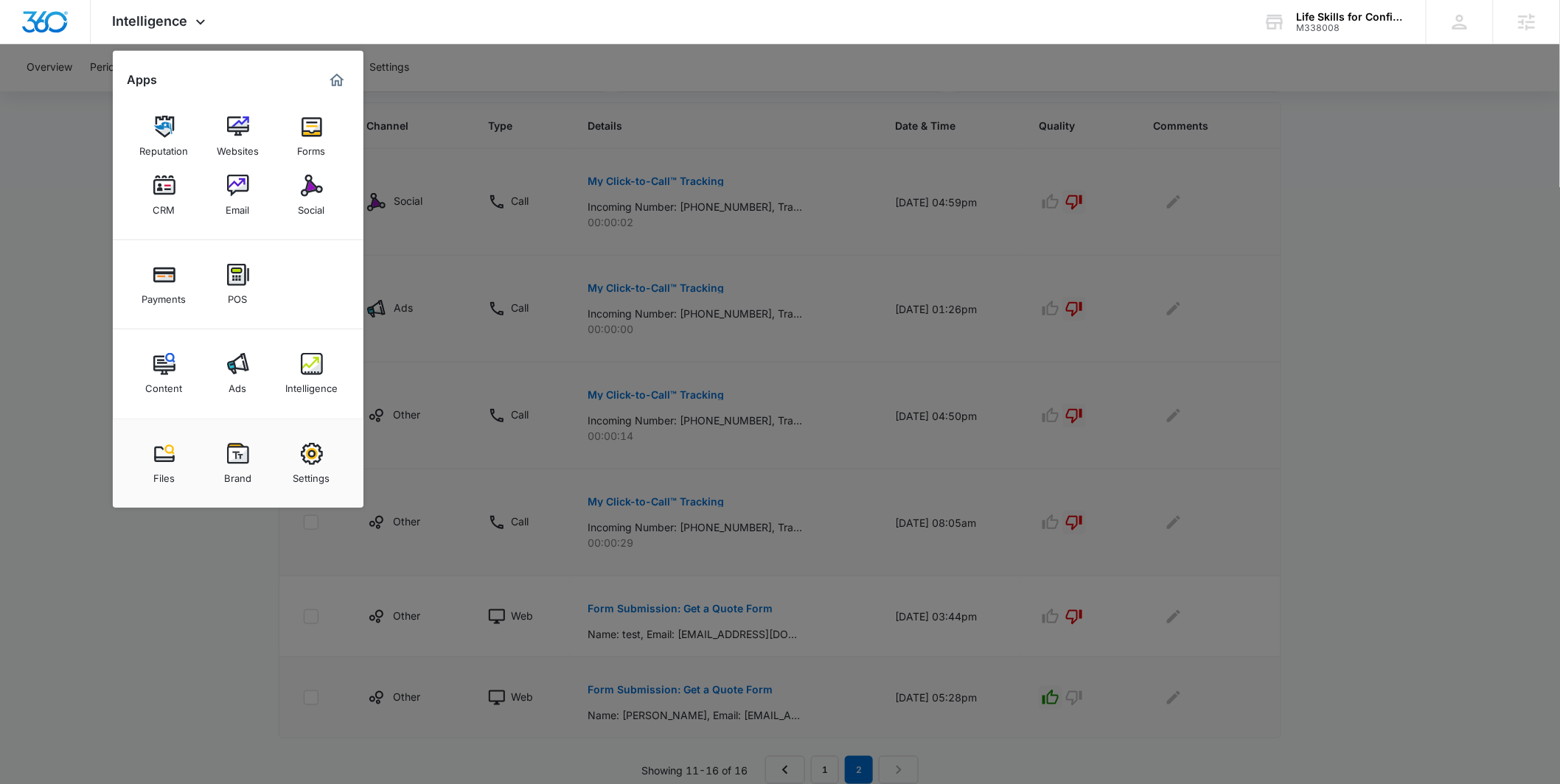
click at [204, 549] on div at bounding box center [780, 392] width 1560 height 784
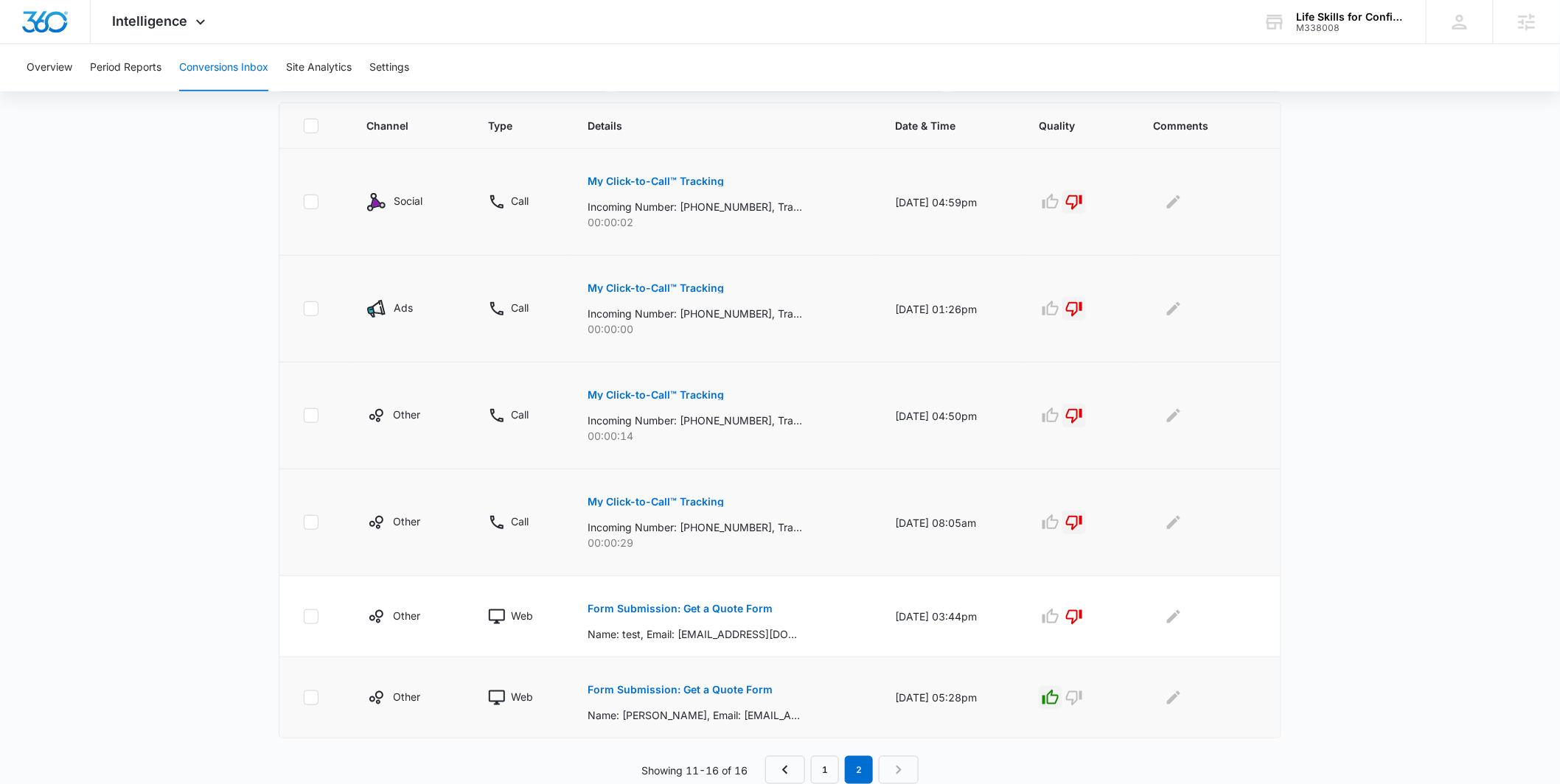
scroll to position [0, 0]
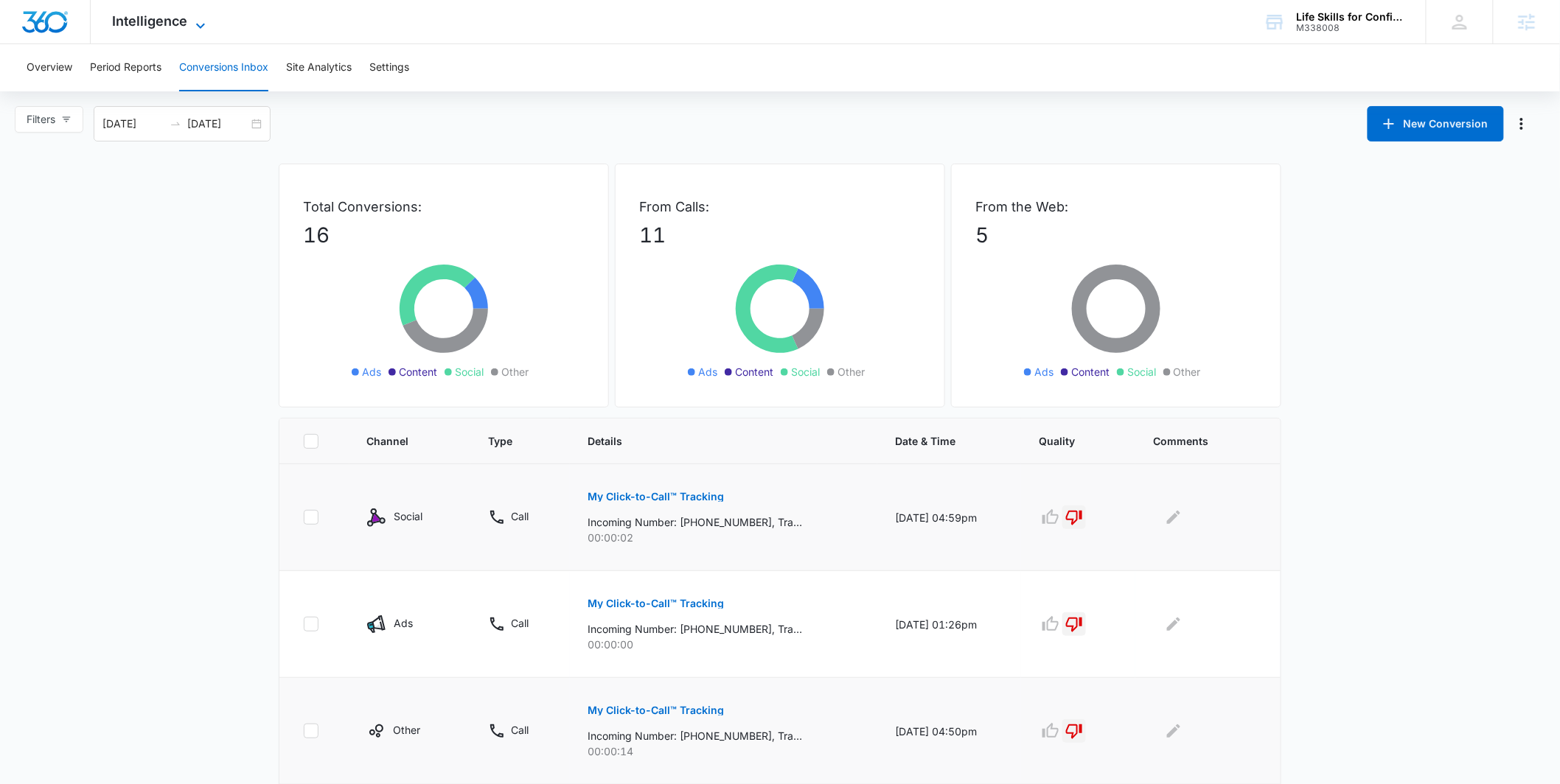
click at [153, 14] on span "Intelligence" at bounding box center [150, 21] width 75 height 16
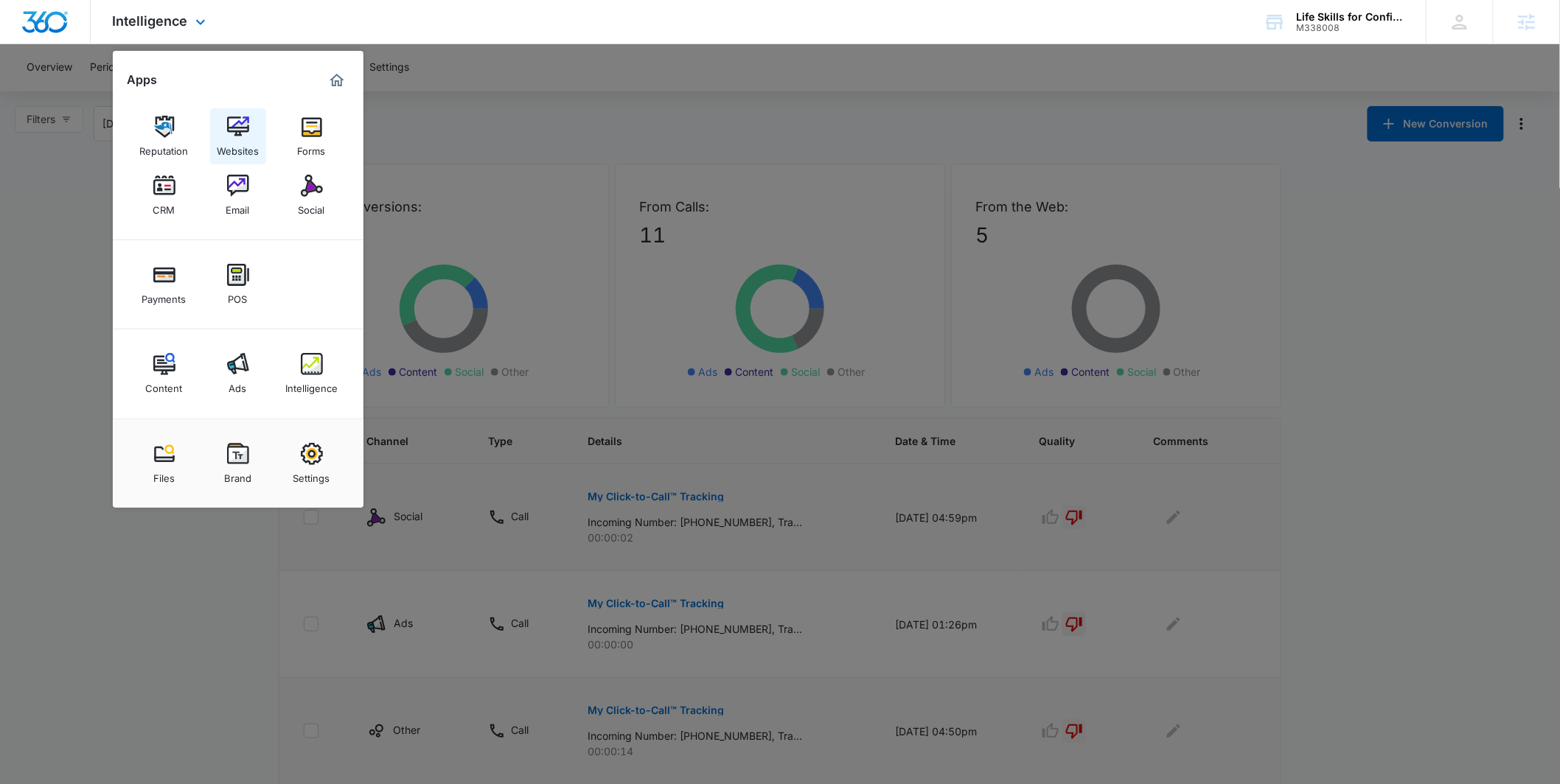
click at [227, 125] on img at bounding box center [238, 127] width 22 height 22
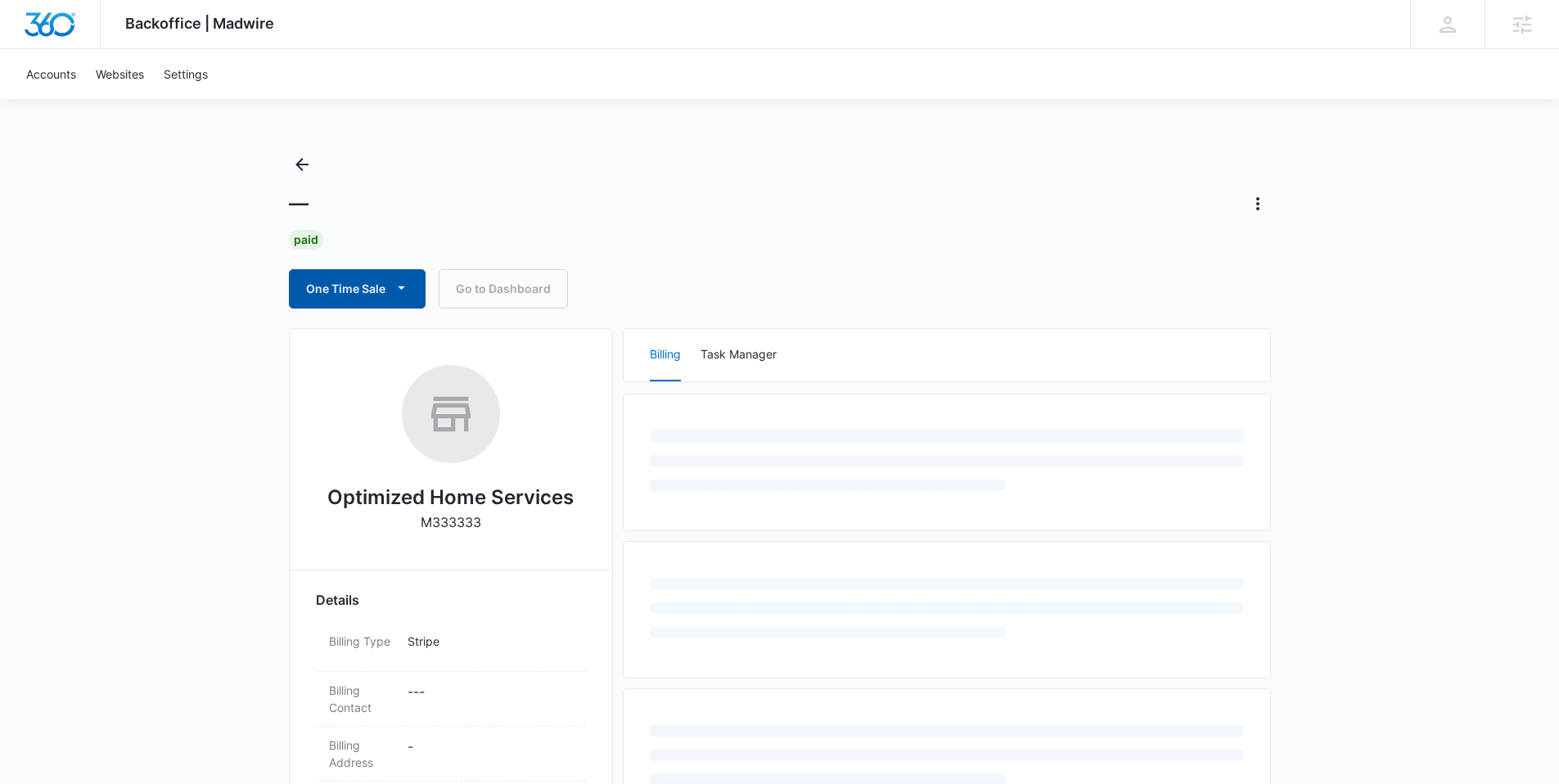
click at [407, 291] on icon "button" at bounding box center [402, 287] width 17 height 17
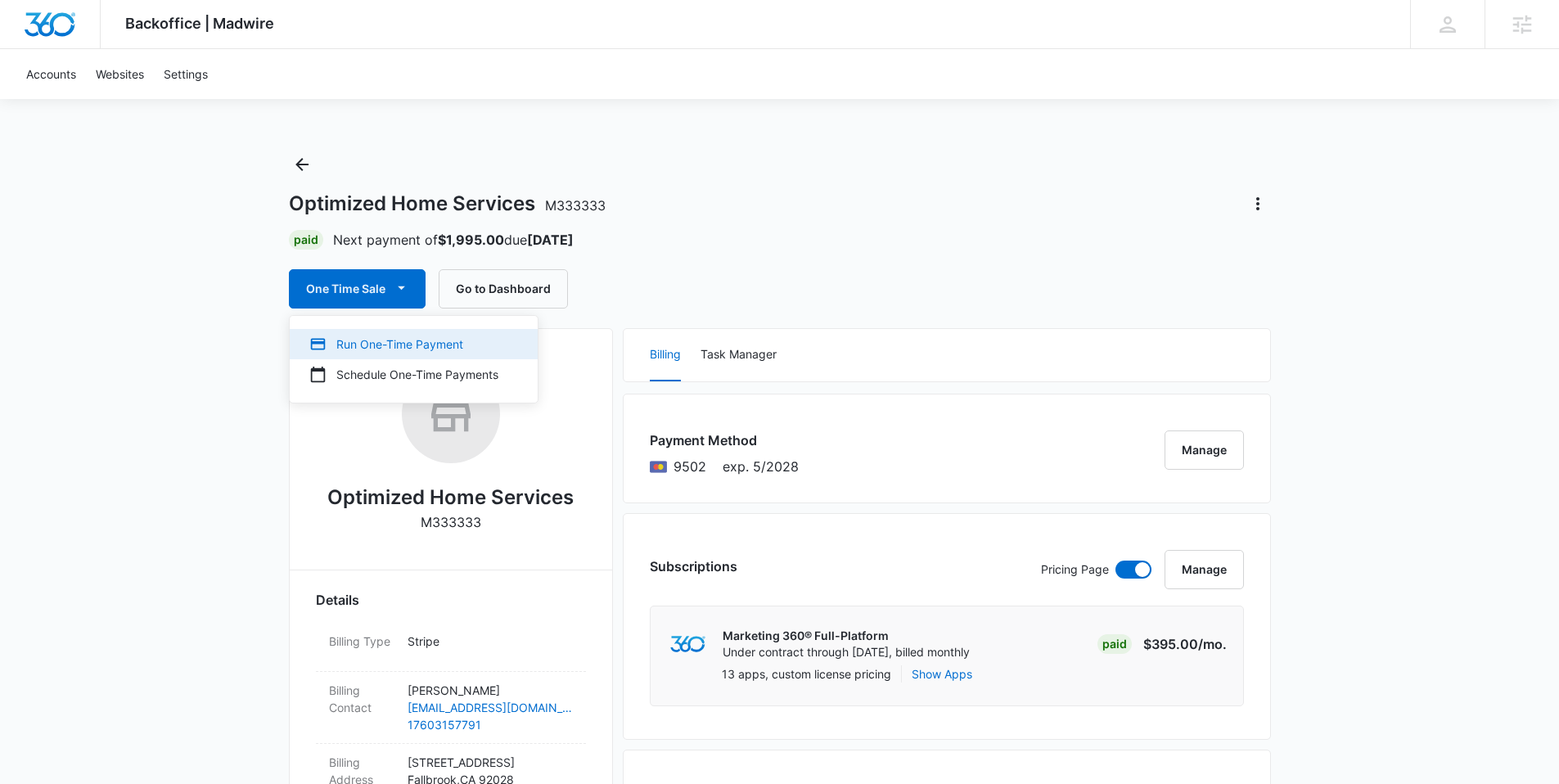
click at [378, 337] on div "Run One-Time Payment" at bounding box center [404, 344] width 189 height 17
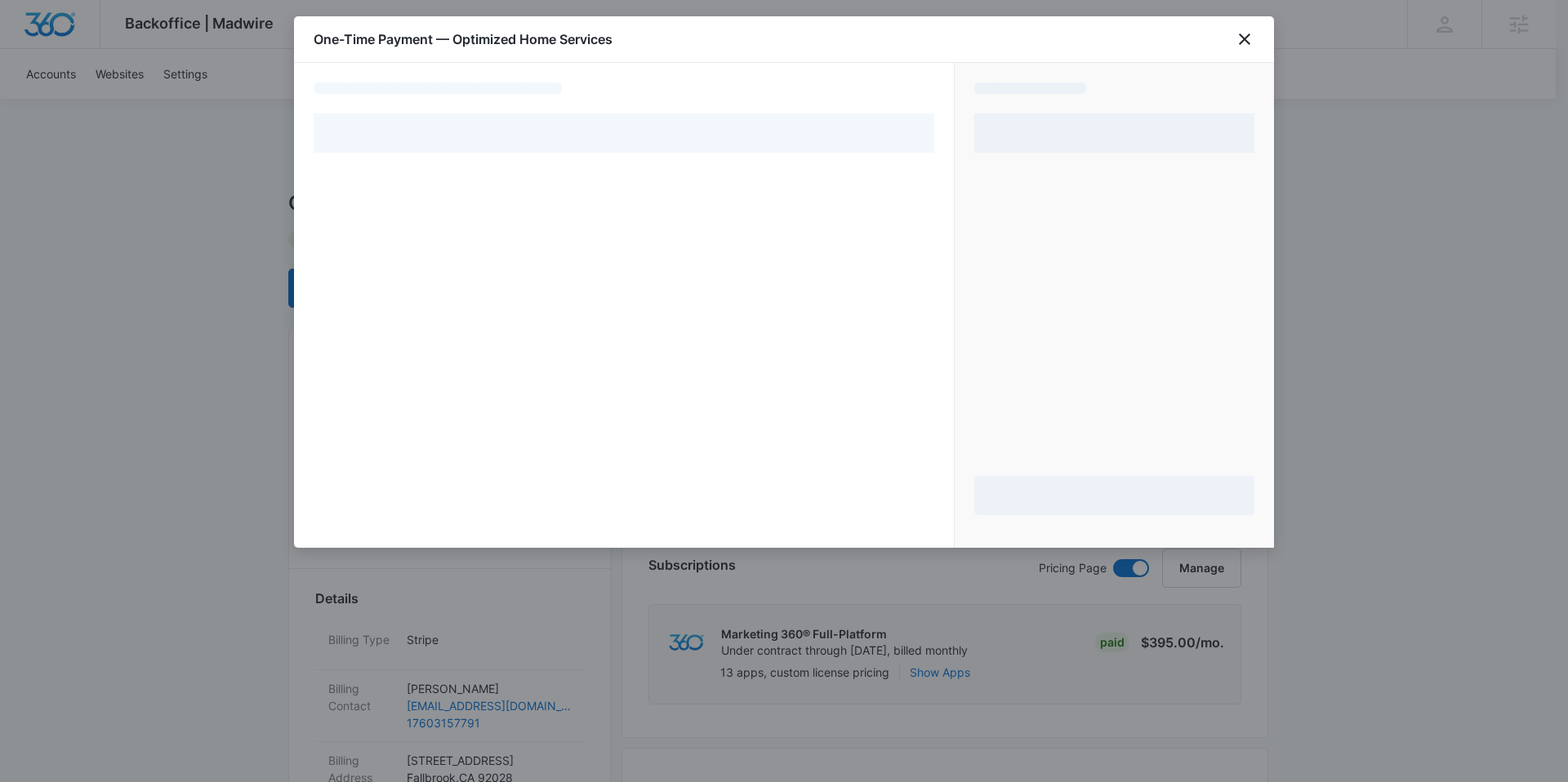
select select "pm_1Rdz9iA4n8RTgNjUCfIjHUEO"
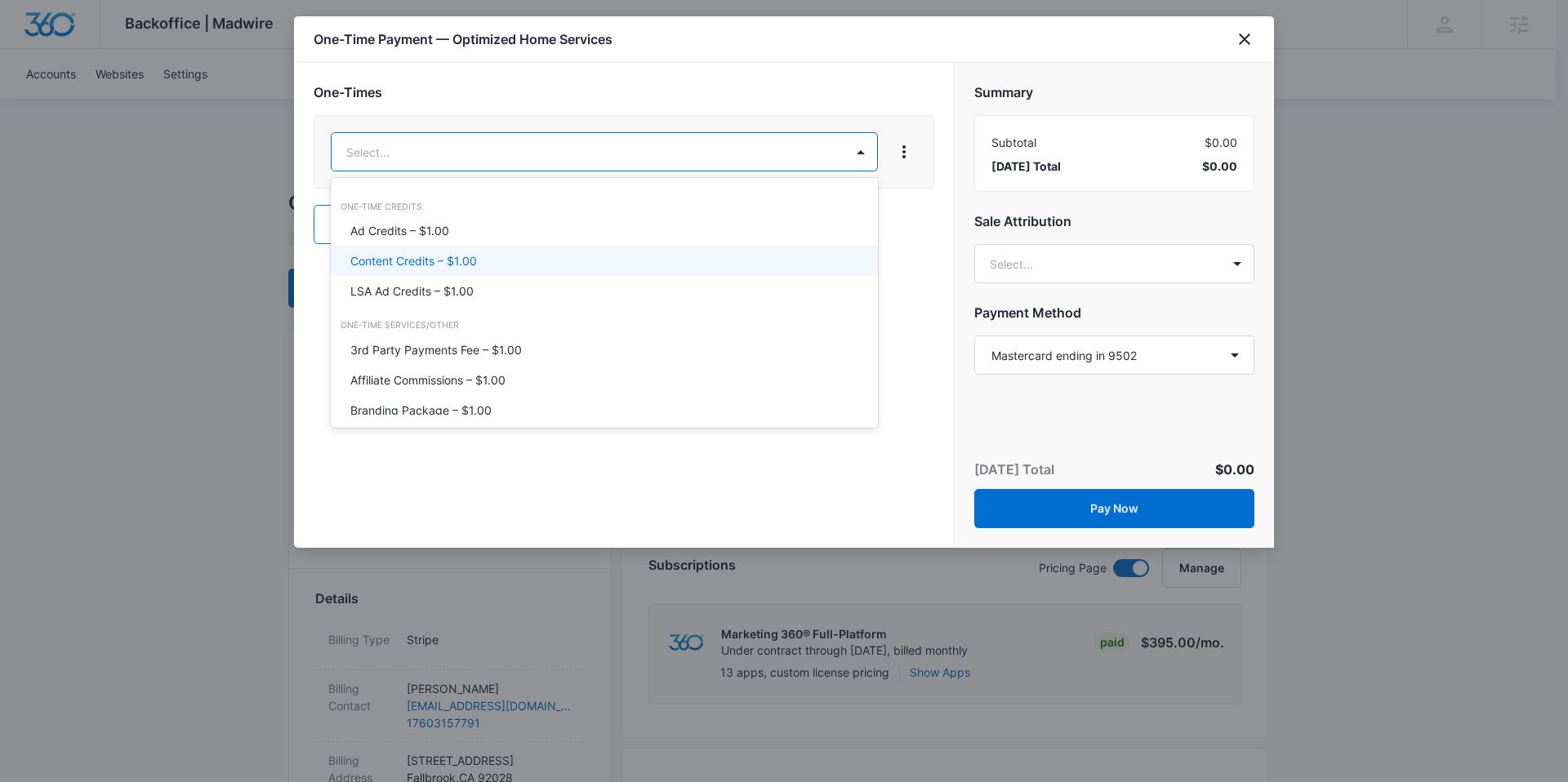
click at [505, 256] on div "Content Credits – $1.00" at bounding box center [602, 260] width 505 height 17
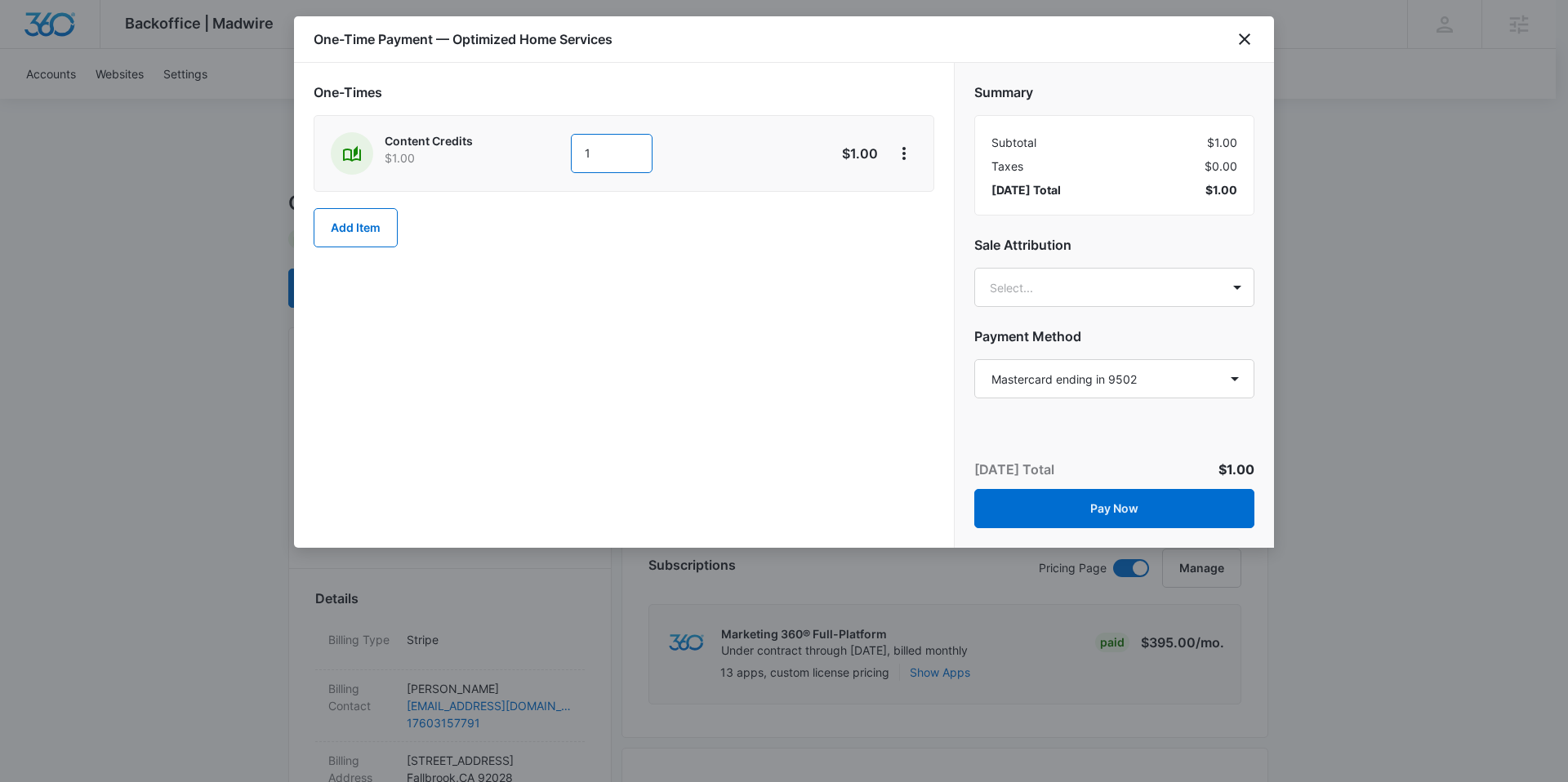
click at [627, 153] on input "1" at bounding box center [611, 153] width 82 height 39
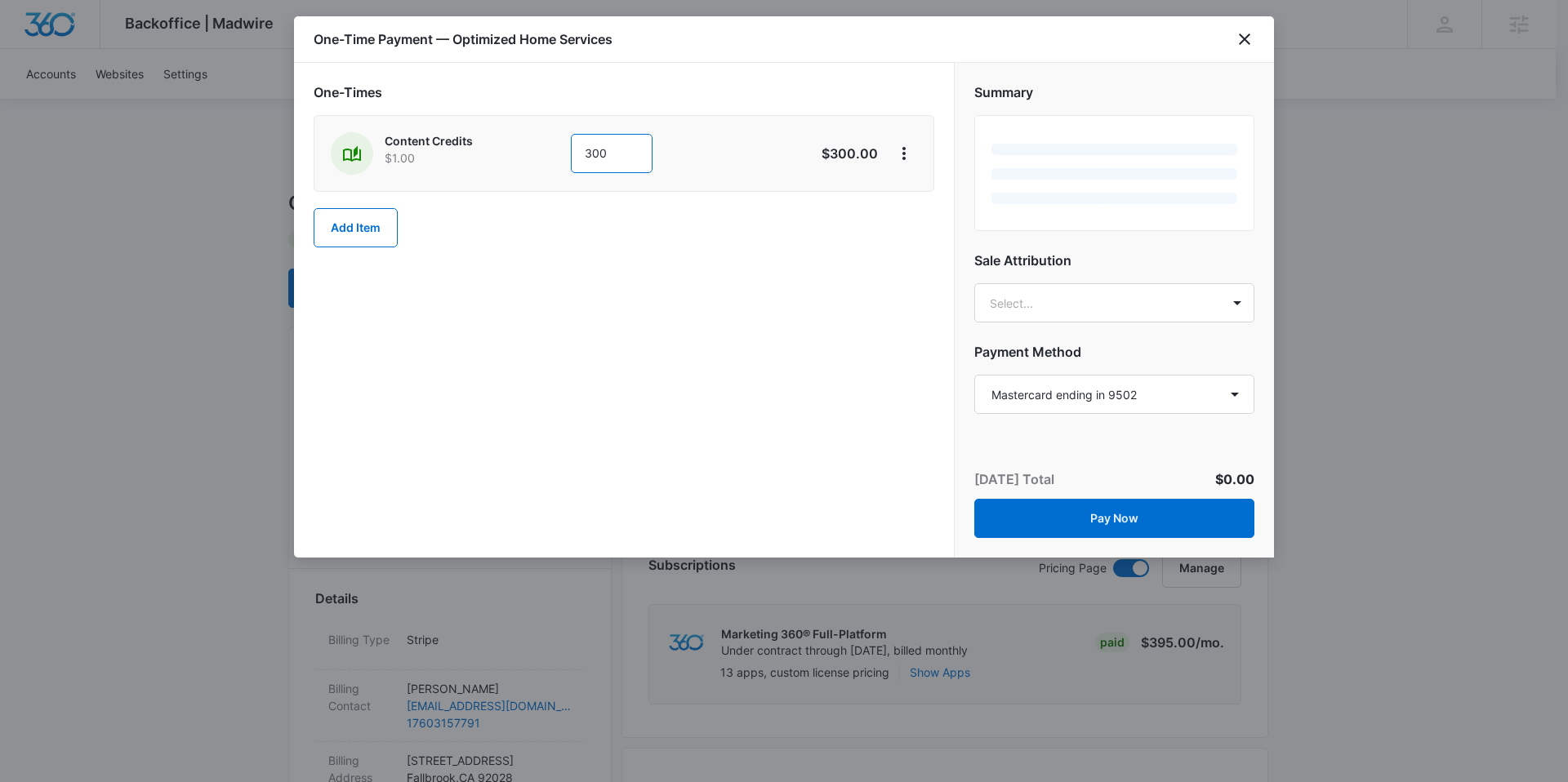
type input "300"
click at [704, 291] on div "One-Times Content Credits $1.00 300 $300.00 Add Item" at bounding box center [624, 310] width 660 height 495
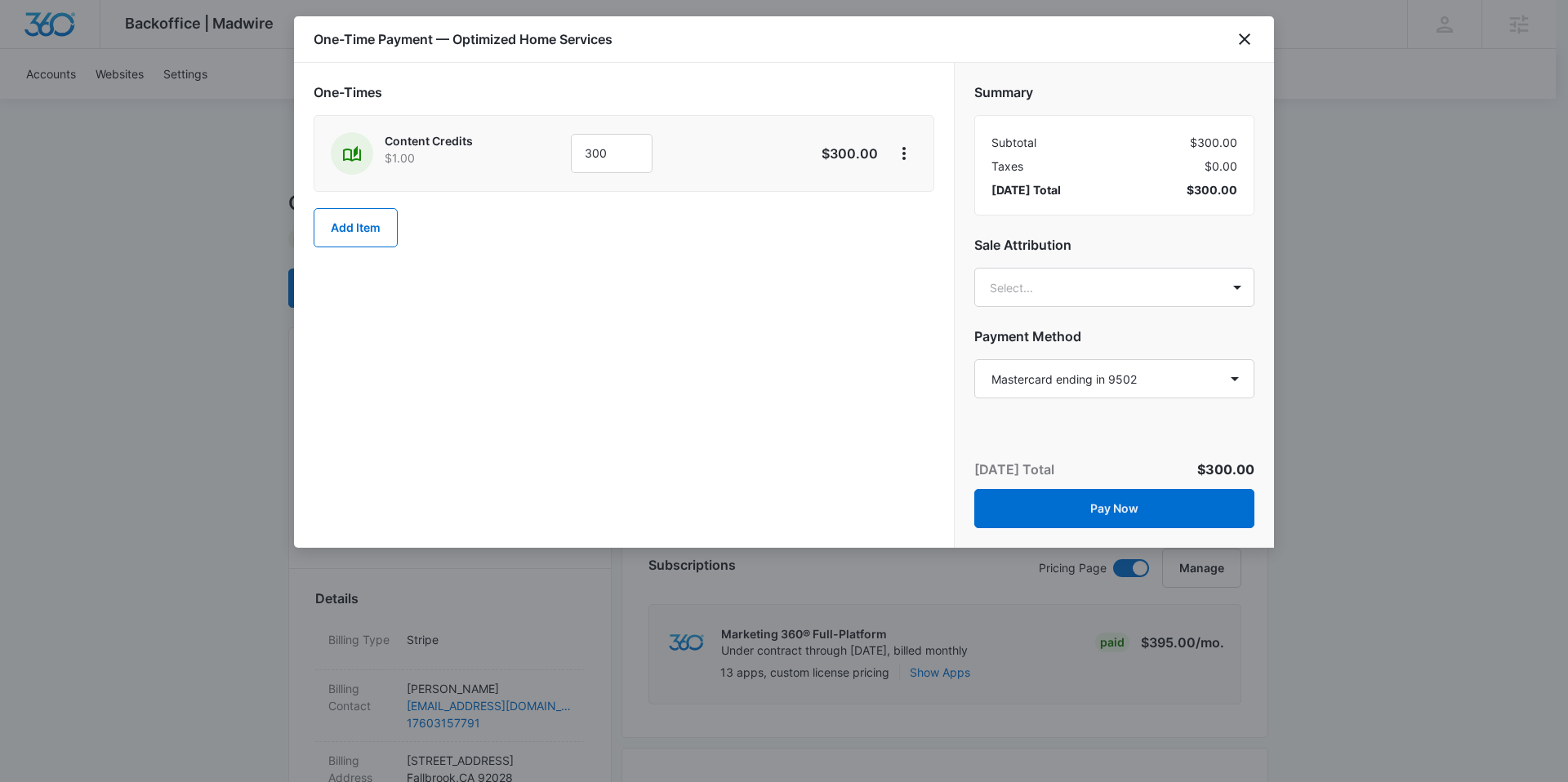
click at [1046, 310] on div "Summary Subtotal $300.00 Taxes $0.00 Today’s Total $300.00 Sale Attribution Sel…" at bounding box center [1114, 233] width 320 height 341
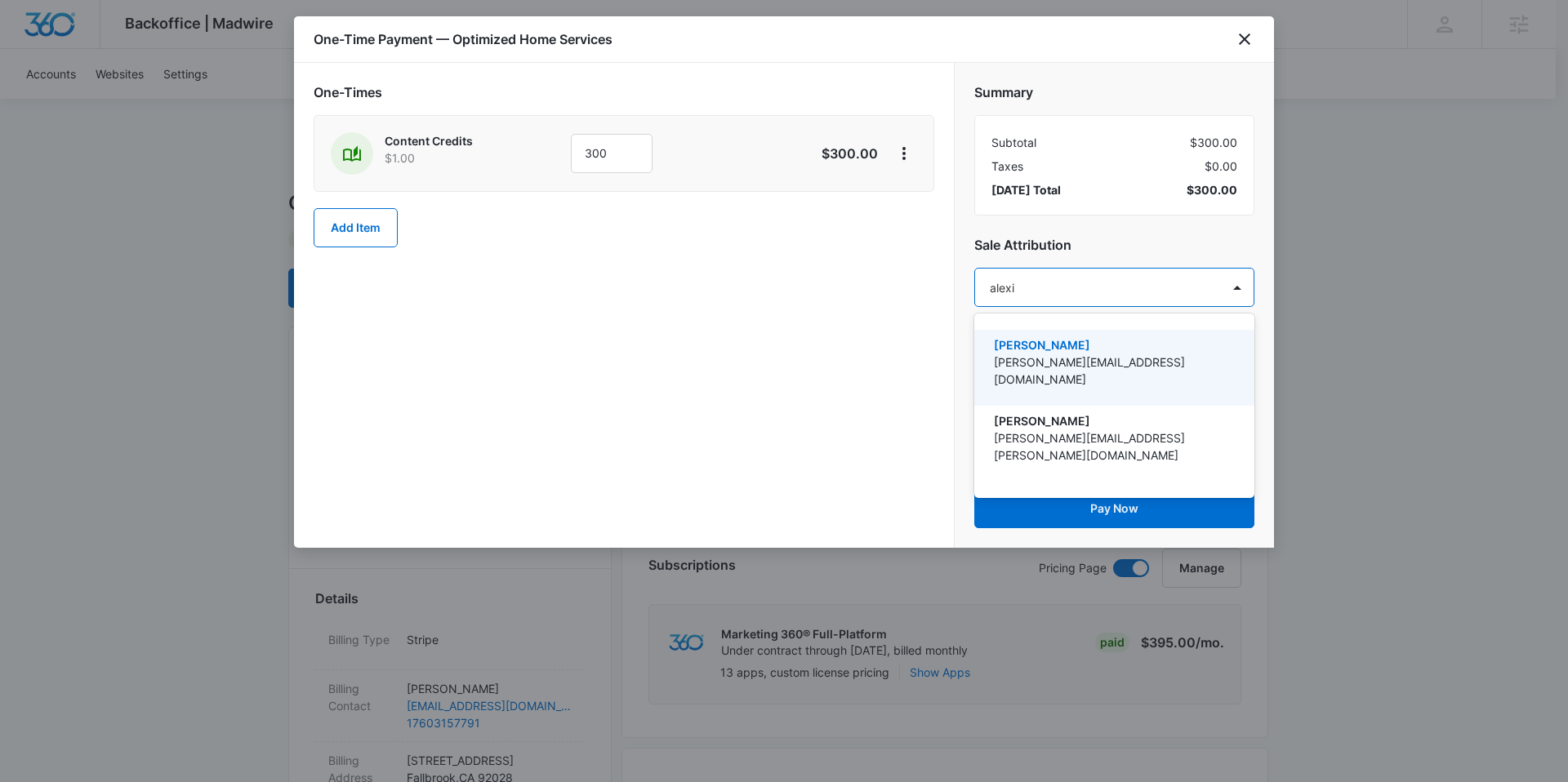
type input "alexis"
drag, startPoint x: 1072, startPoint y: 353, endPoint x: 889, endPoint y: 343, distance: 183.3
click at [1072, 353] on p "[PERSON_NAME][EMAIL_ADDRESS][DOMAIN_NAME]" at bounding box center [1113, 371] width 238 height 35
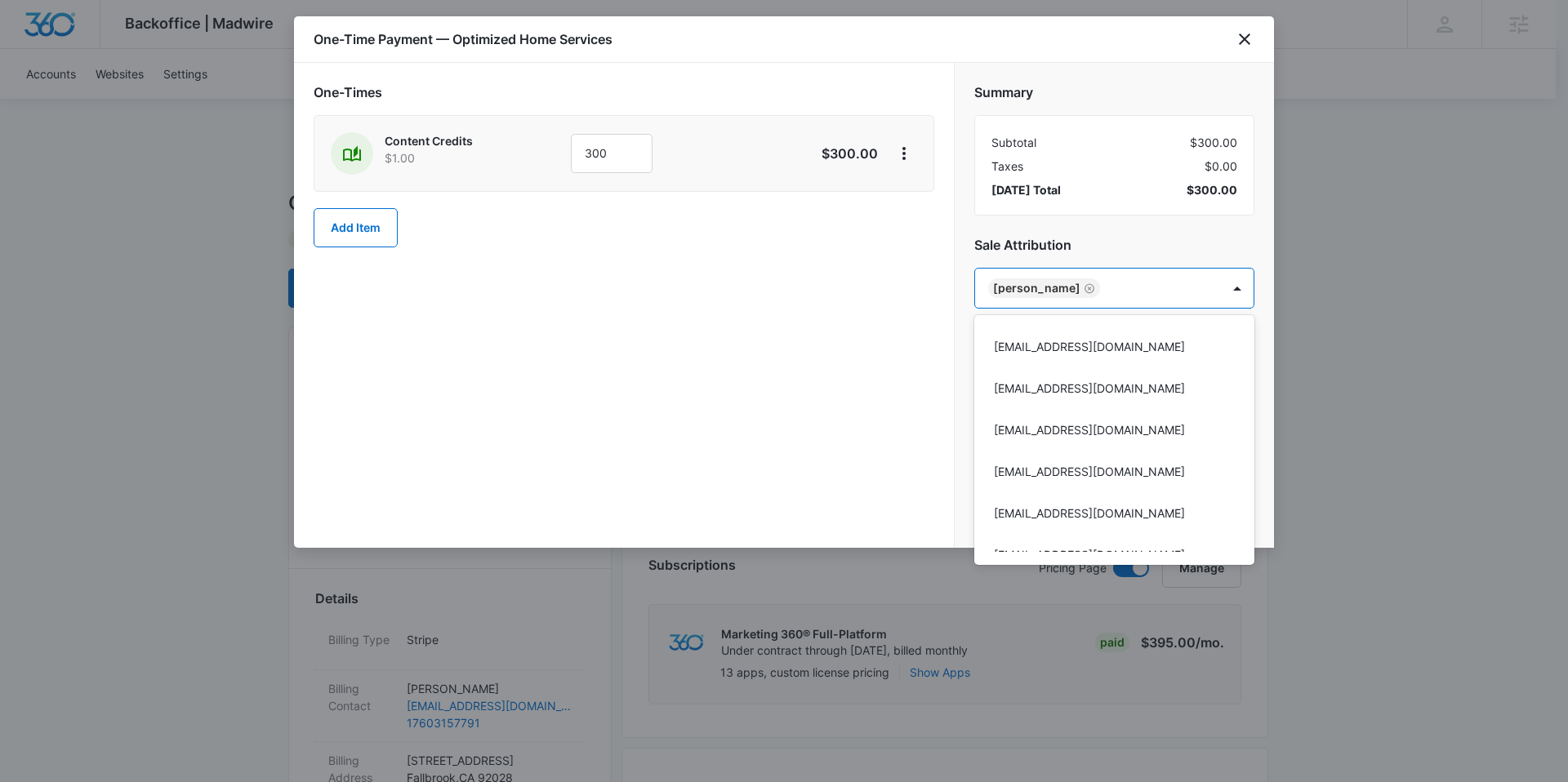
click at [794, 348] on div at bounding box center [784, 391] width 1568 height 782
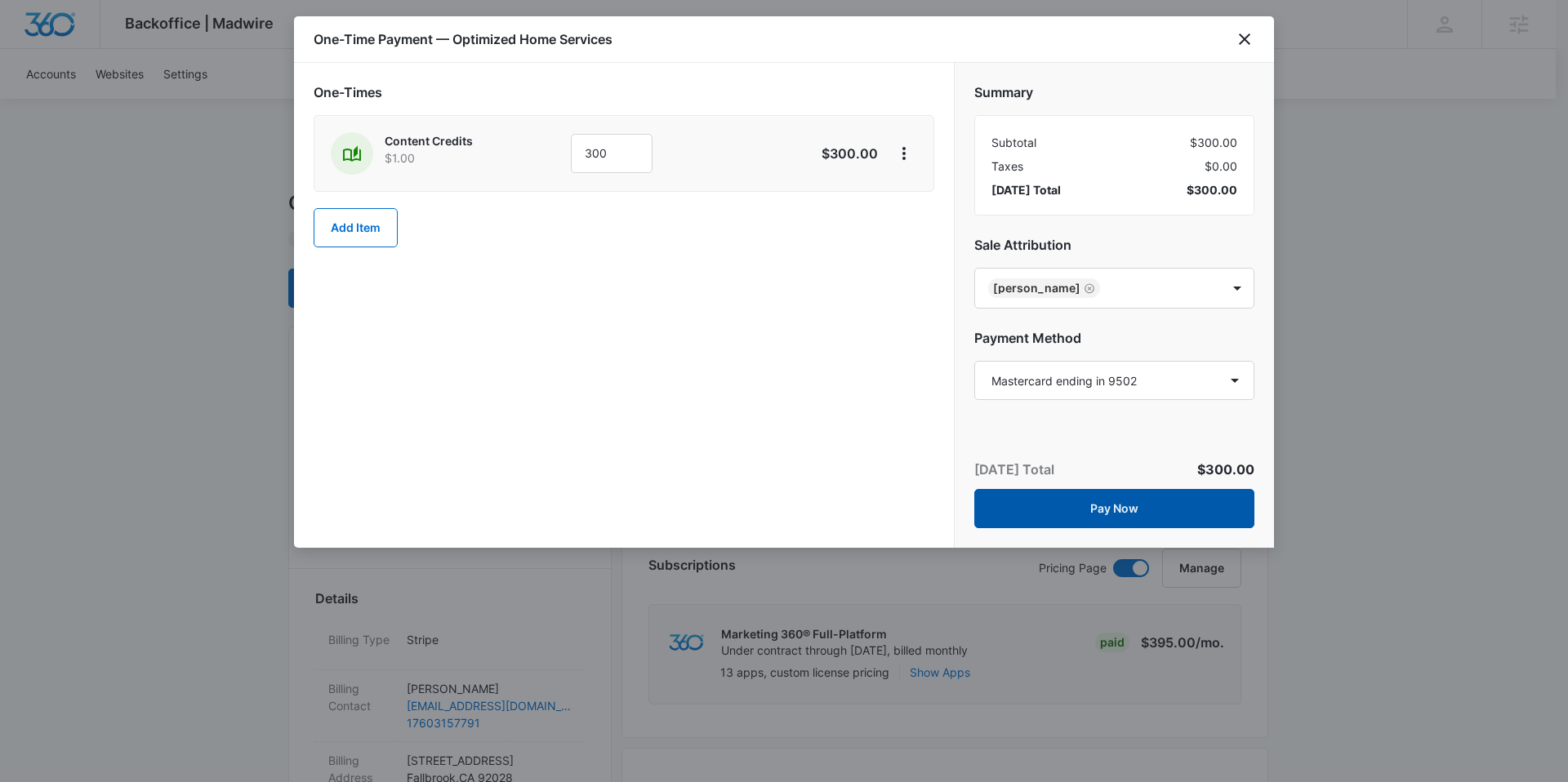
click at [1100, 505] on button "Pay Now" at bounding box center [1114, 508] width 280 height 39
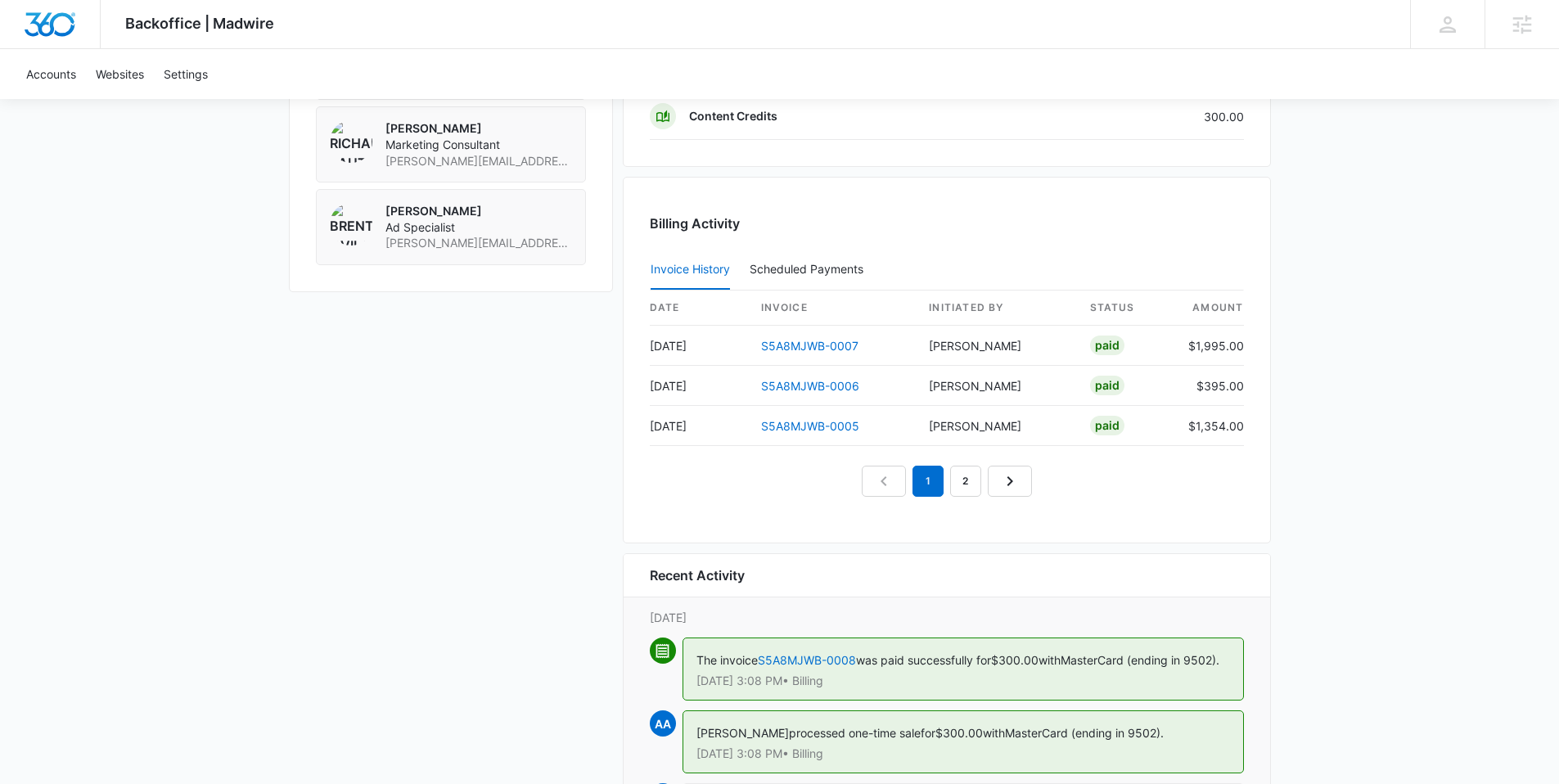
scroll to position [1452, 0]
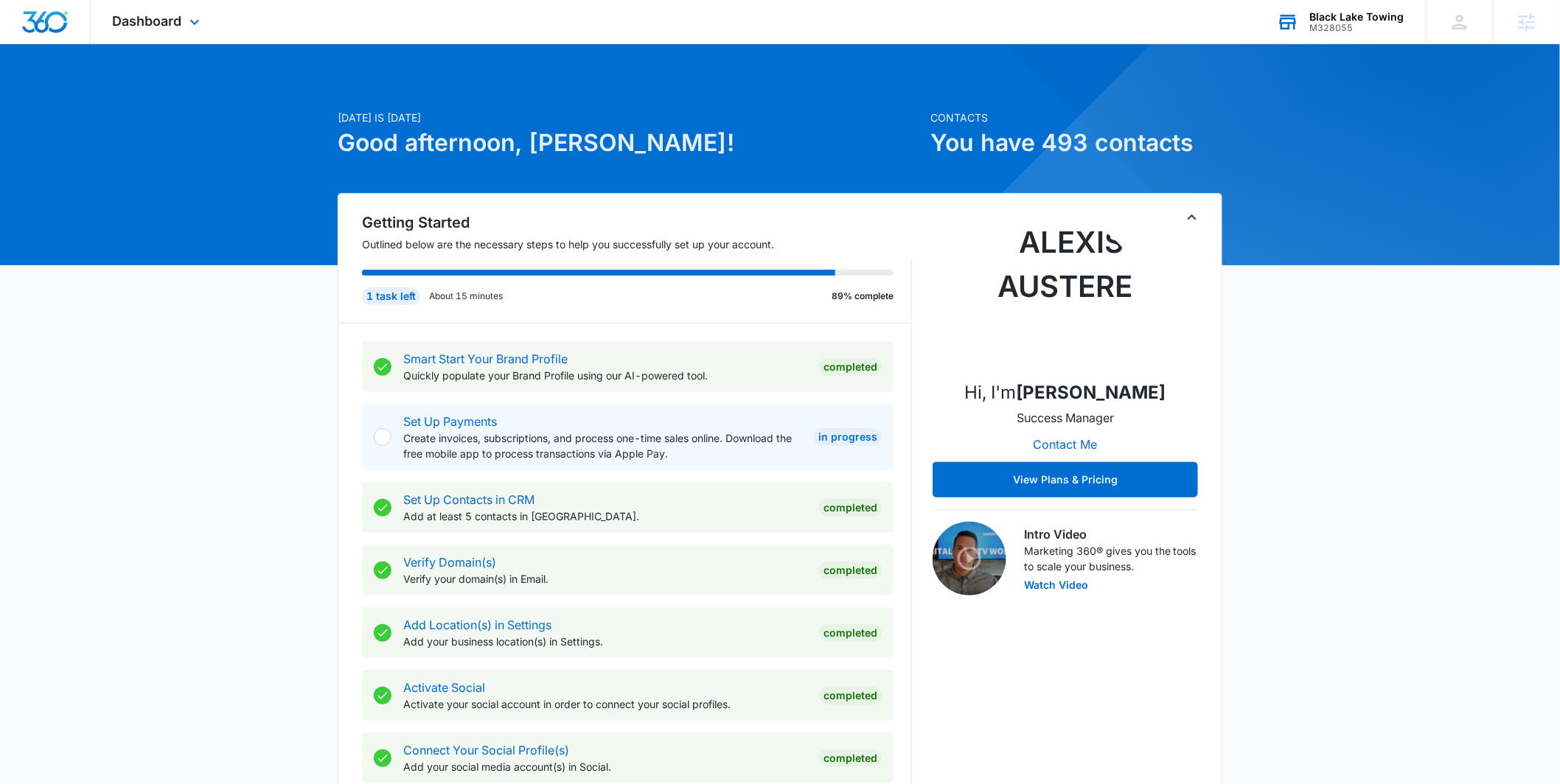
click at [1345, 20] on div "Black Lake Towing" at bounding box center [1357, 17] width 95 height 12
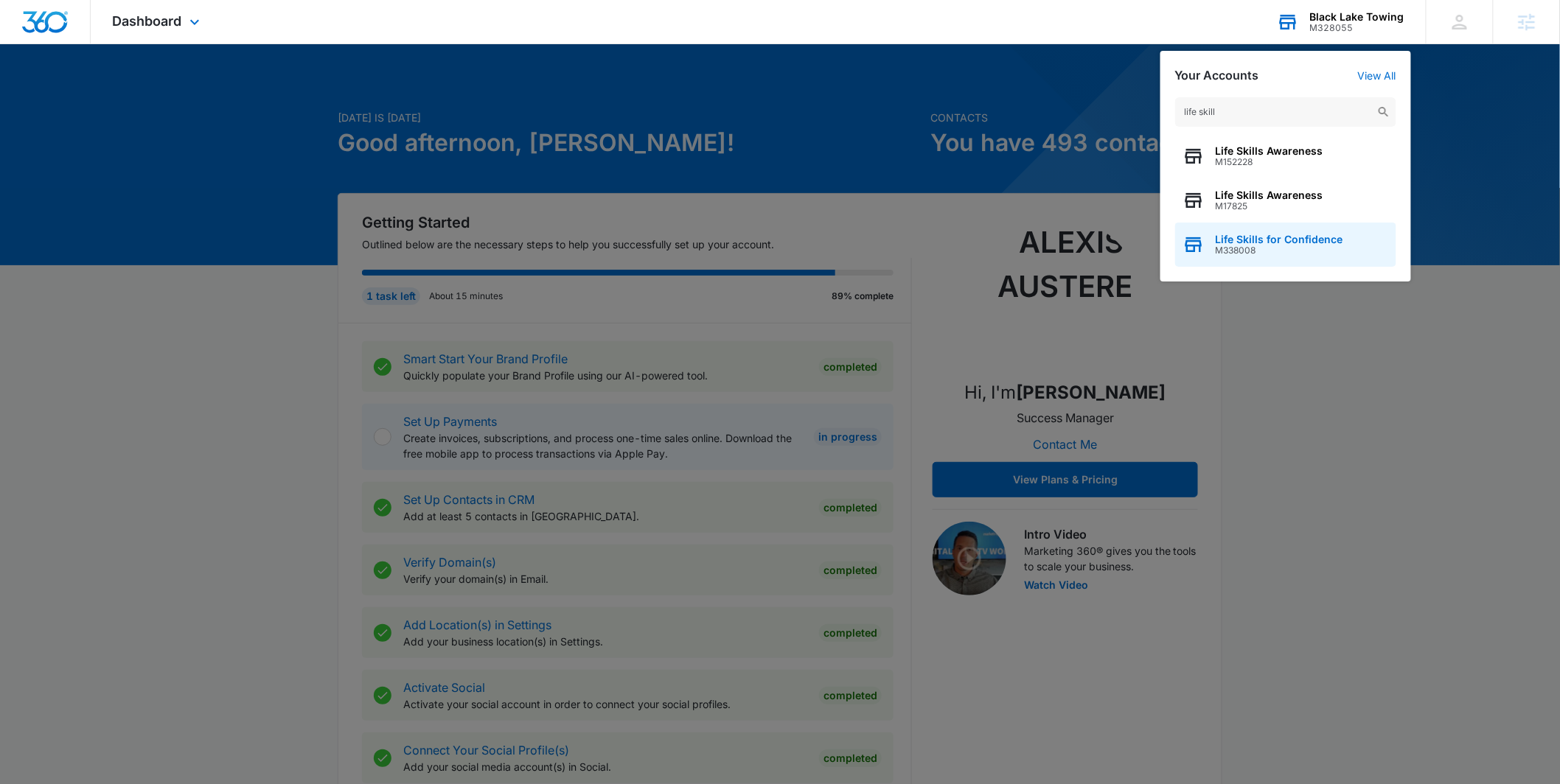
type input "life skill"
click at [1282, 250] on span "M338008" at bounding box center [1279, 250] width 128 height 10
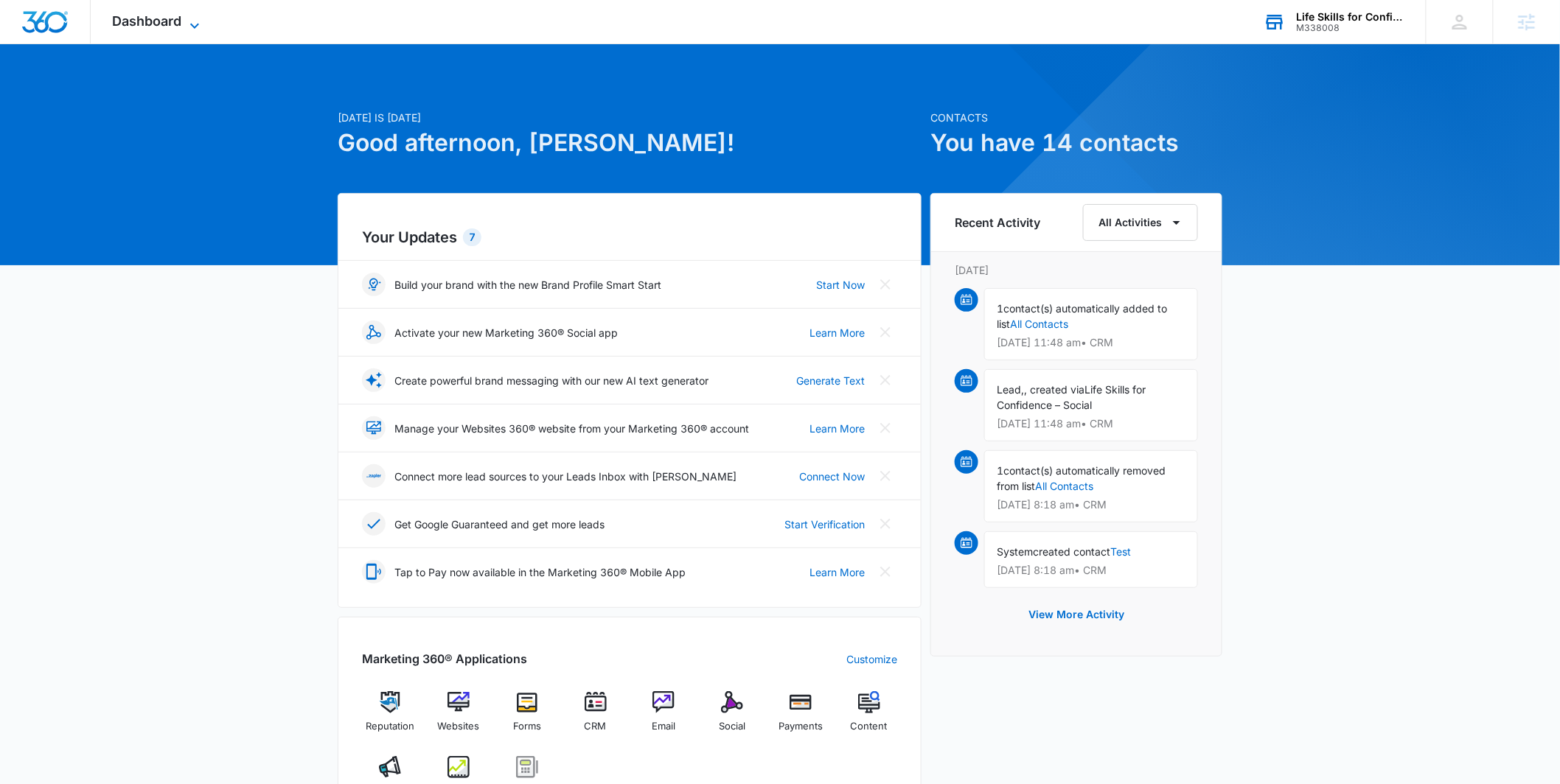
click at [192, 28] on icon at bounding box center [195, 26] width 18 height 18
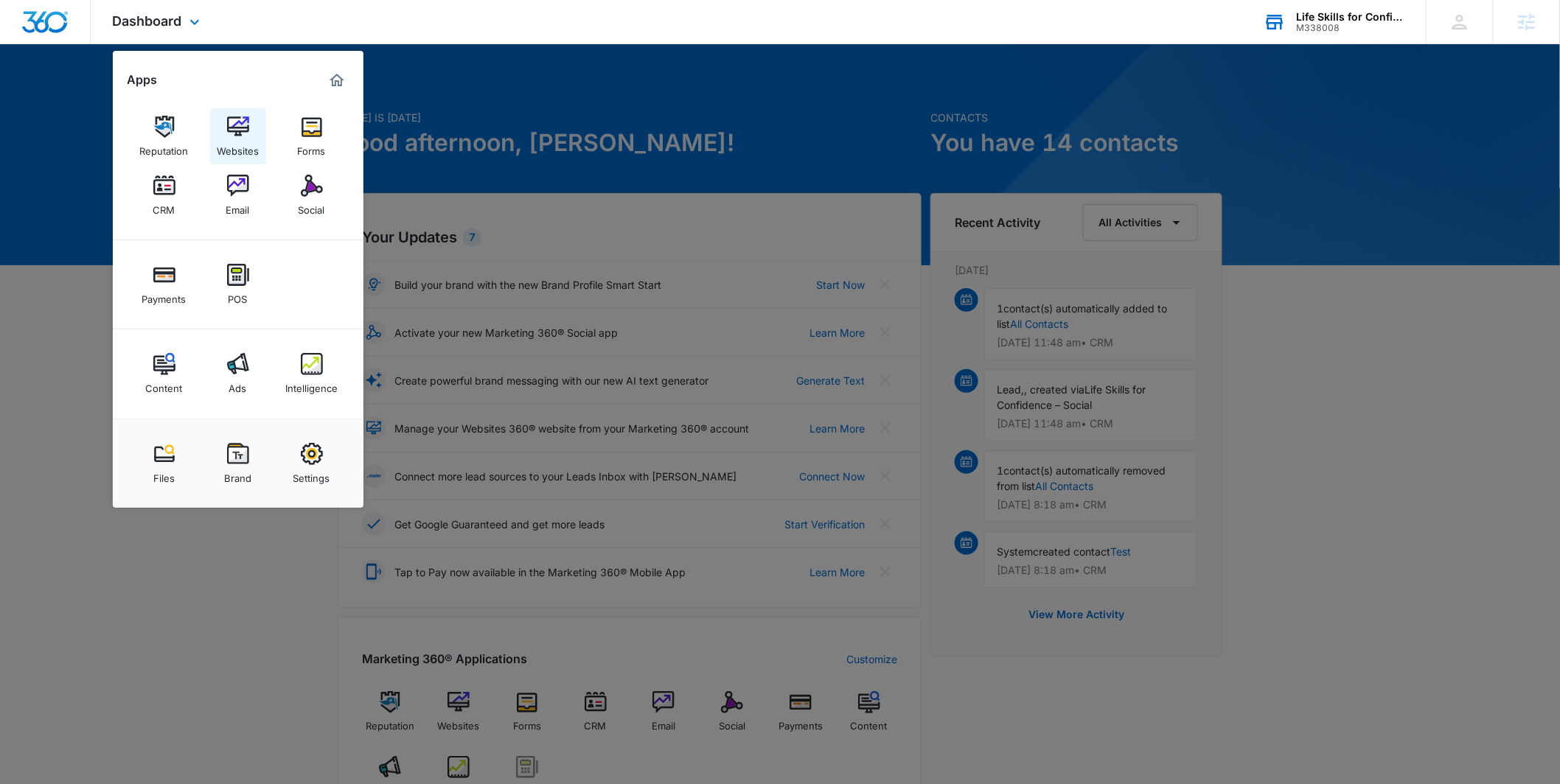
click at [239, 133] on img at bounding box center [238, 127] width 22 height 22
